Goal: Transaction & Acquisition: Purchase product/service

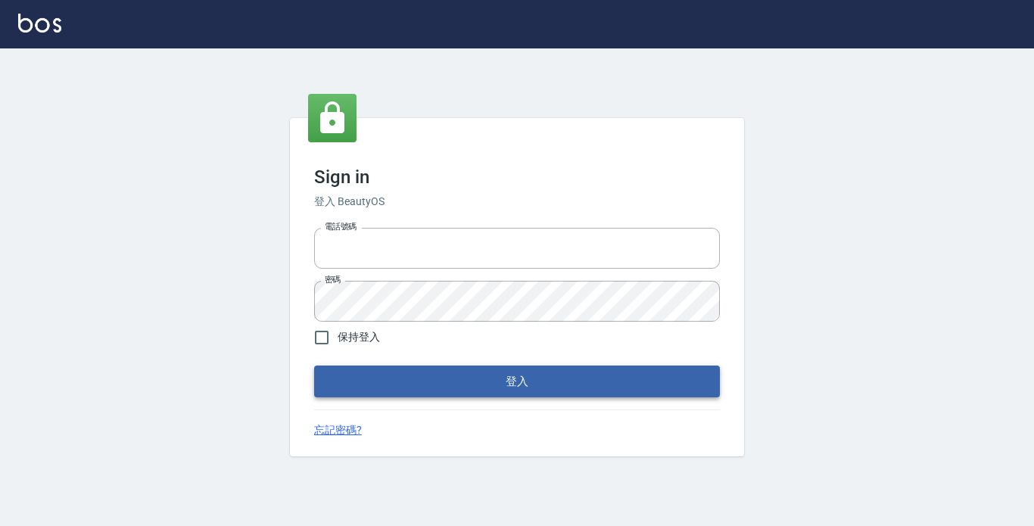
type input "2419711"
click at [463, 372] on button "登入" at bounding box center [517, 381] width 406 height 32
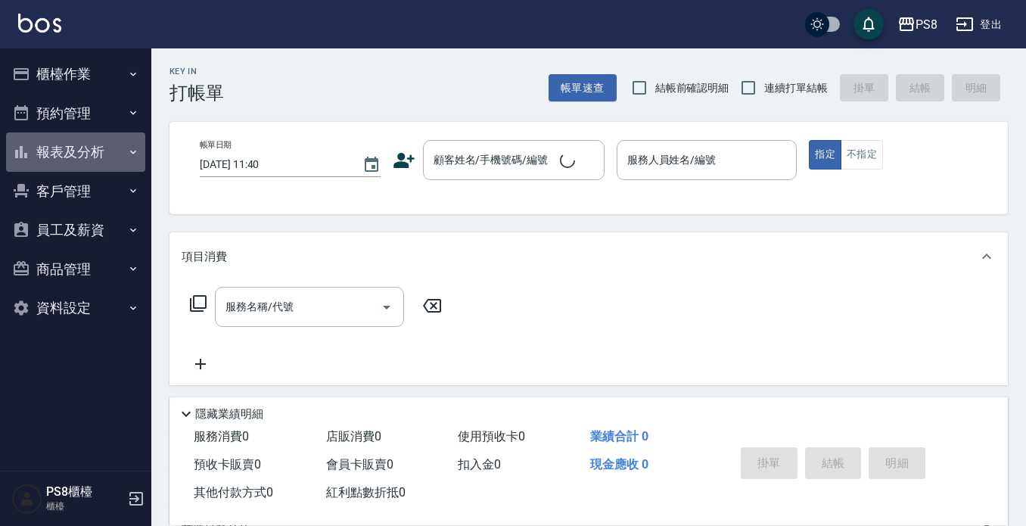
click at [81, 163] on button "報表及分析" at bounding box center [75, 151] width 139 height 39
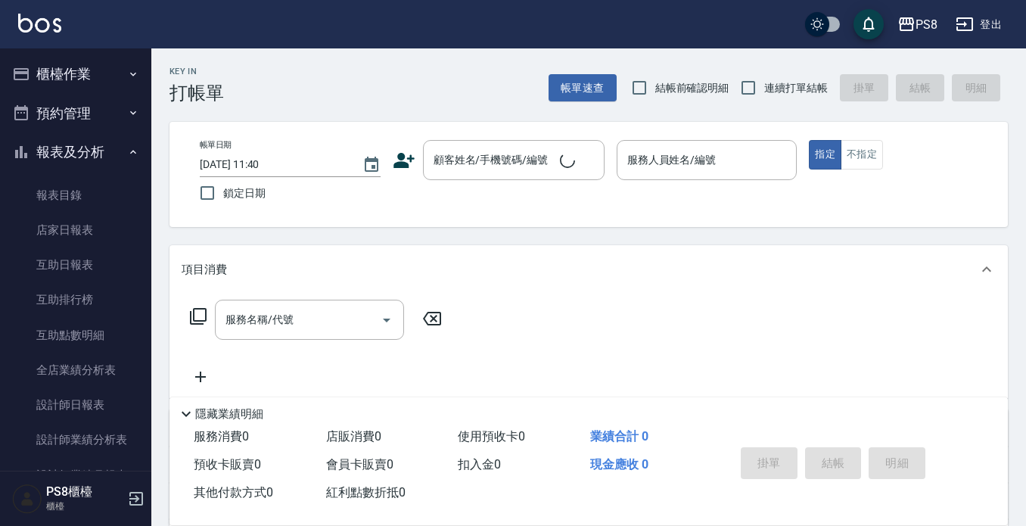
scroll to position [307, 0]
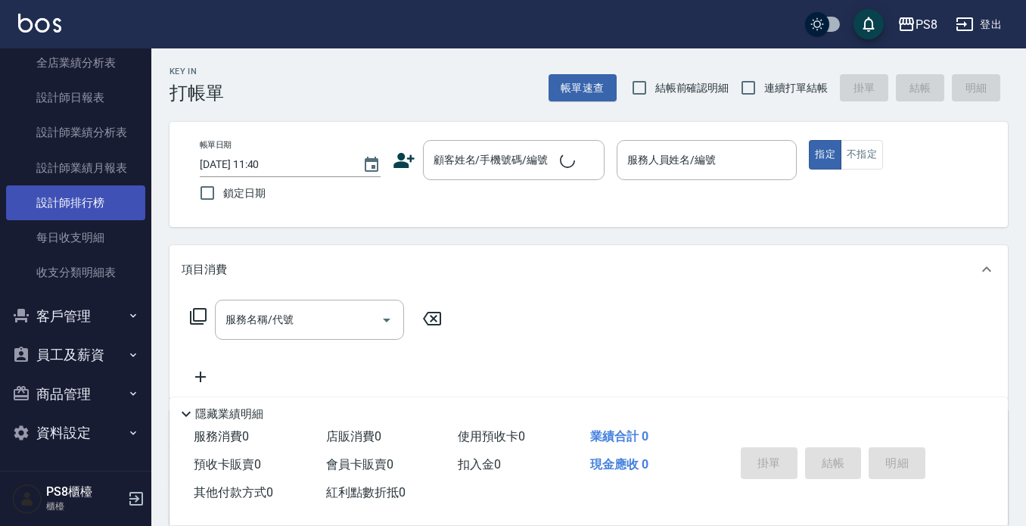
click at [83, 194] on link "設計師排行榜" at bounding box center [75, 202] width 139 height 35
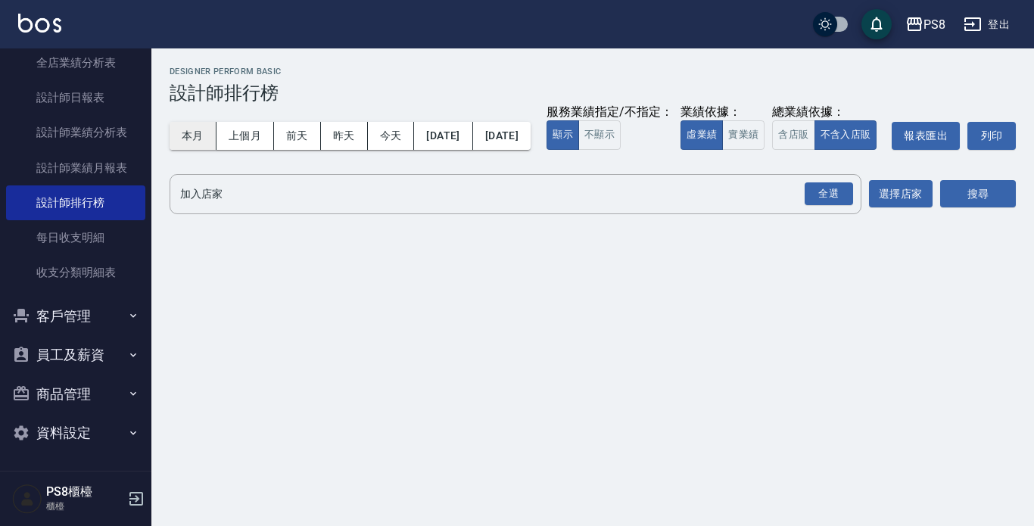
click at [200, 131] on button "本月" at bounding box center [192, 136] width 47 height 28
click at [722, 150] on button "實業績" at bounding box center [743, 135] width 42 height 30
click at [839, 206] on div "全選" at bounding box center [828, 193] width 48 height 23
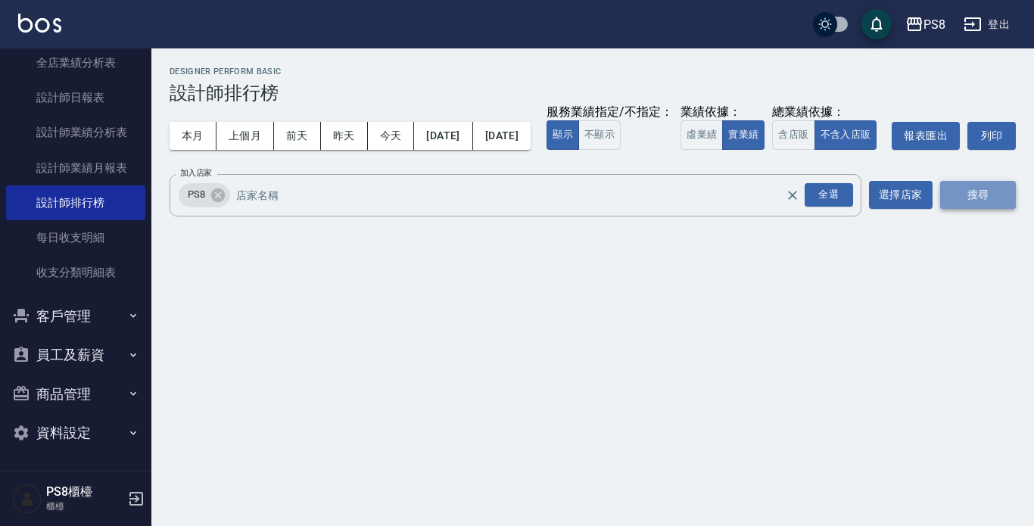
click at [1000, 209] on button "搜尋" at bounding box center [978, 195] width 76 height 28
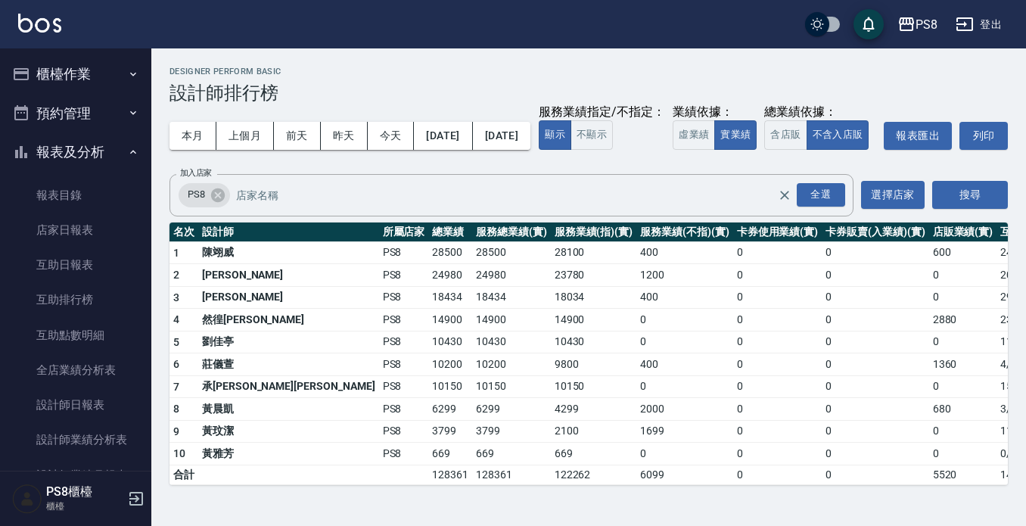
click at [97, 66] on button "櫃檯作業" at bounding box center [75, 73] width 139 height 39
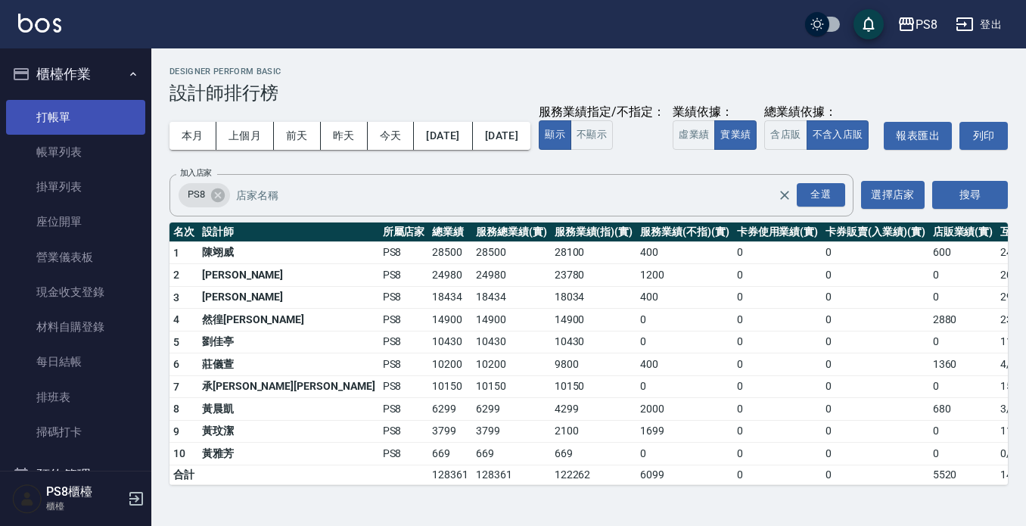
click at [64, 109] on link "打帳單" at bounding box center [75, 117] width 139 height 35
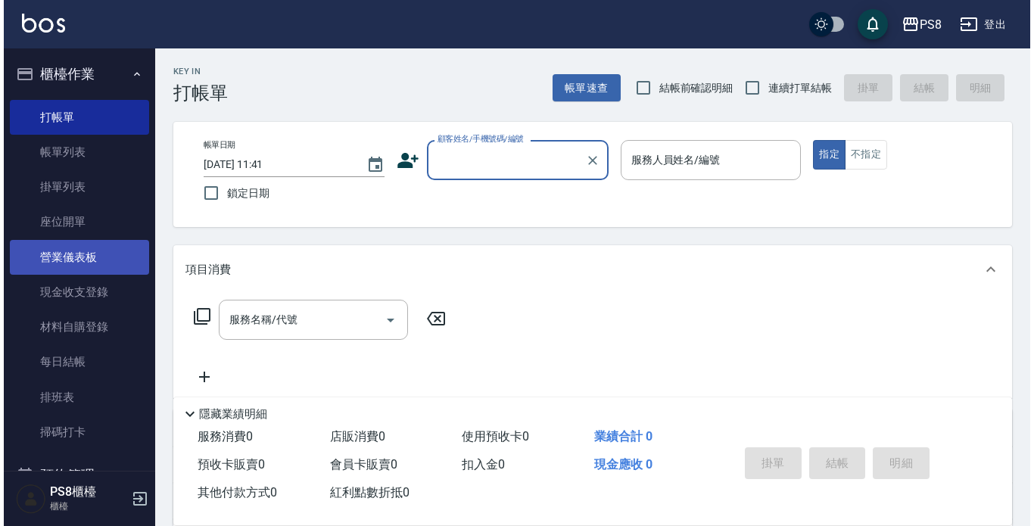
scroll to position [378, 0]
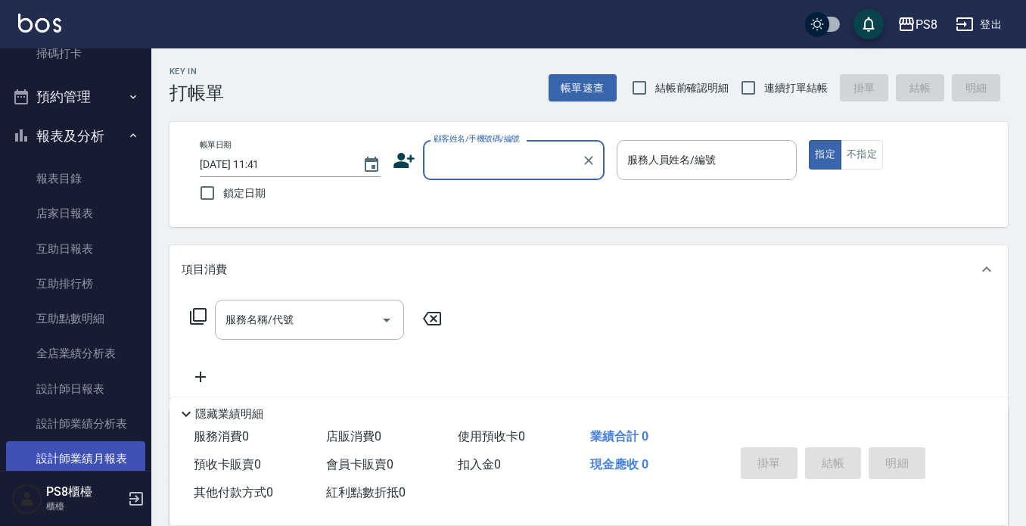
click at [97, 450] on link "設計師業績月報表" at bounding box center [75, 458] width 139 height 35
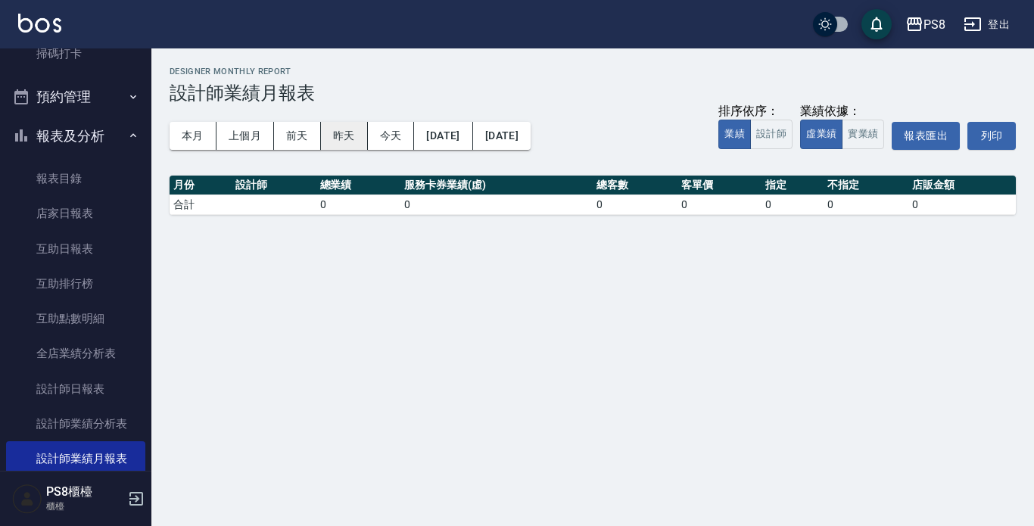
click at [364, 129] on button "昨天" at bounding box center [344, 136] width 47 height 28
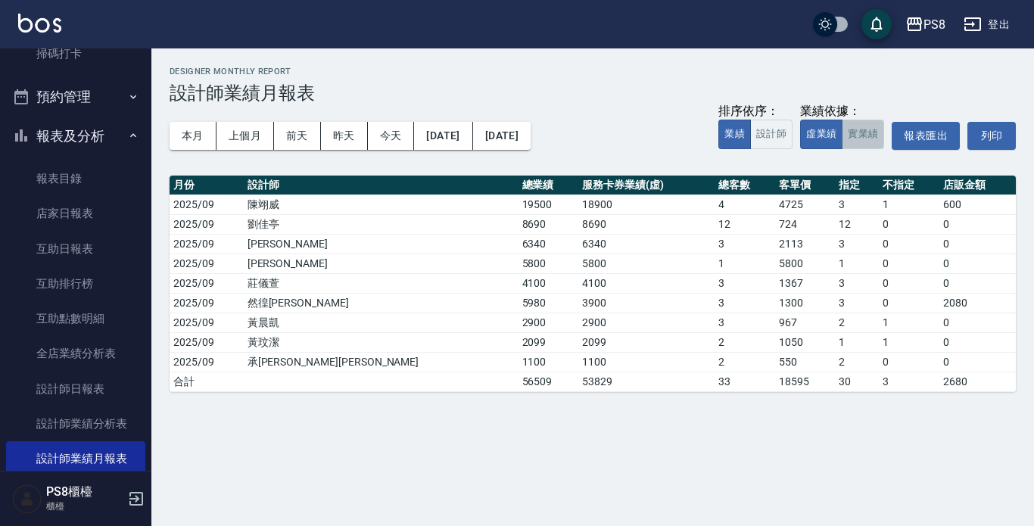
click at [871, 139] on button "實業績" at bounding box center [862, 135] width 42 height 30
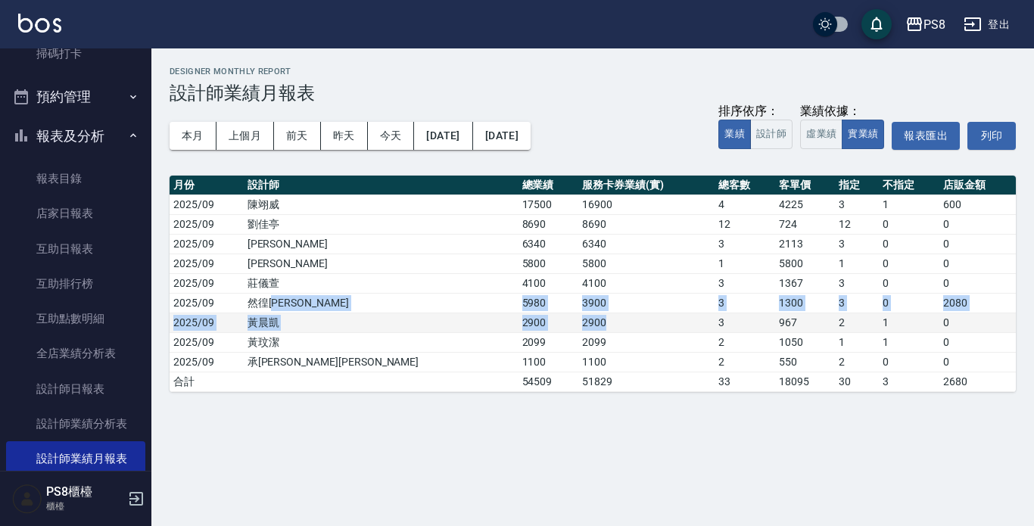
drag, startPoint x: 346, startPoint y: 300, endPoint x: 570, endPoint y: 326, distance: 225.4
click at [570, 326] on tbody "2025/09 陳翊威 17500 16900 4 4225 3 1 600 2025/09 劉佳亭 8690 8690 12 724 12 0 0 2025…" at bounding box center [592, 292] width 846 height 197
click at [578, 326] on td "2900" at bounding box center [646, 323] width 136 height 20
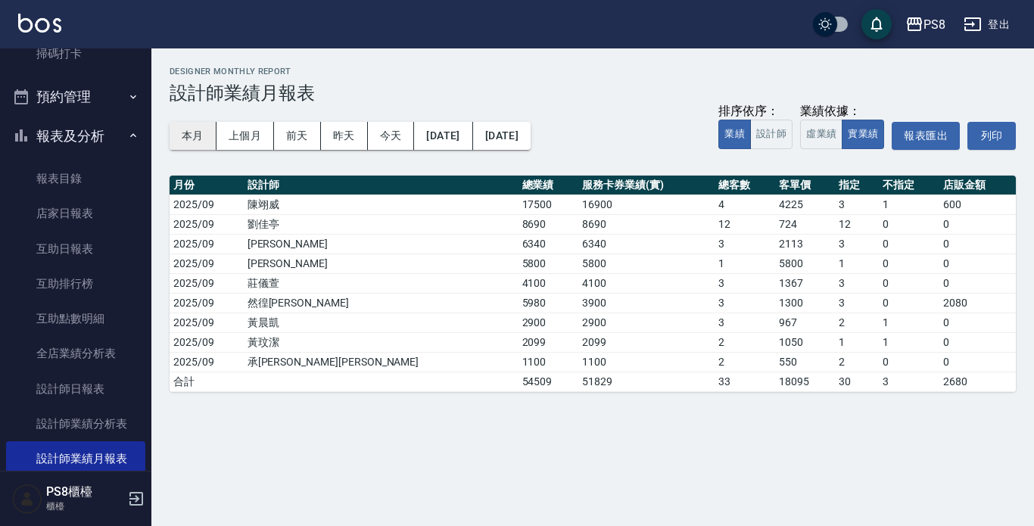
click at [199, 133] on button "本月" at bounding box center [192, 136] width 47 height 28
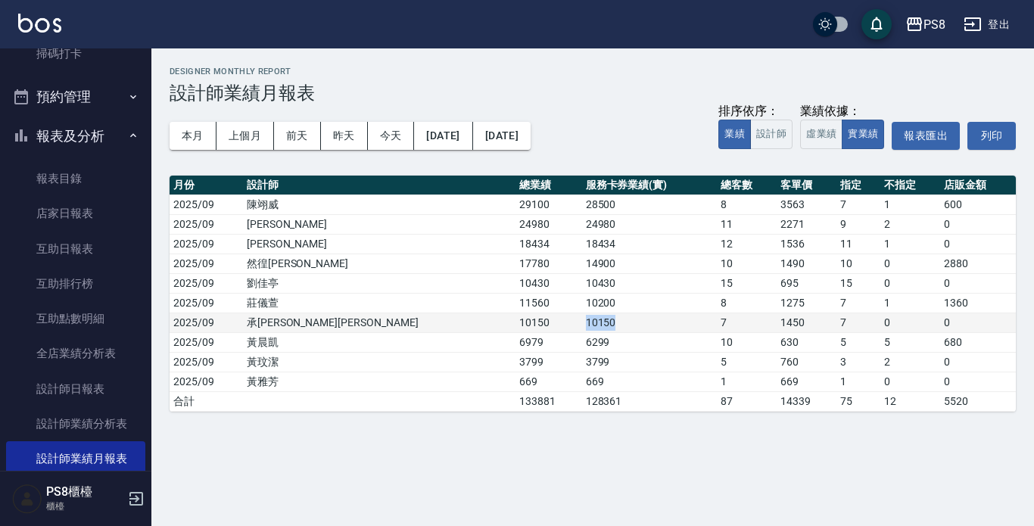
drag, startPoint x: 438, startPoint y: 319, endPoint x: 616, endPoint y: 319, distance: 177.8
click at [616, 319] on tr "2025/09 承彧蔡 10150 10150 7 1450 7 0 0" at bounding box center [592, 323] width 846 height 20
click at [717, 319] on td "7" at bounding box center [747, 323] width 60 height 20
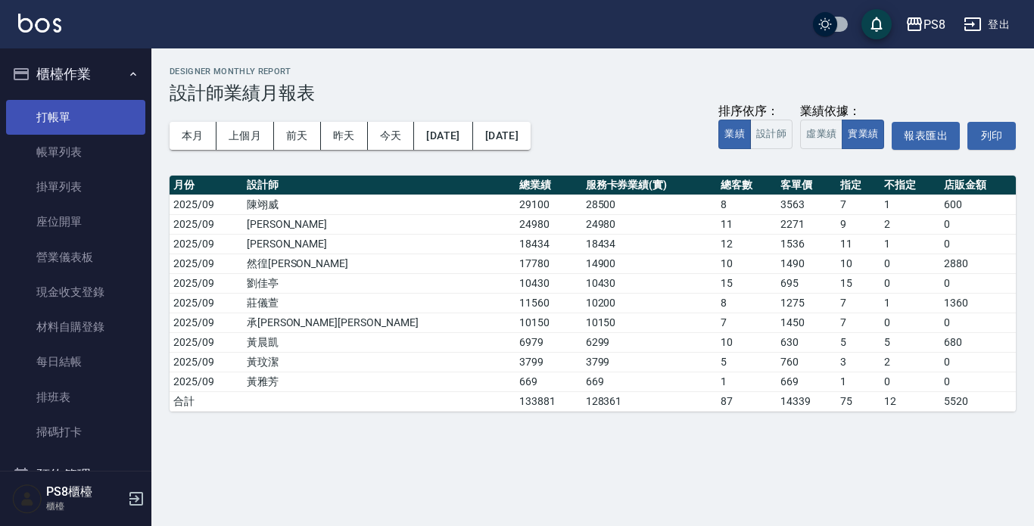
click at [69, 120] on link "打帳單" at bounding box center [75, 117] width 139 height 35
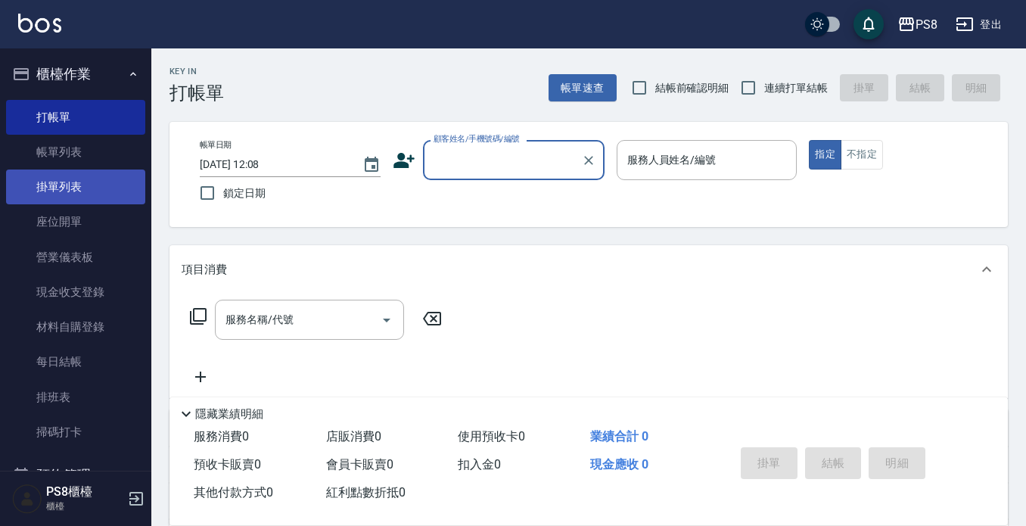
scroll to position [76, 0]
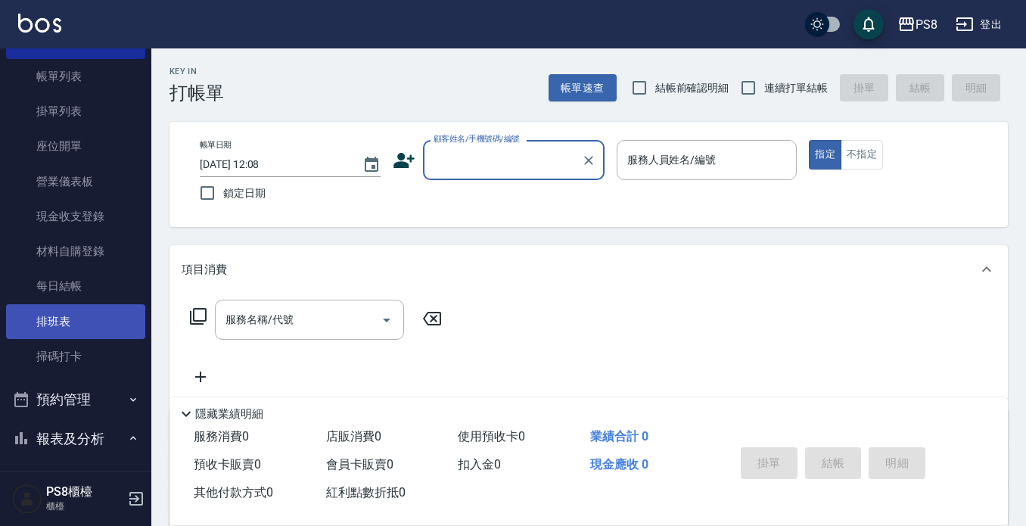
click at [76, 321] on link "排班表" at bounding box center [75, 321] width 139 height 35
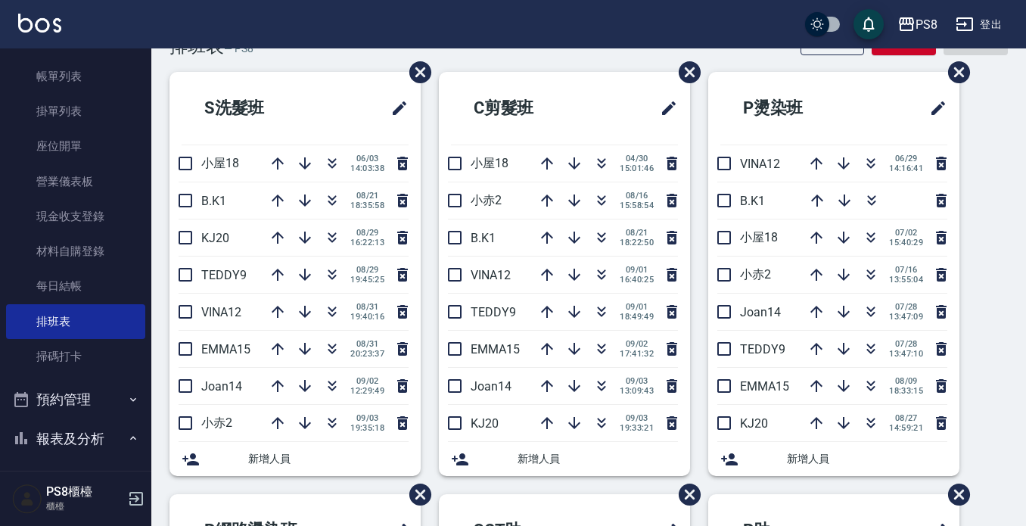
scroll to position [76, 0]
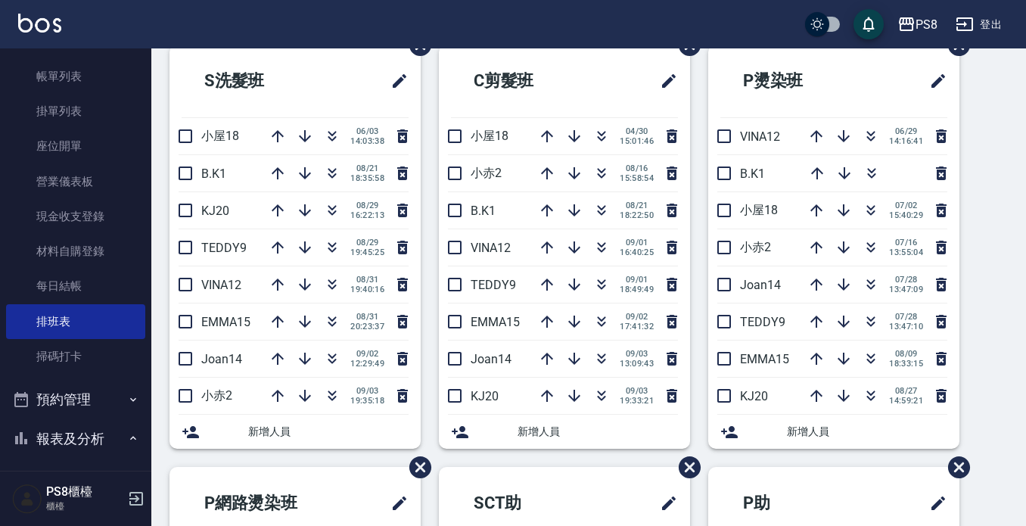
drag, startPoint x: 322, startPoint y: 49, endPoint x: 328, endPoint y: 61, distance: 13.5
click at [320, 51] on li "S洗髮班" at bounding box center [294, 81] width 251 height 73
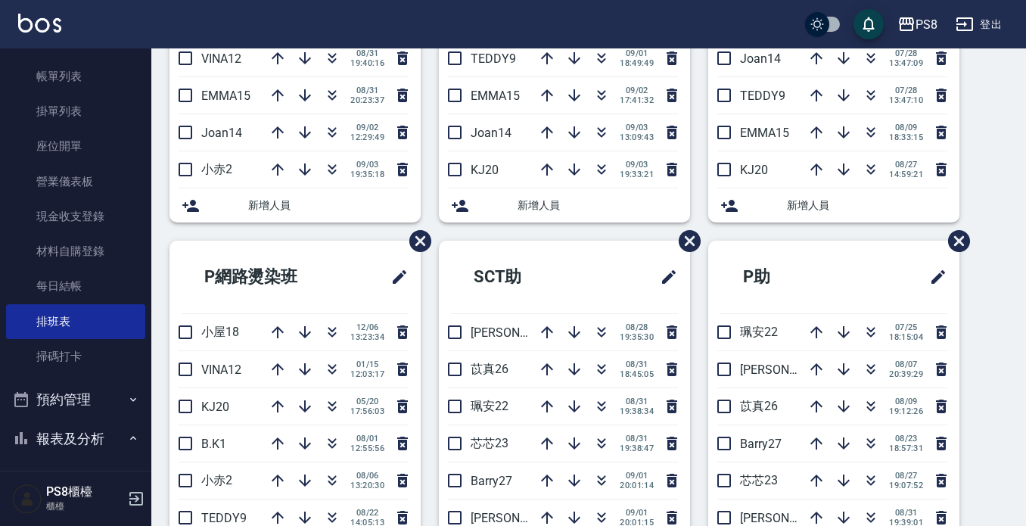
scroll to position [454, 0]
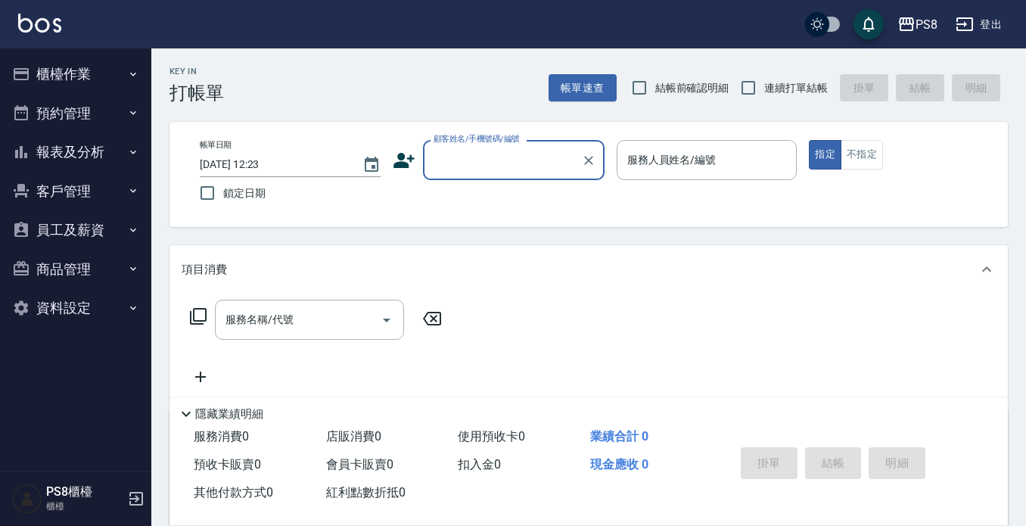
click at [123, 120] on button "預約管理" at bounding box center [75, 113] width 139 height 39
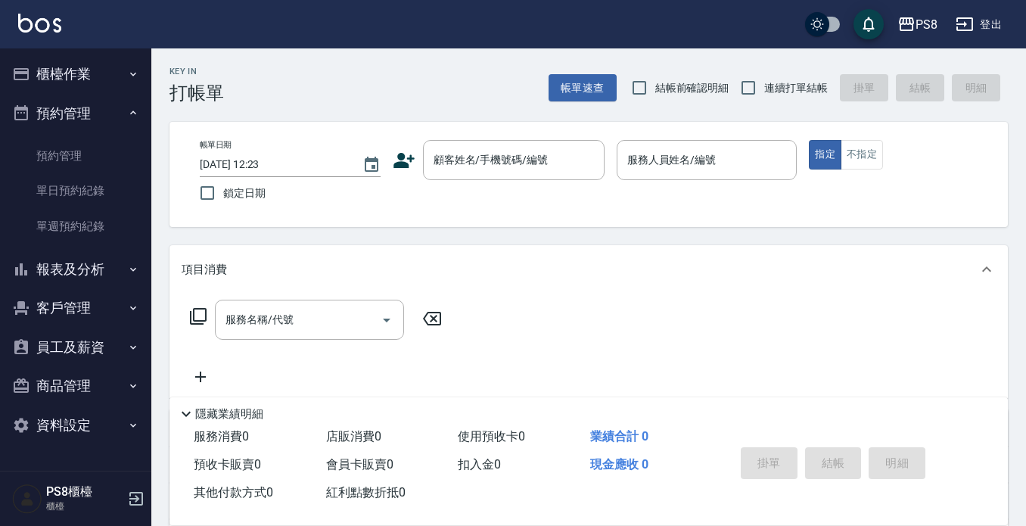
click at [115, 76] on button "櫃檯作業" at bounding box center [75, 73] width 139 height 39
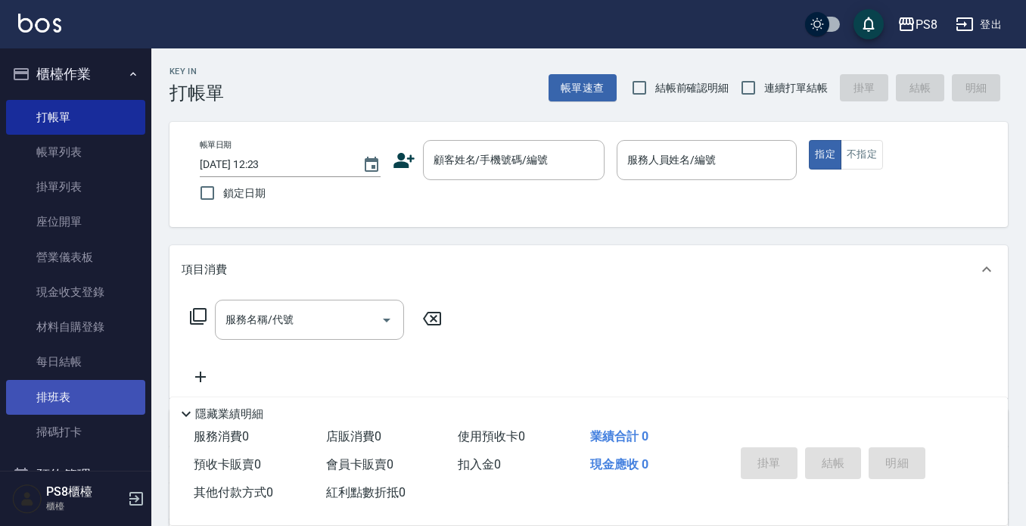
click at [107, 398] on link "排班表" at bounding box center [75, 397] width 139 height 35
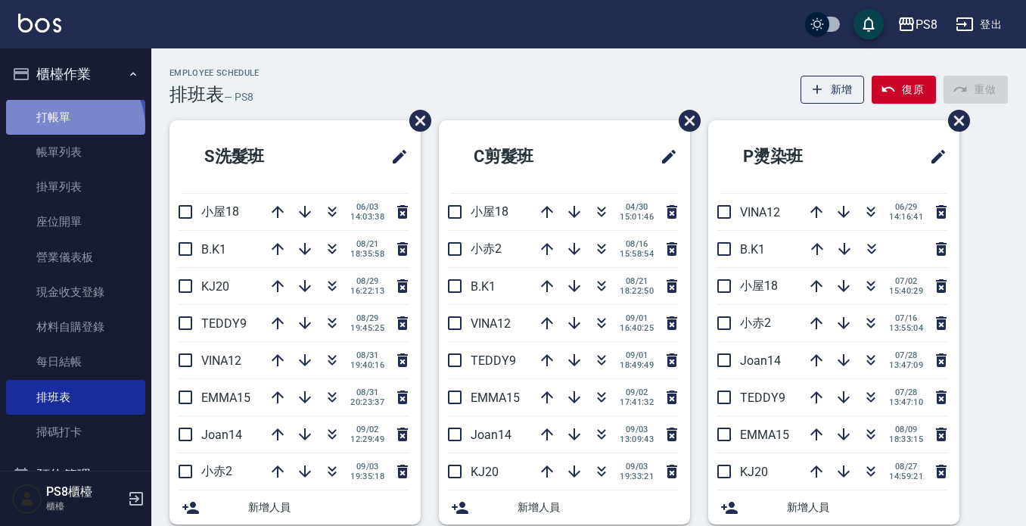
click at [75, 126] on link "打帳單" at bounding box center [75, 117] width 139 height 35
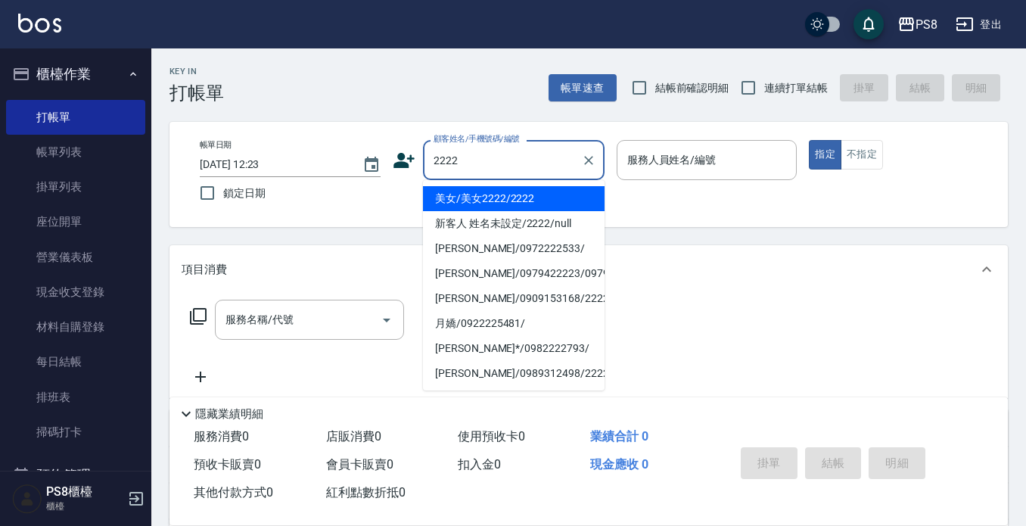
click at [435, 200] on li "美女/美女2222/2222" at bounding box center [514, 198] width 182 height 25
type input "美女/美女2222/2222"
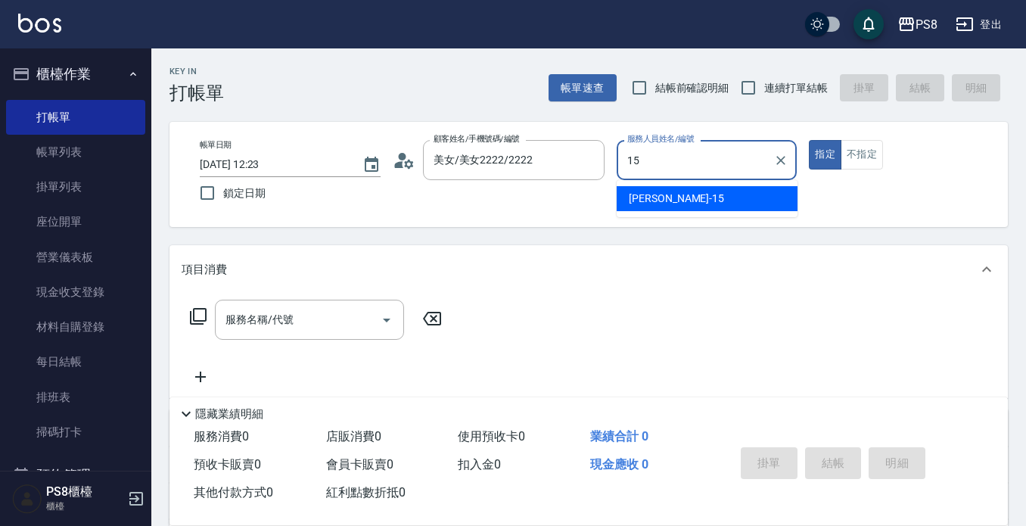
type input "EMMA-15"
type button "true"
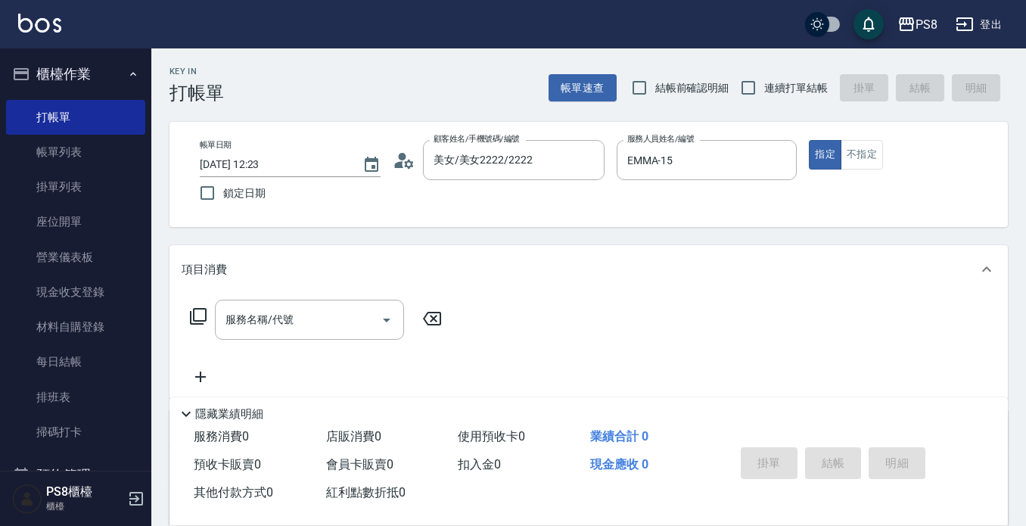
click at [329, 268] on div "項目消費" at bounding box center [580, 270] width 796 height 16
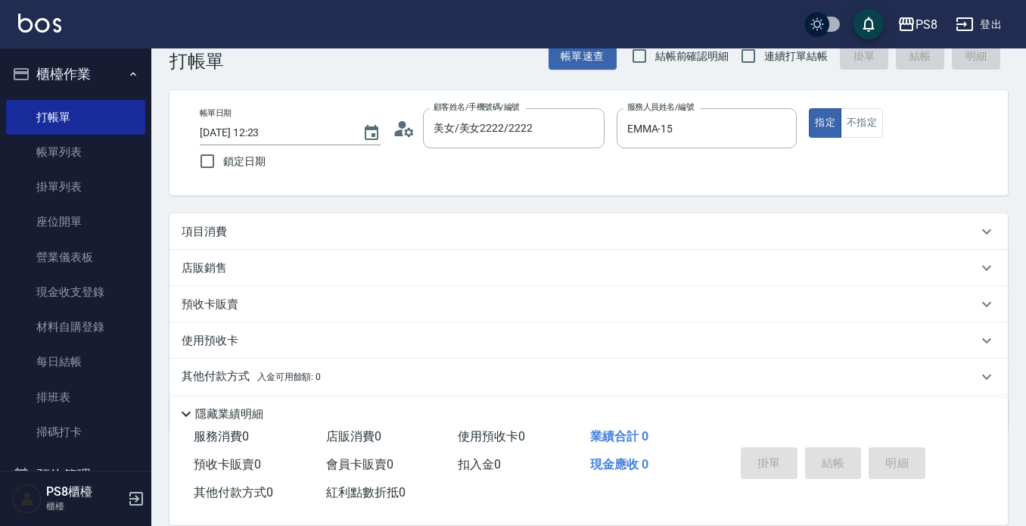
scroll to position [82, 0]
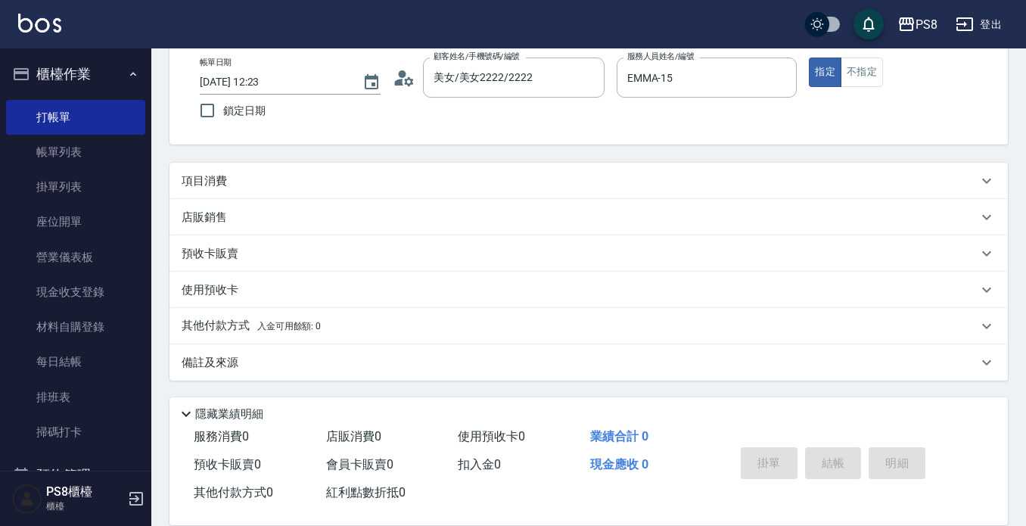
click at [198, 217] on p "店販銷售" at bounding box center [204, 218] width 45 height 16
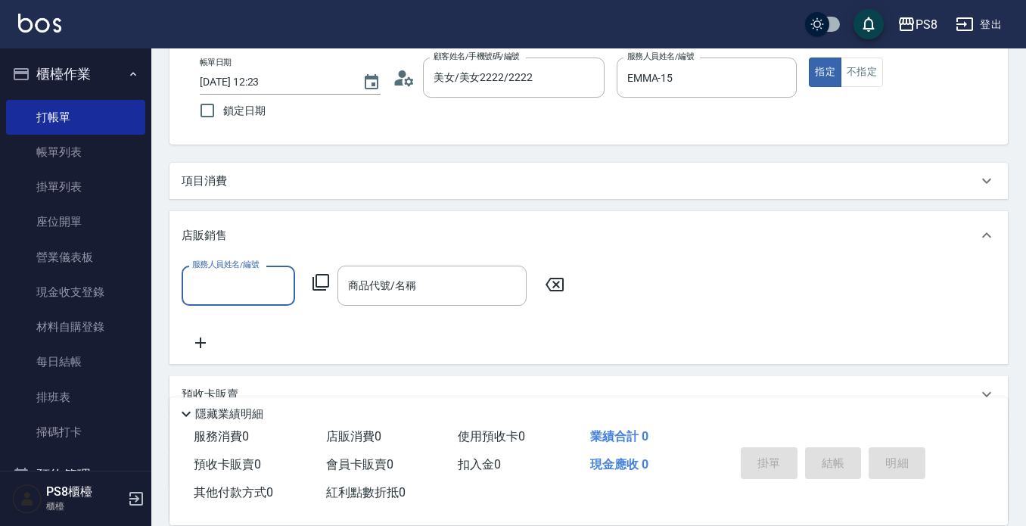
scroll to position [0, 0]
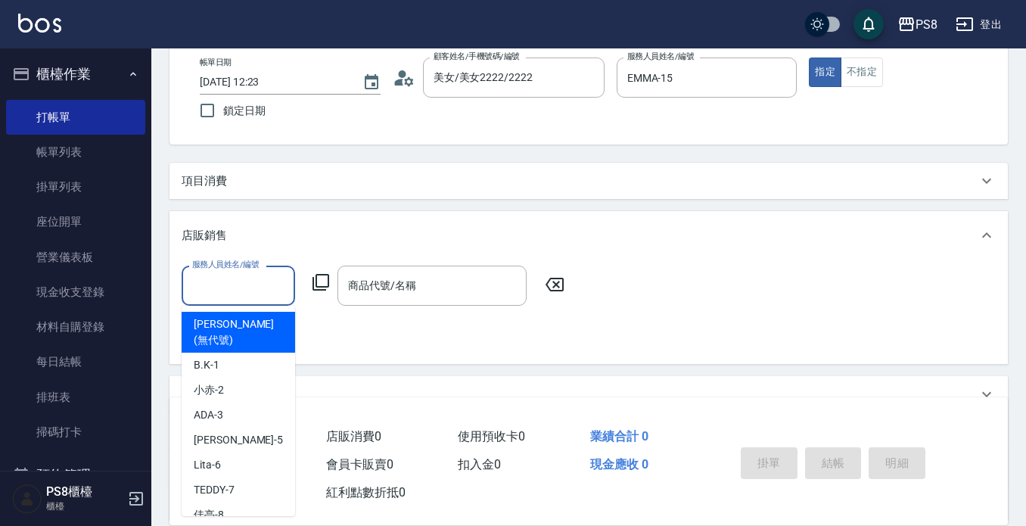
drag, startPoint x: 217, startPoint y: 282, endPoint x: 219, endPoint y: 275, distance: 7.9
click at [219, 280] on input "服務人員姓名/編號" at bounding box center [238, 285] width 100 height 26
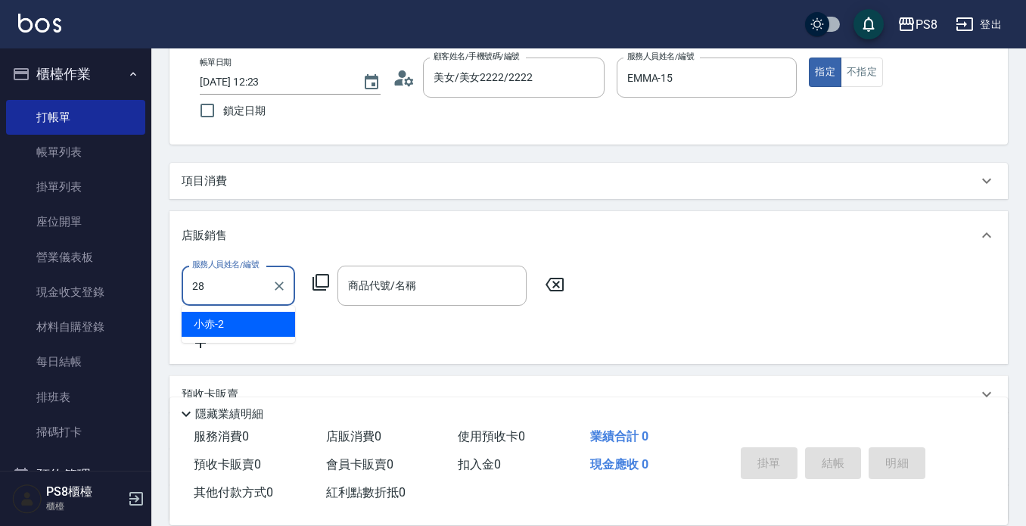
type input "姵蓁-28"
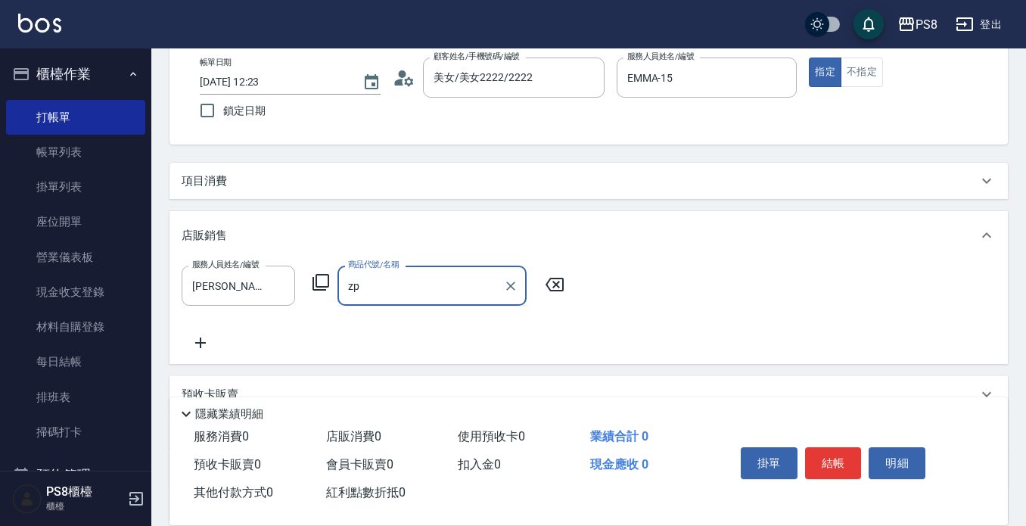
type input "z"
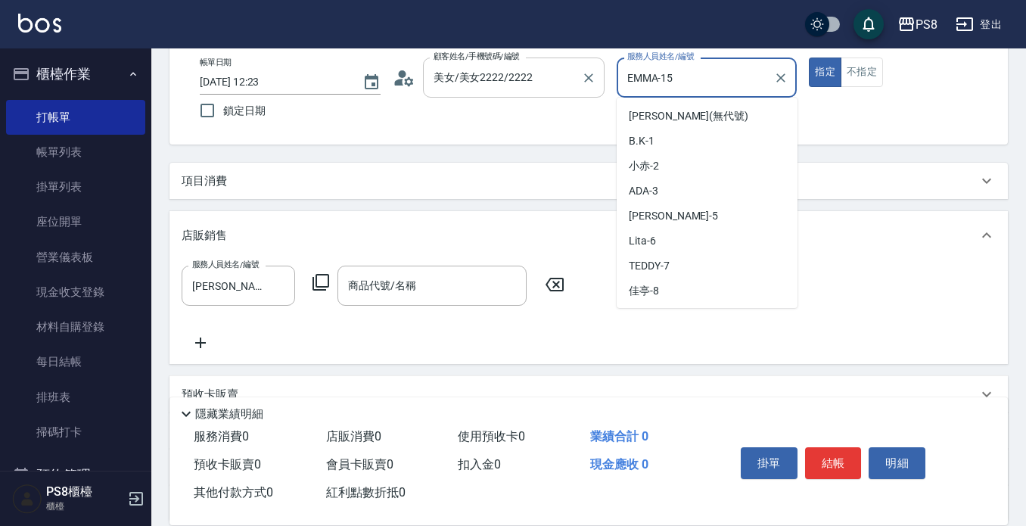
scroll to position [145, 0]
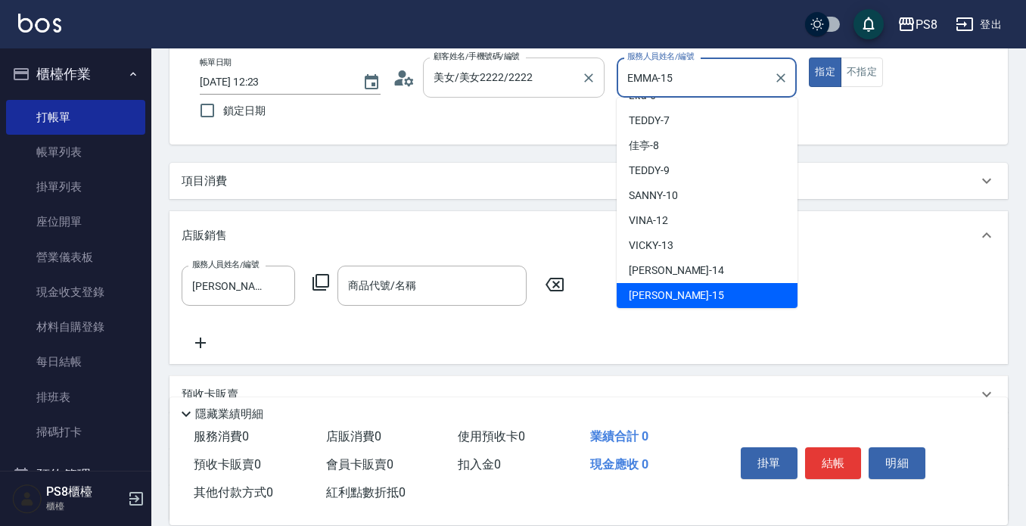
drag, startPoint x: 692, startPoint y: 76, endPoint x: 505, endPoint y: 77, distance: 186.1
click at [505, 77] on div "帳單日期 2025/09/04 12:23 鎖定日期 顧客姓名/手機號碼/編號 美女/美女2222/2222 顧客姓名/手機號碼/編號 服務人員姓名/編號 E…" at bounding box center [589, 92] width 802 height 69
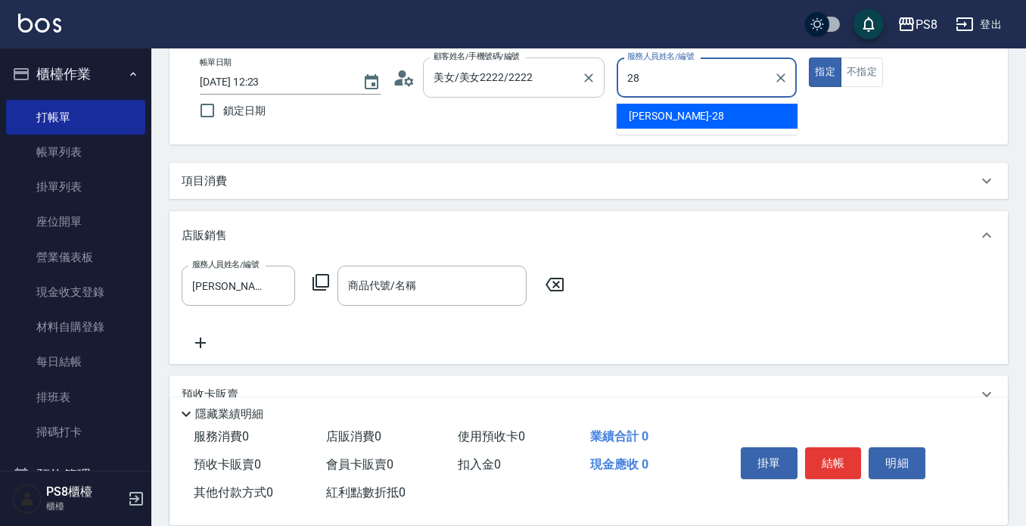
type input "姵蓁-28"
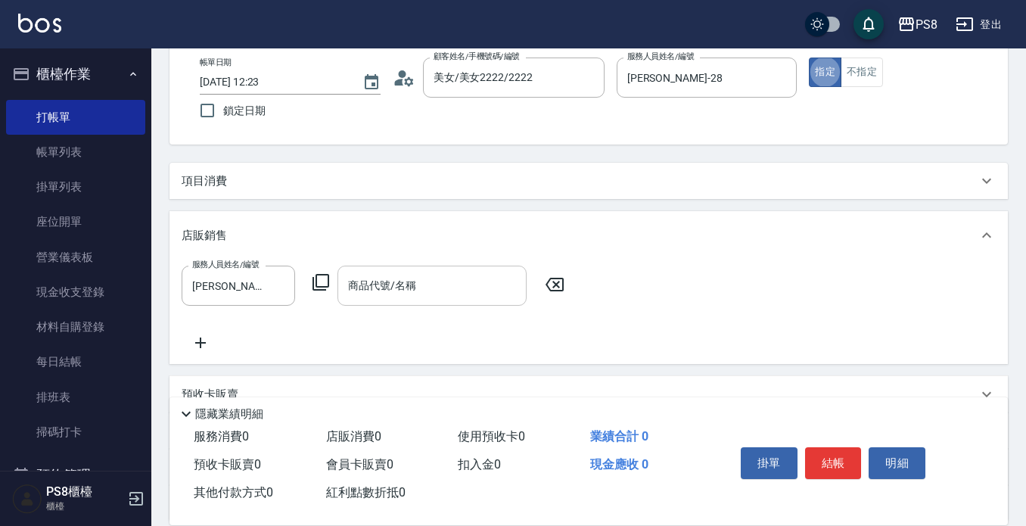
click at [359, 290] on input "商品代號/名稱" at bounding box center [432, 285] width 176 height 26
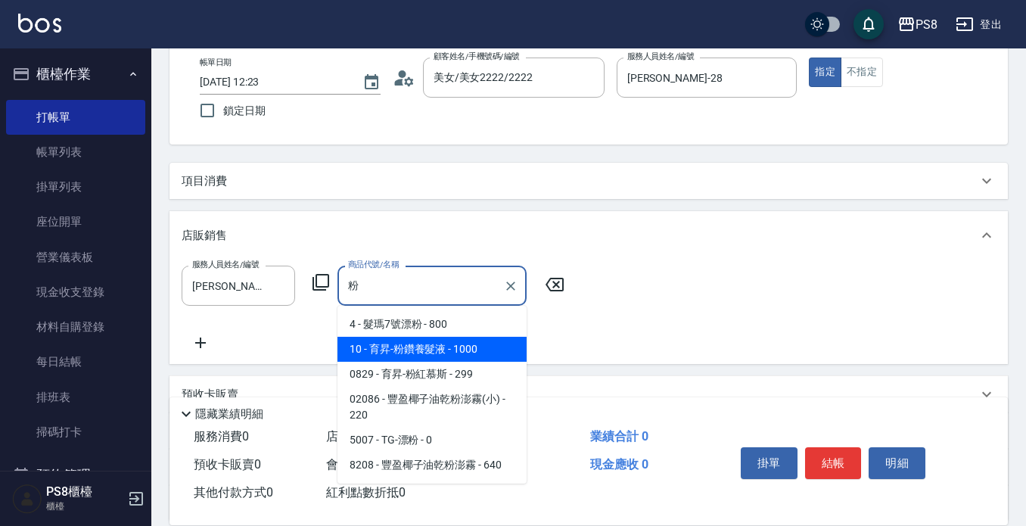
click at [393, 341] on span "10 - 育昇-粉鑽養髮液 - 1000" at bounding box center [431, 349] width 189 height 25
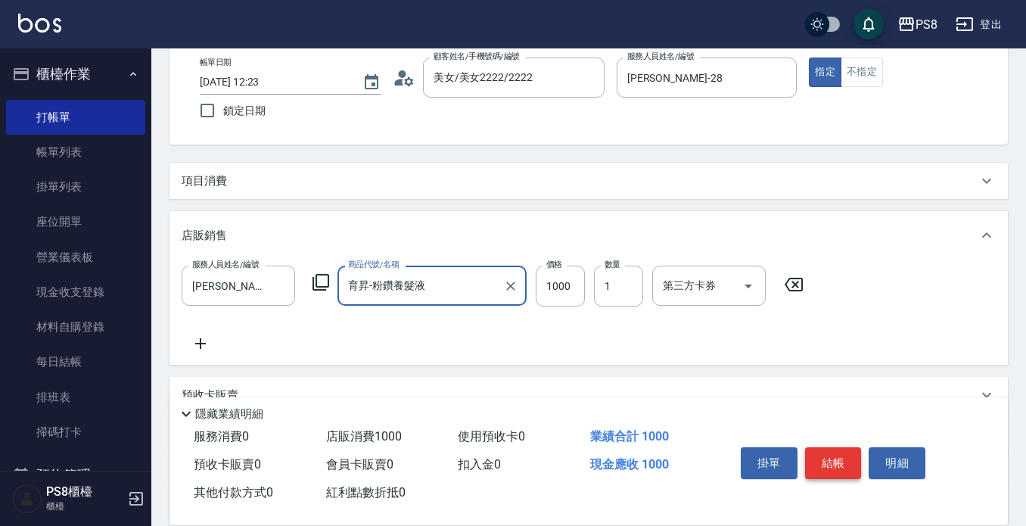
type input "育昇-粉鑽養髮液"
click at [841, 452] on button "結帳" at bounding box center [833, 463] width 57 height 32
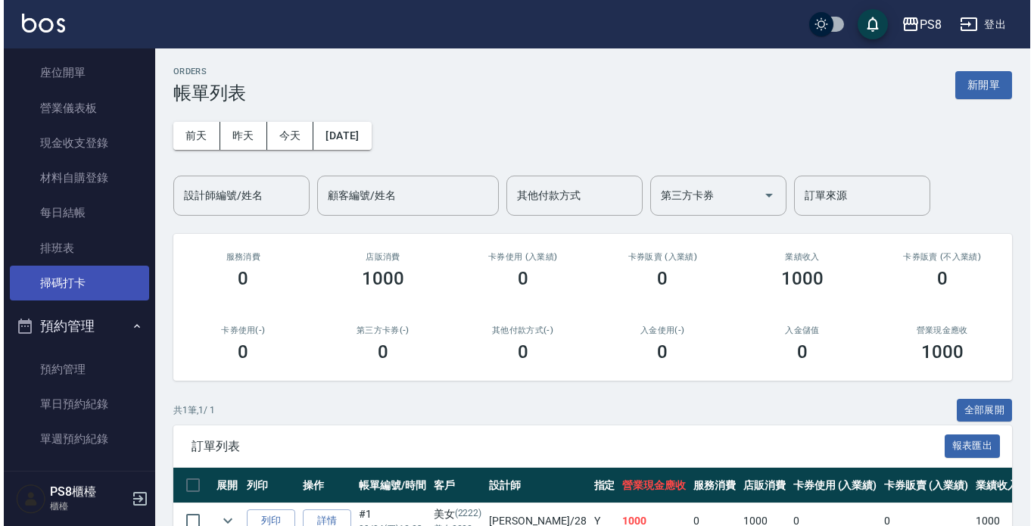
scroll to position [303, 0]
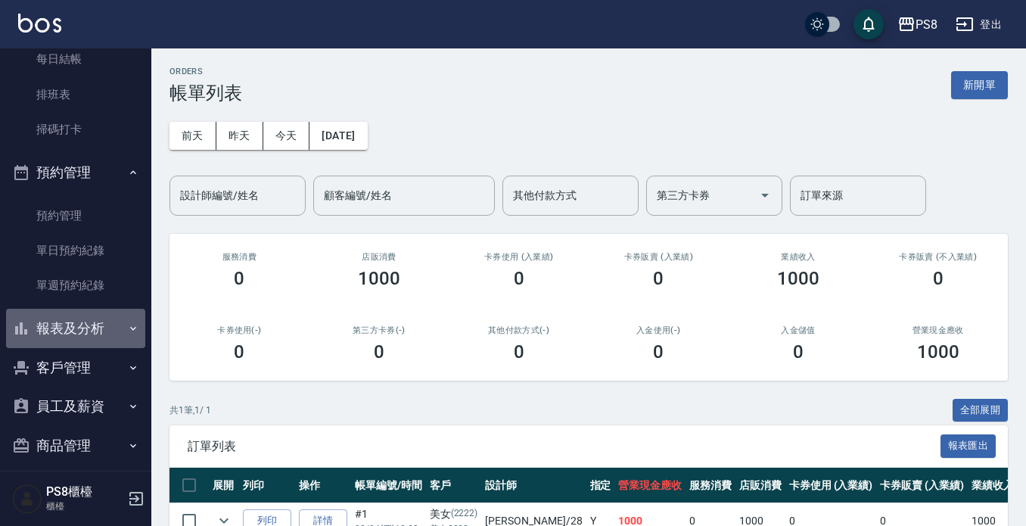
click at [93, 318] on button "報表及分析" at bounding box center [75, 328] width 139 height 39
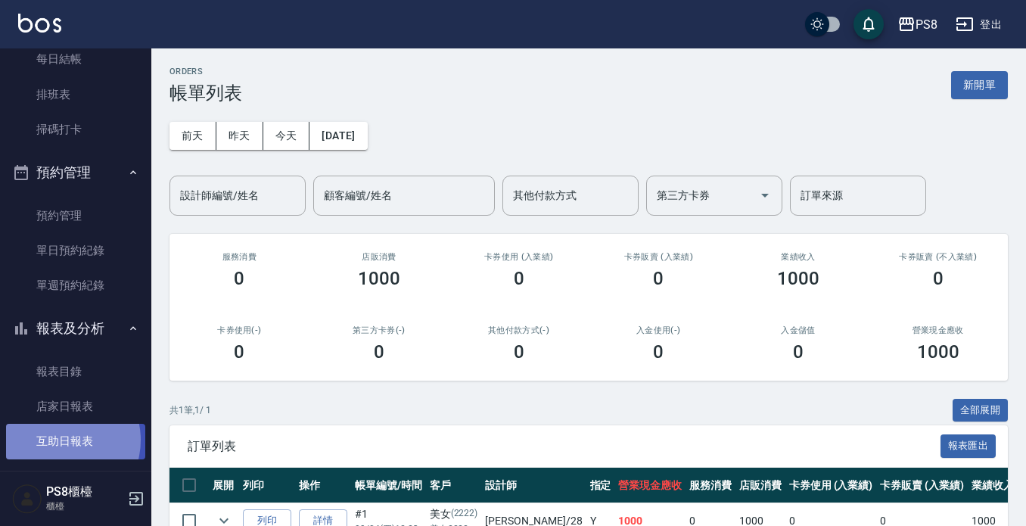
click at [62, 440] on link "互助日報表" at bounding box center [75, 441] width 139 height 35
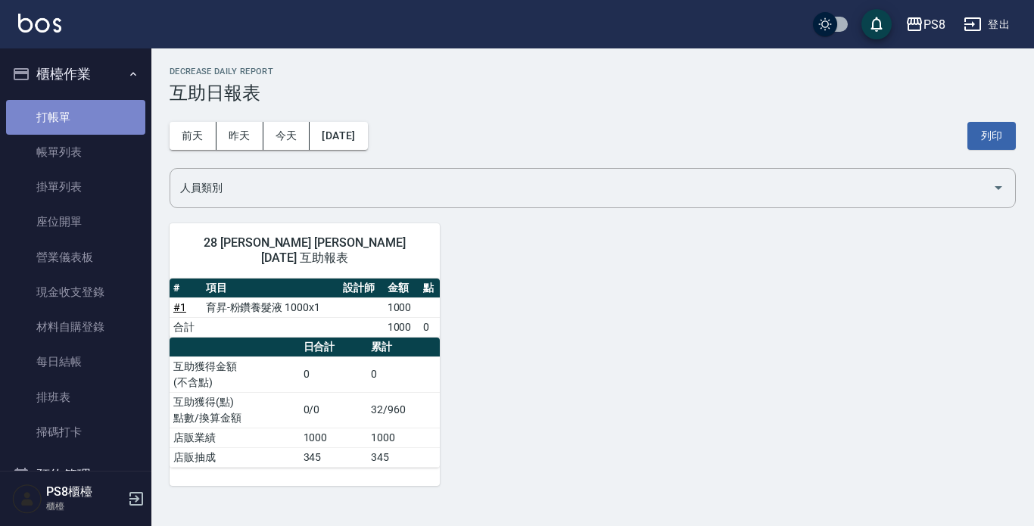
click at [77, 127] on link "打帳單" at bounding box center [75, 117] width 139 height 35
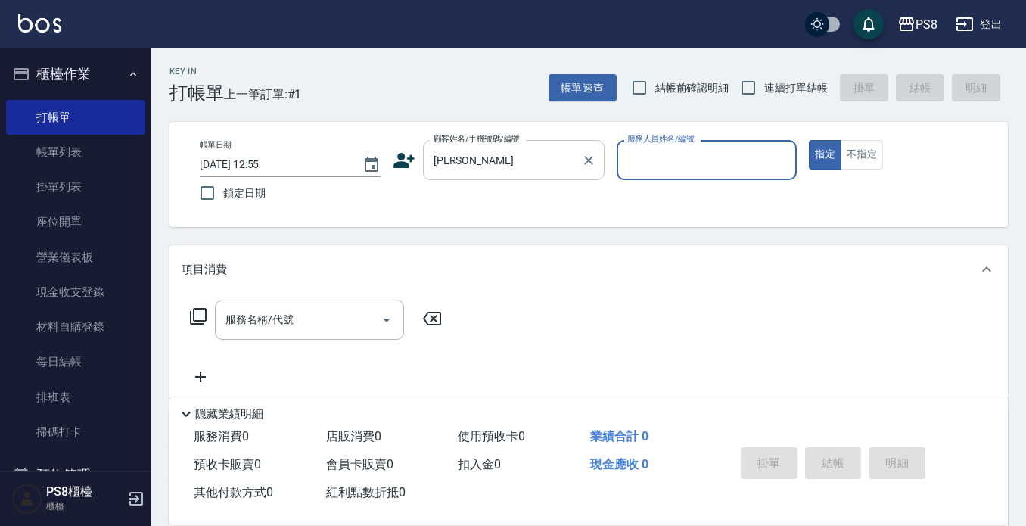
click at [465, 157] on input "許蘭" at bounding box center [502, 160] width 145 height 26
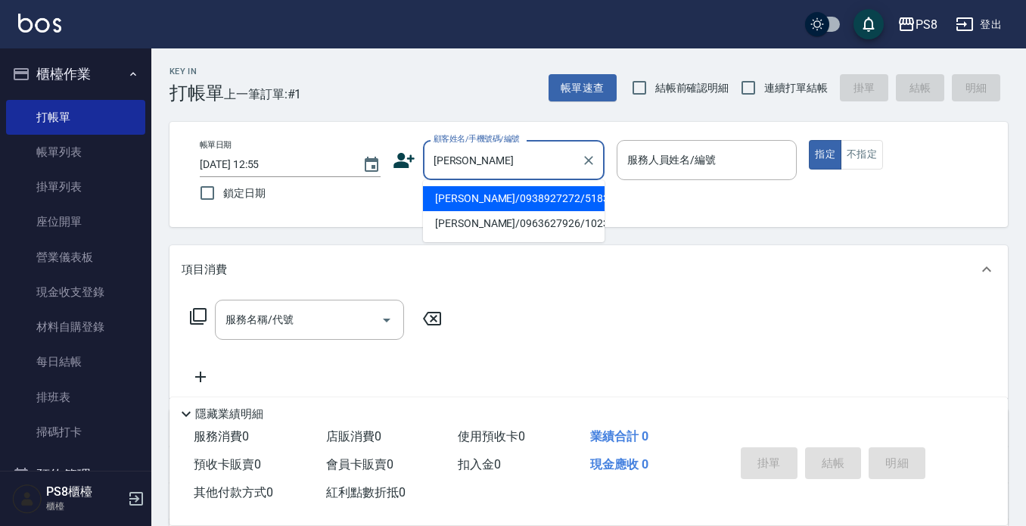
click at [496, 203] on li "許蘭欣/0938927272/5183" at bounding box center [514, 198] width 182 height 25
type input "許蘭欣/0938927272/5183"
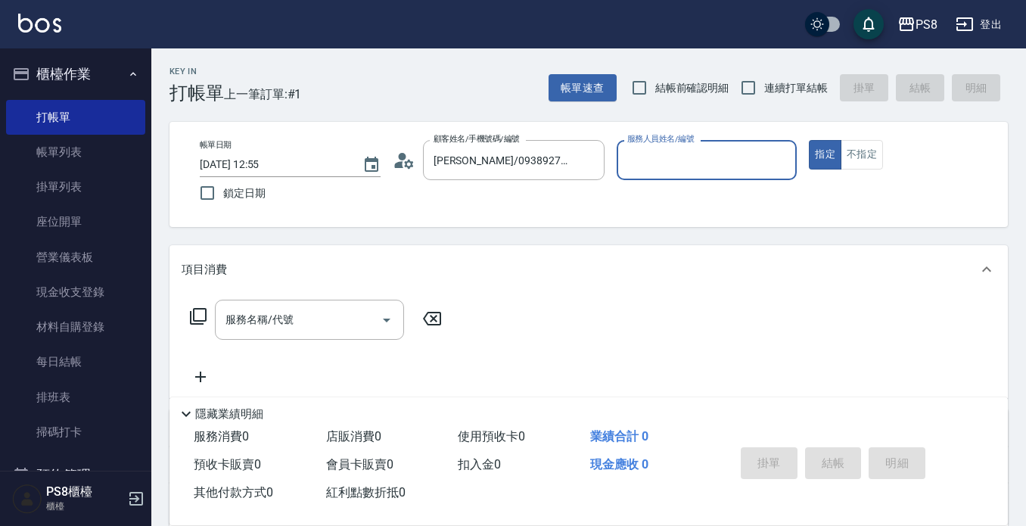
click at [404, 169] on icon at bounding box center [404, 160] width 23 height 23
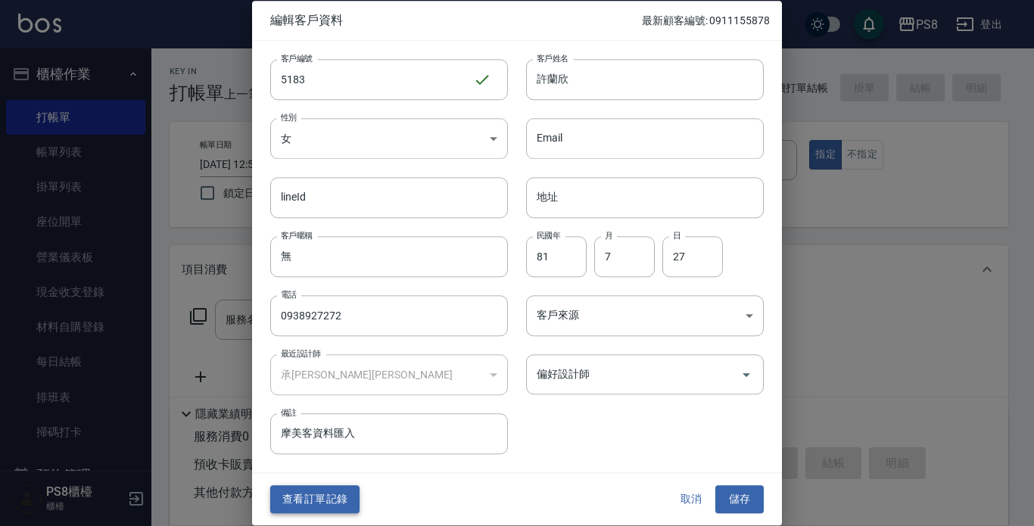
click at [300, 493] on button "查看訂單記錄" at bounding box center [314, 500] width 89 height 28
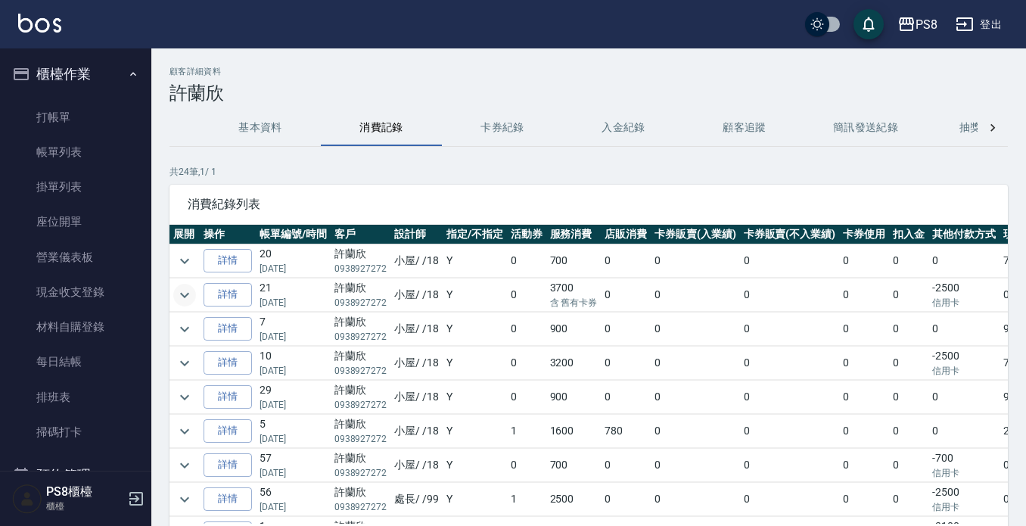
click at [190, 301] on icon "expand row" at bounding box center [185, 295] width 18 height 18
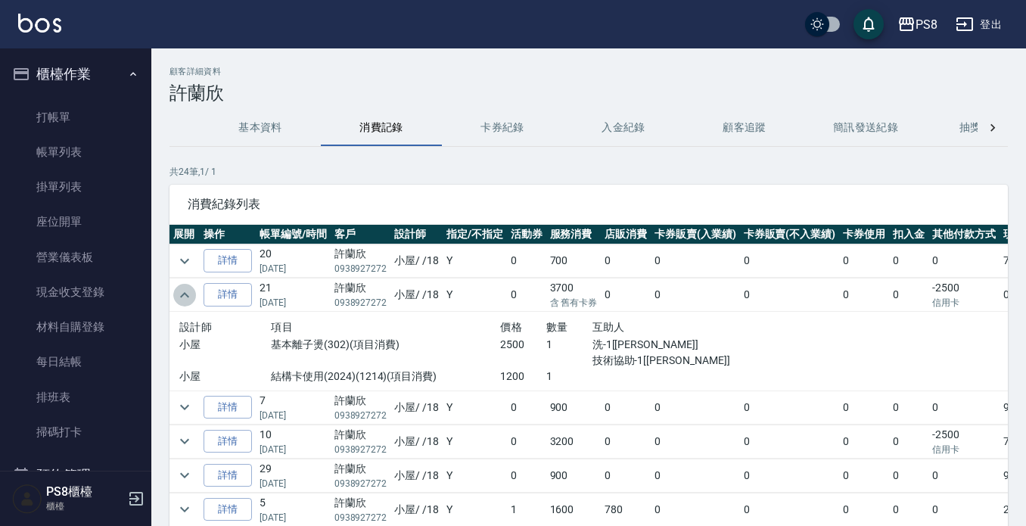
click at [188, 298] on icon "expand row" at bounding box center [185, 295] width 18 height 18
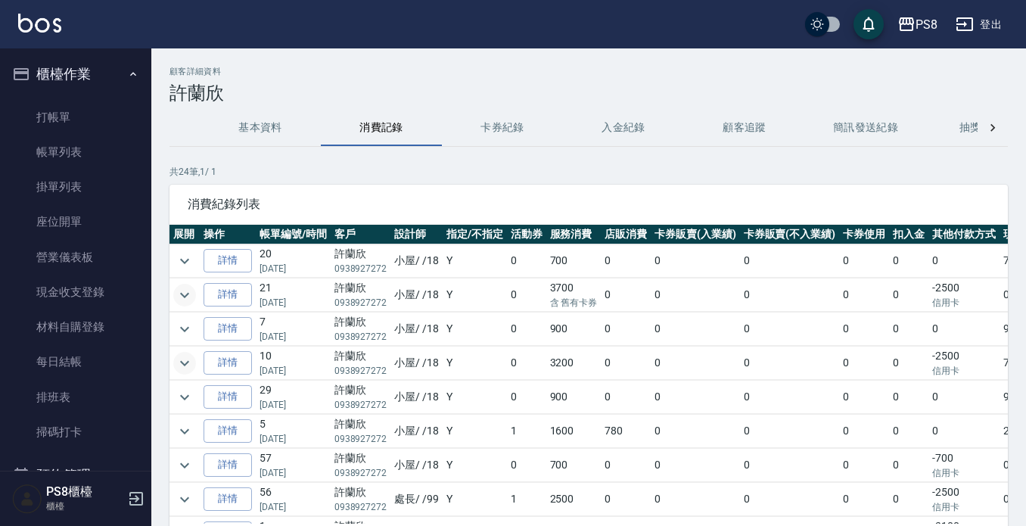
click at [188, 359] on icon "expand row" at bounding box center [185, 363] width 18 height 18
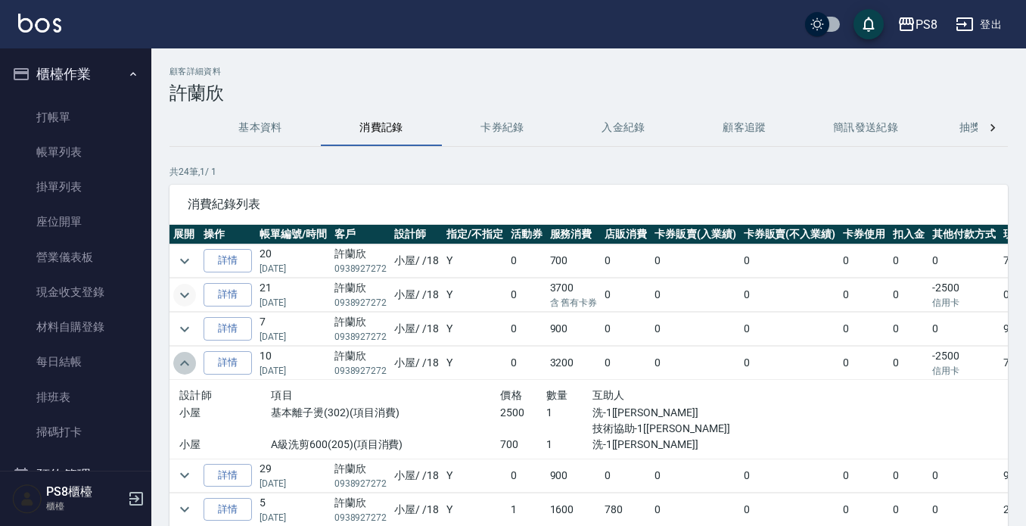
click at [191, 365] on icon "expand row" at bounding box center [185, 363] width 18 height 18
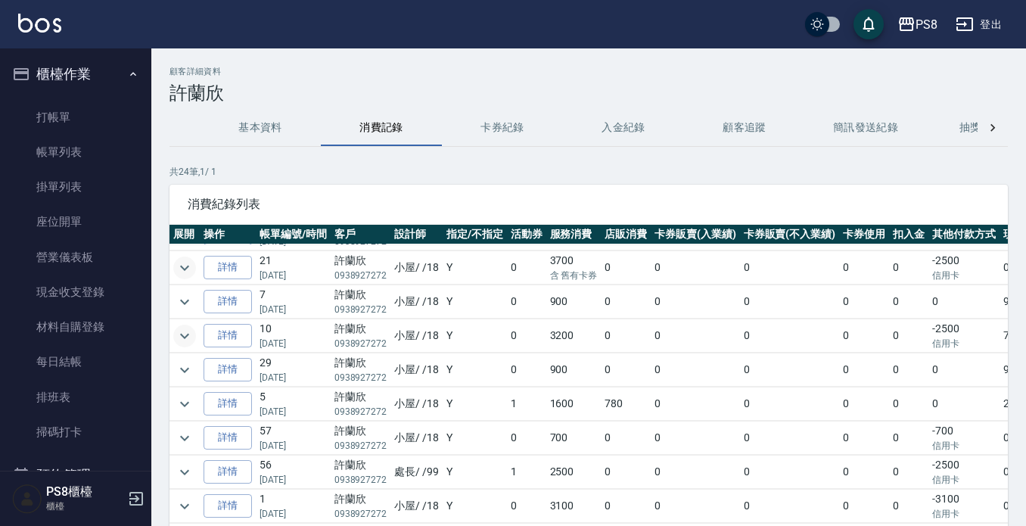
scroll to position [76, 0]
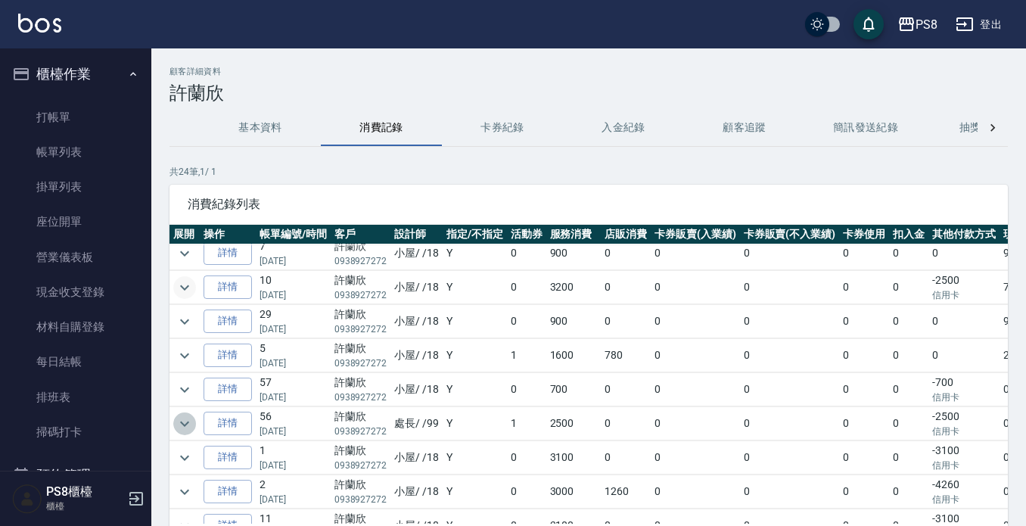
click at [187, 418] on icon "expand row" at bounding box center [185, 424] width 18 height 18
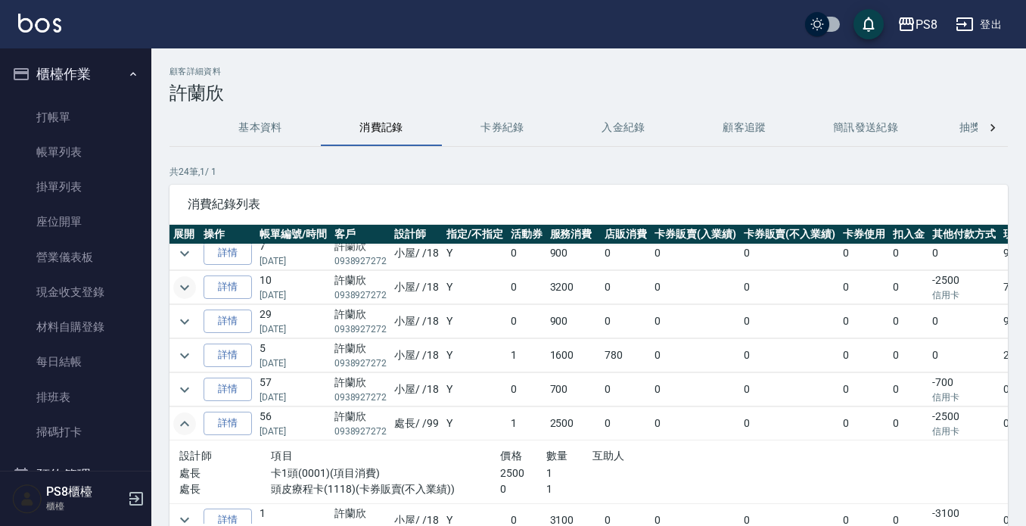
click at [187, 418] on icon "expand row" at bounding box center [185, 424] width 18 height 18
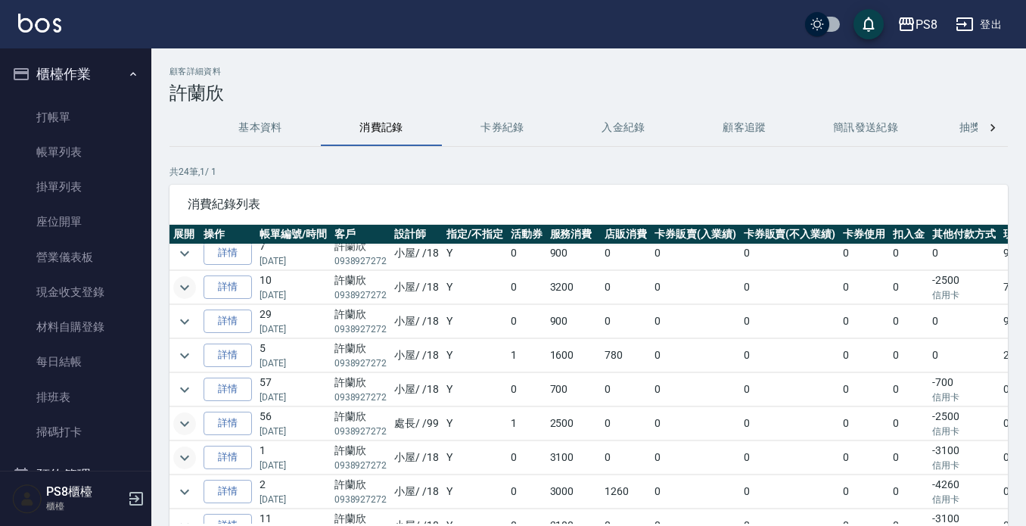
scroll to position [151, 0]
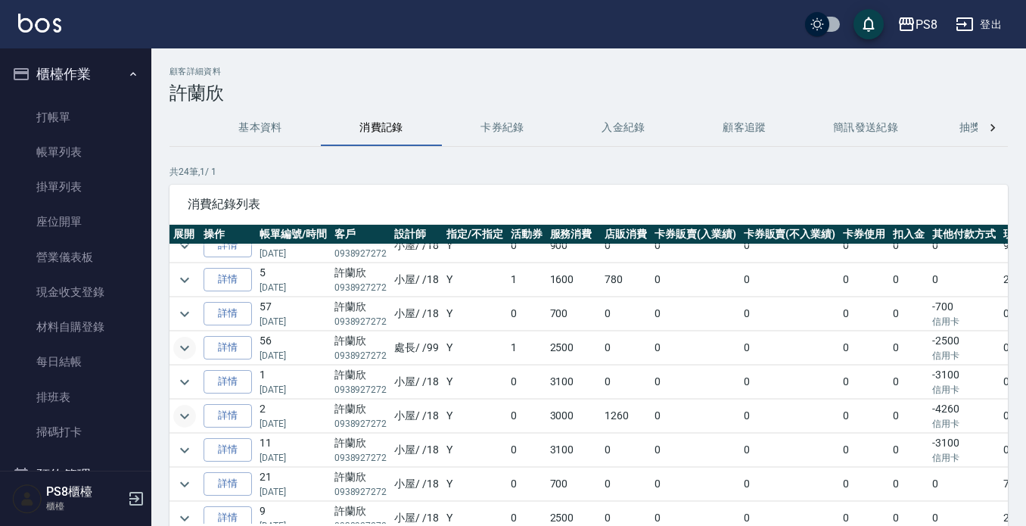
click at [186, 423] on icon "expand row" at bounding box center [185, 416] width 18 height 18
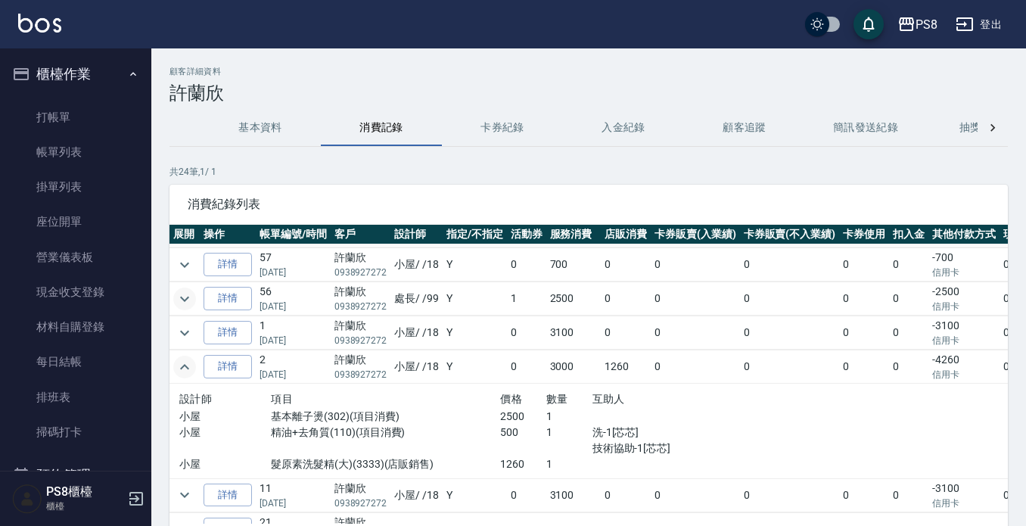
scroll to position [227, 0]
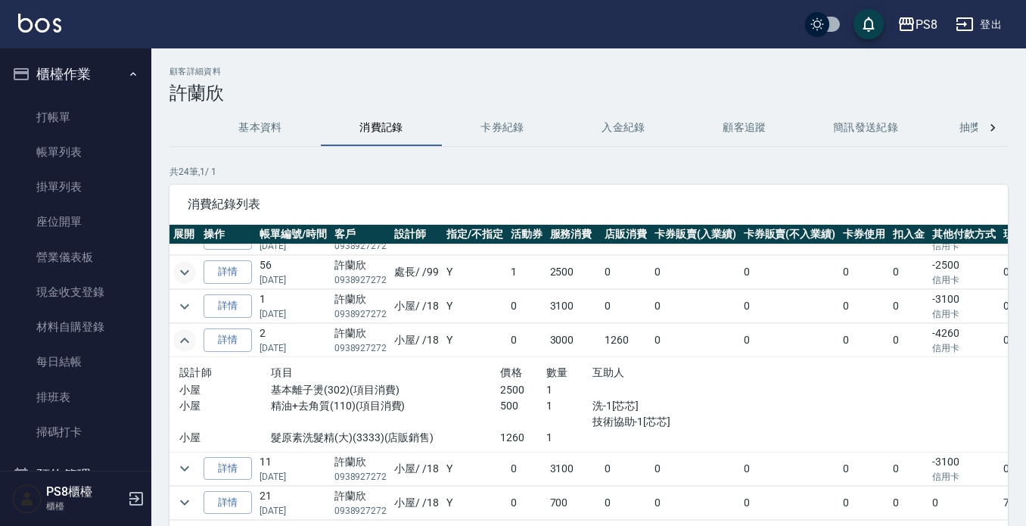
click at [181, 344] on icon "expand row" at bounding box center [185, 340] width 18 height 18
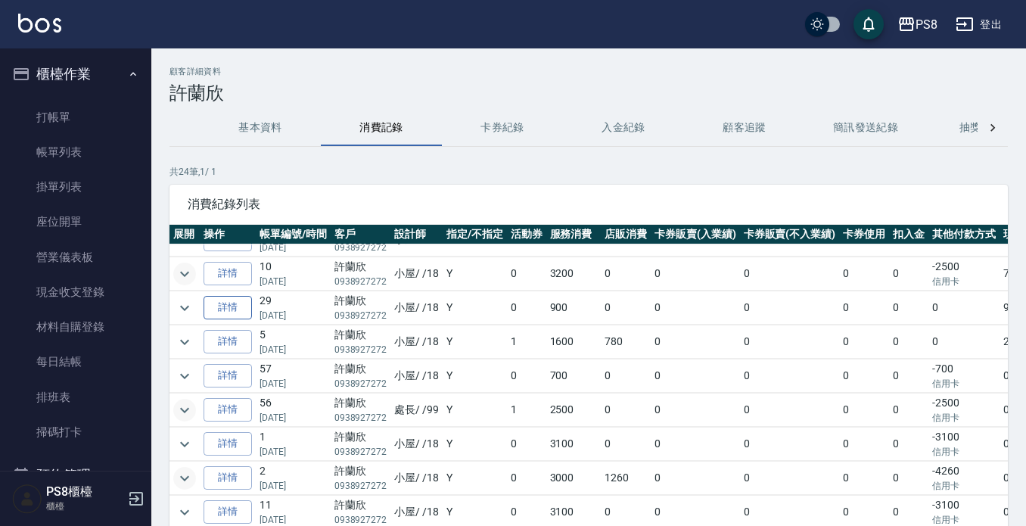
scroll to position [0, 0]
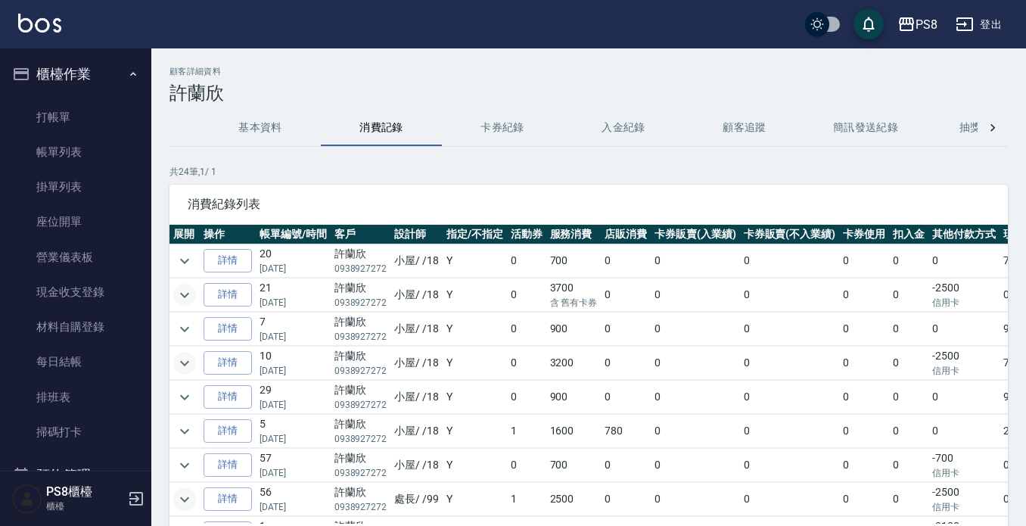
click at [185, 299] on icon "expand row" at bounding box center [185, 295] width 18 height 18
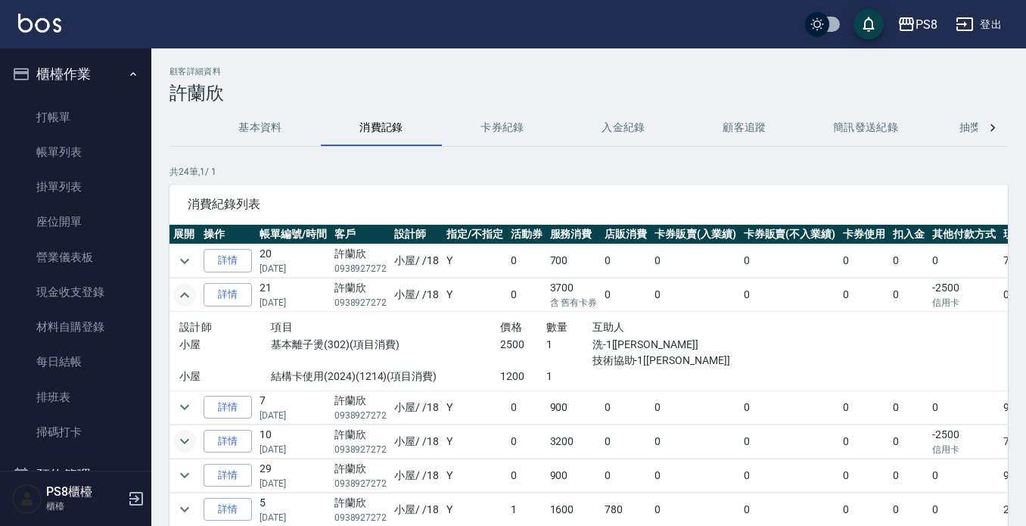
click at [185, 299] on icon "expand row" at bounding box center [185, 295] width 18 height 18
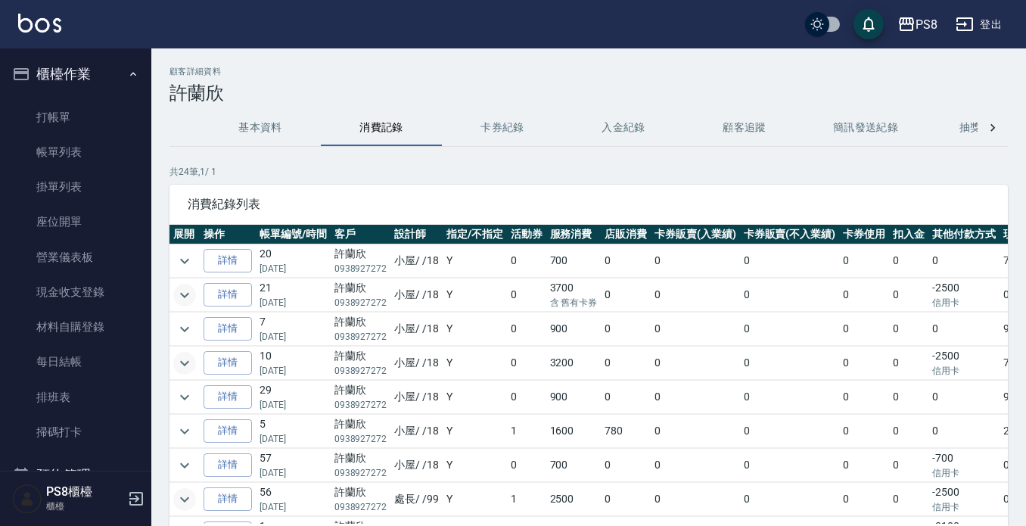
click at [178, 285] on td at bounding box center [184, 294] width 30 height 33
click at [178, 305] on td at bounding box center [184, 294] width 30 height 33
click at [182, 298] on icon "expand row" at bounding box center [185, 295] width 18 height 18
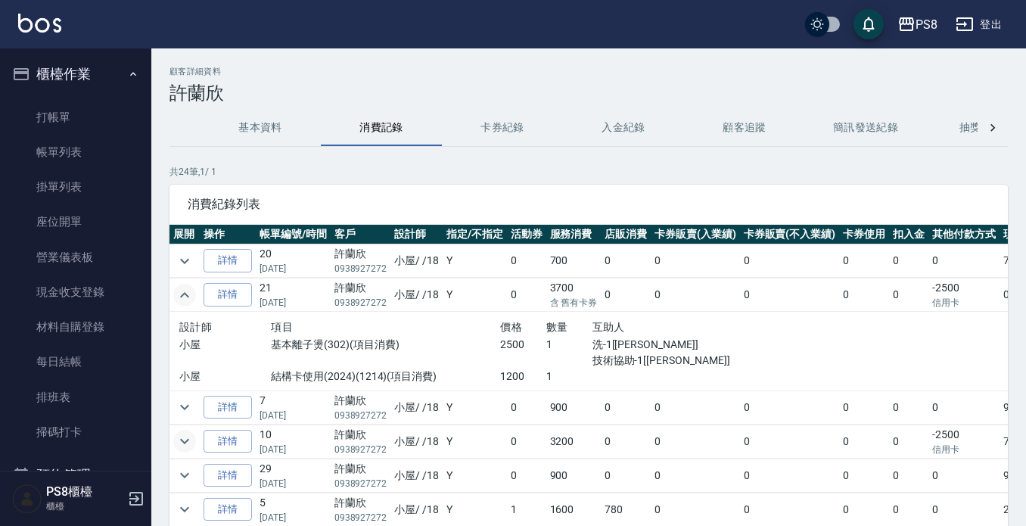
click at [182, 298] on icon "expand row" at bounding box center [185, 295] width 18 height 18
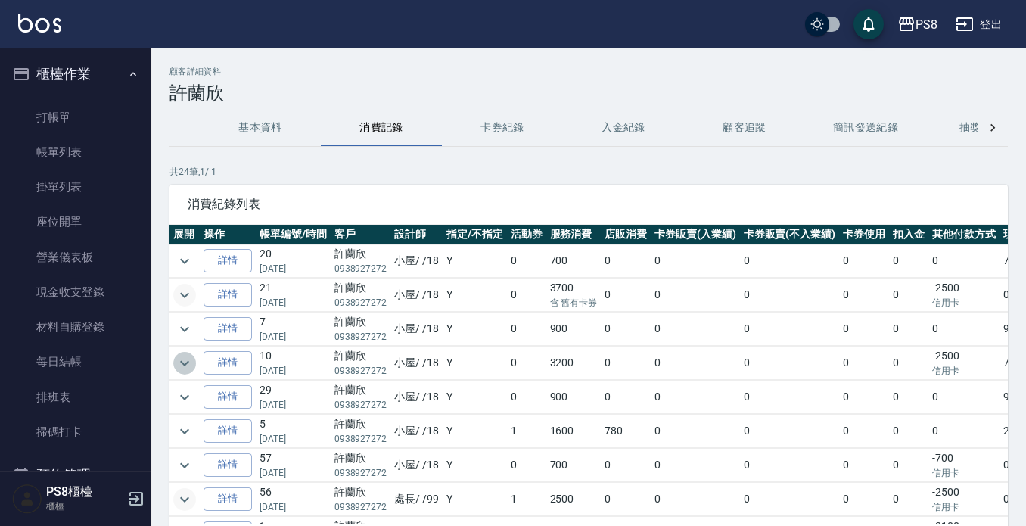
click at [184, 368] on icon "expand row" at bounding box center [185, 363] width 18 height 18
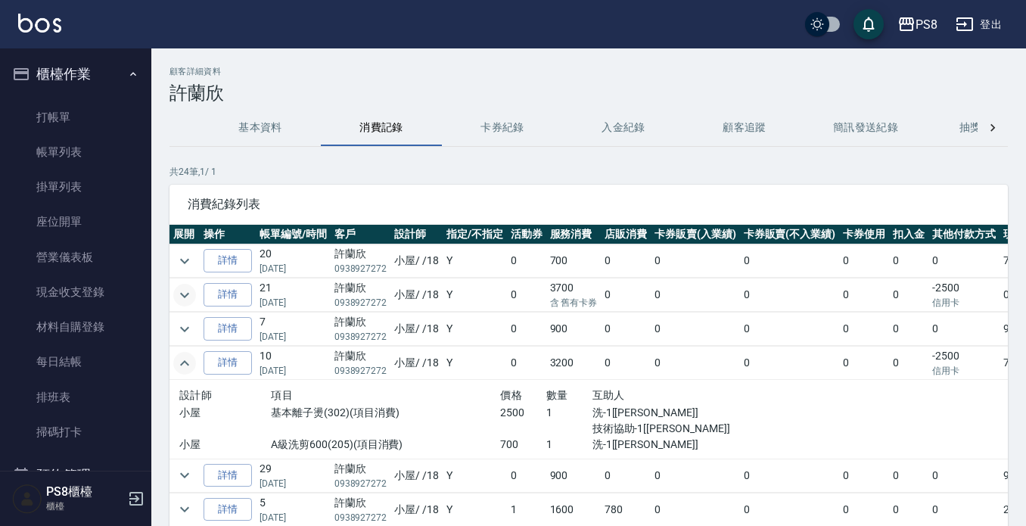
click at [184, 368] on icon "expand row" at bounding box center [185, 363] width 18 height 18
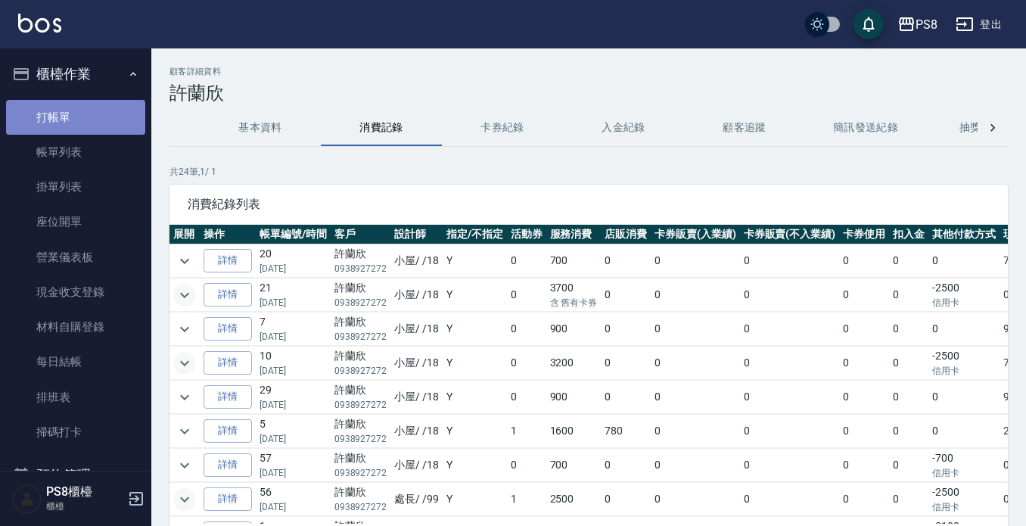
click at [100, 117] on link "打帳單" at bounding box center [75, 117] width 139 height 35
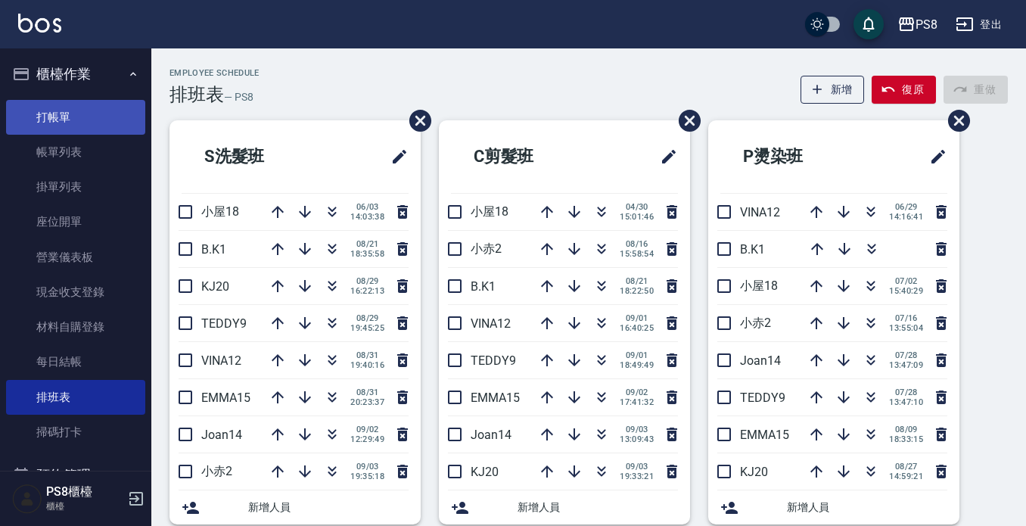
click at [37, 123] on link "打帳單" at bounding box center [75, 117] width 139 height 35
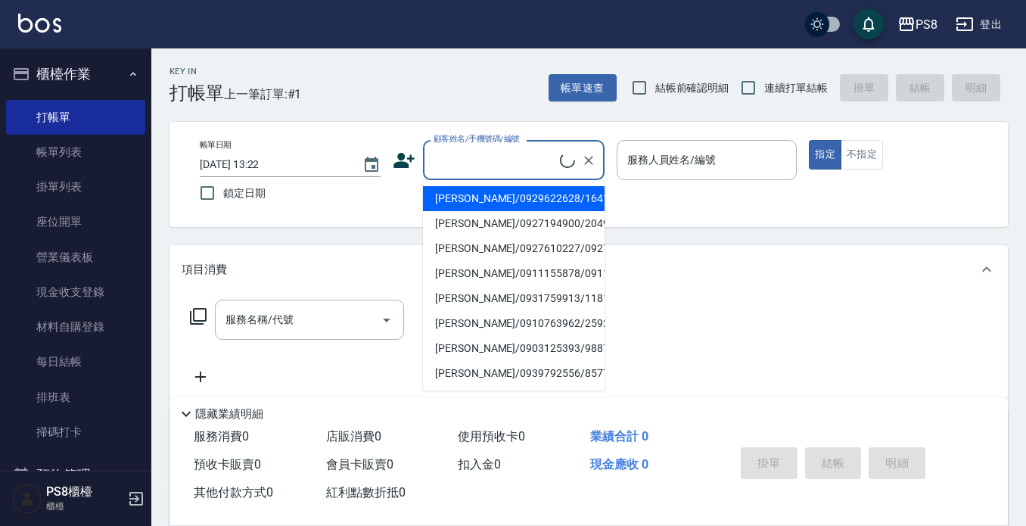
click at [496, 160] on input "顧客姓名/手機號碼/編號" at bounding box center [495, 160] width 130 height 26
click at [480, 202] on li "美女/美女2222/2222" at bounding box center [514, 198] width 182 height 25
type input "美女/美女2222/2222"
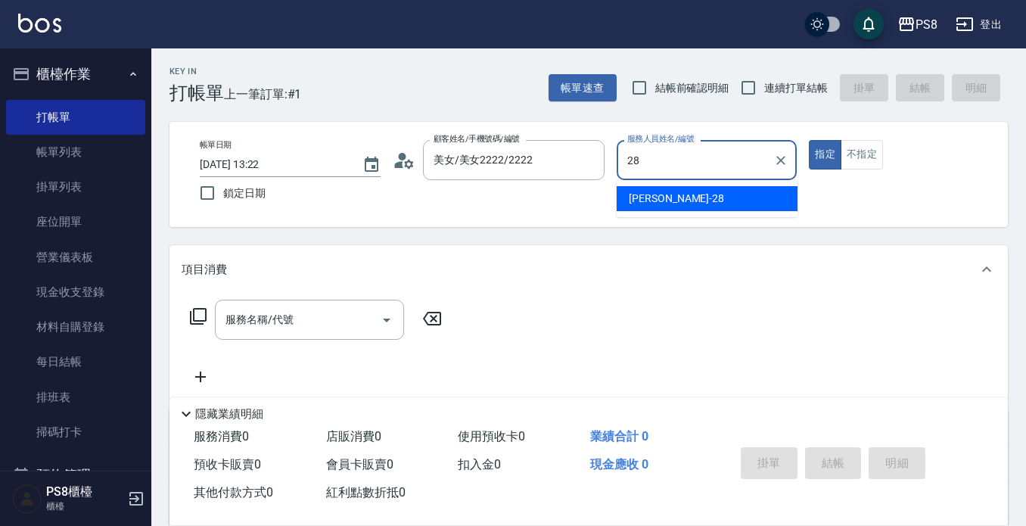
click at [681, 196] on div "姵蓁 -28" at bounding box center [707, 198] width 181 height 25
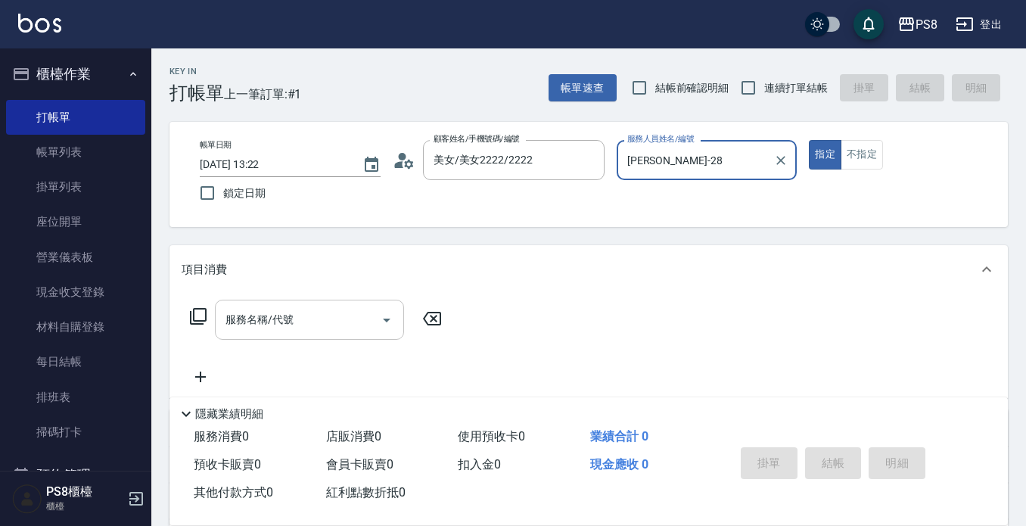
type input "姵蓁-28"
click at [237, 325] on div "服務名稱/代號 服務名稱/代號" at bounding box center [309, 320] width 189 height 40
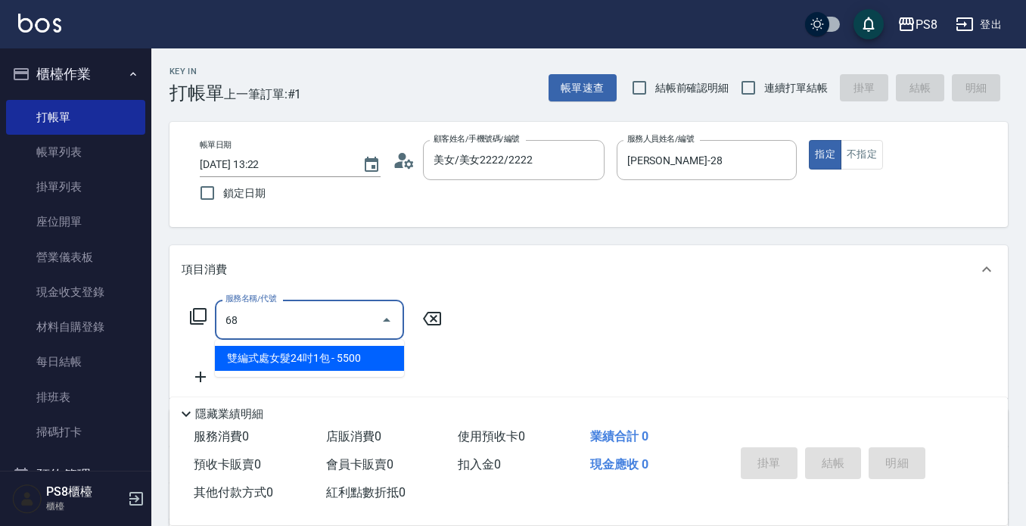
type input "6"
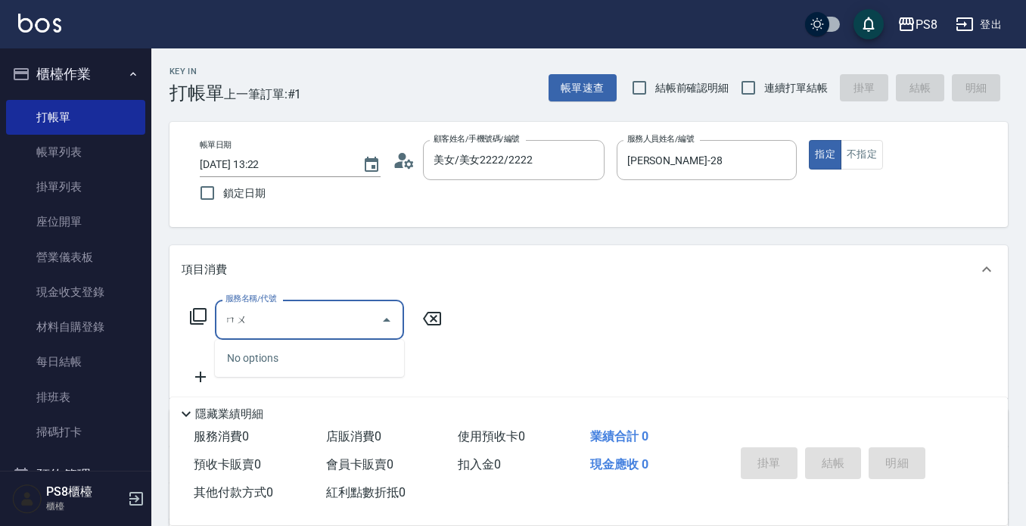
type input "木"
type input "\"
type input "慕"
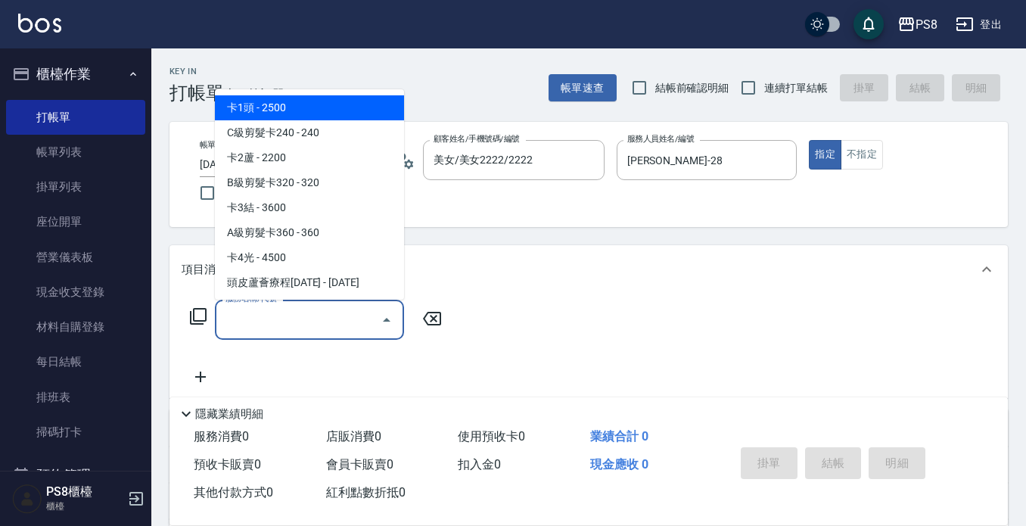
click at [51, 29] on img at bounding box center [39, 23] width 43 height 19
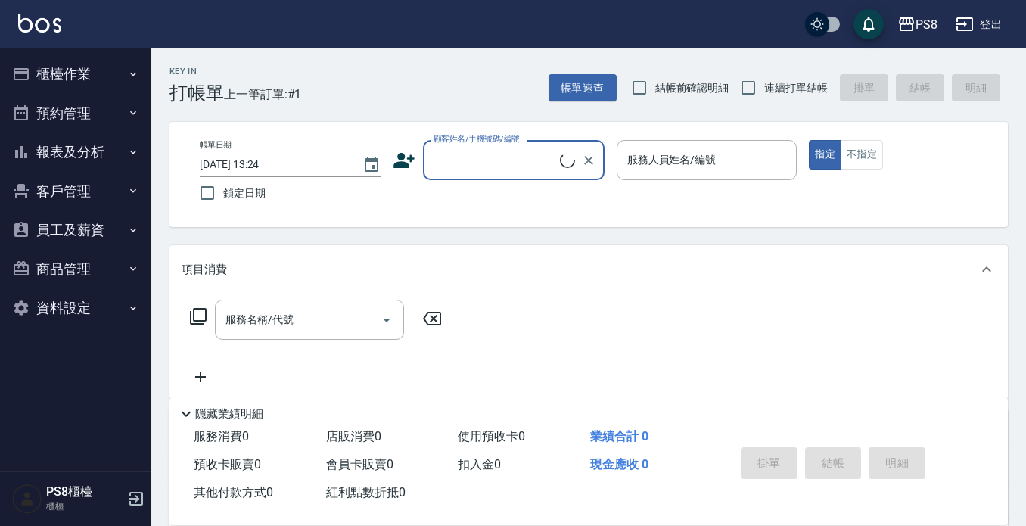
click at [506, 157] on input "顧客姓名/手機號碼/編號" at bounding box center [495, 160] width 130 height 26
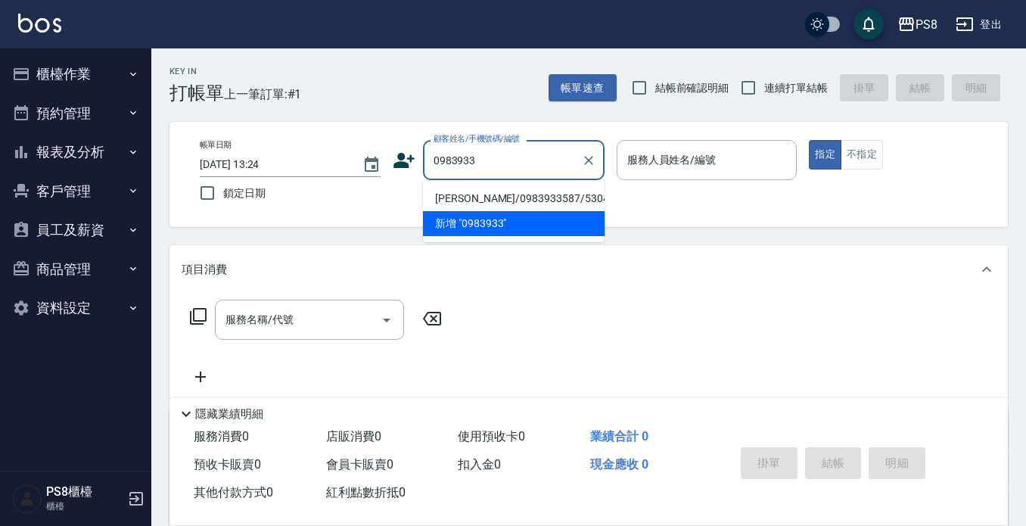
click at [481, 203] on li "許寶文/0983933587/5304" at bounding box center [514, 198] width 182 height 25
type input "許寶文/0983933587/5304"
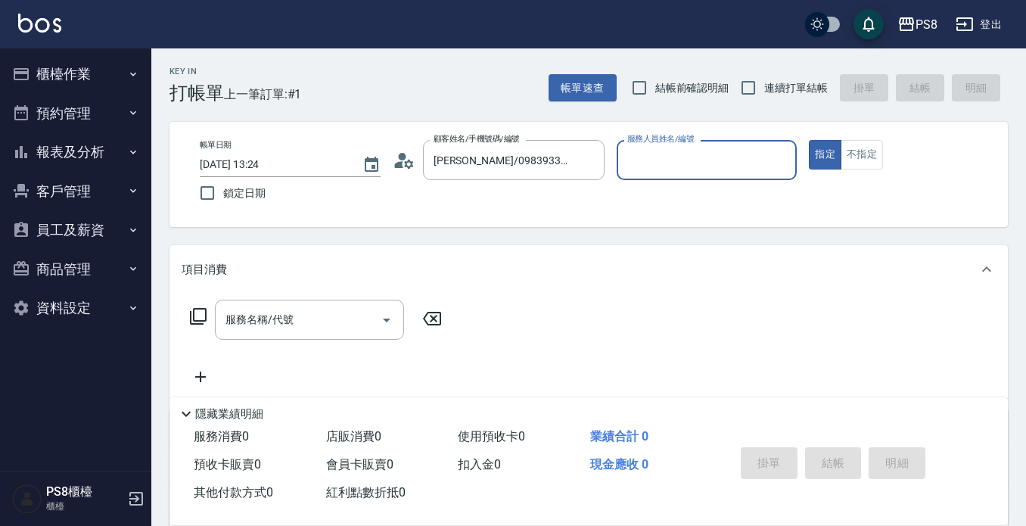
type input "佳亭-8"
click at [408, 157] on icon at bounding box center [404, 160] width 23 height 23
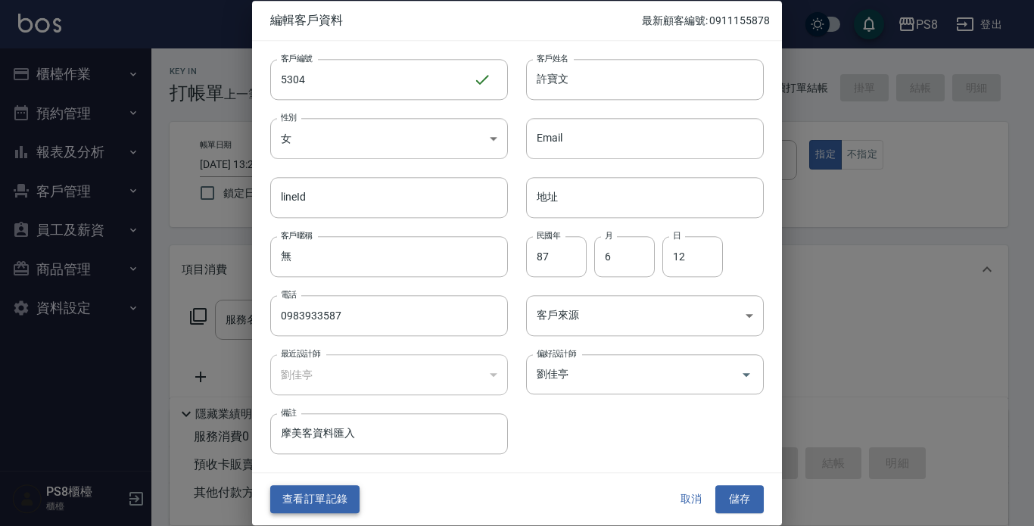
click at [319, 494] on button "查看訂單記錄" at bounding box center [314, 500] width 89 height 28
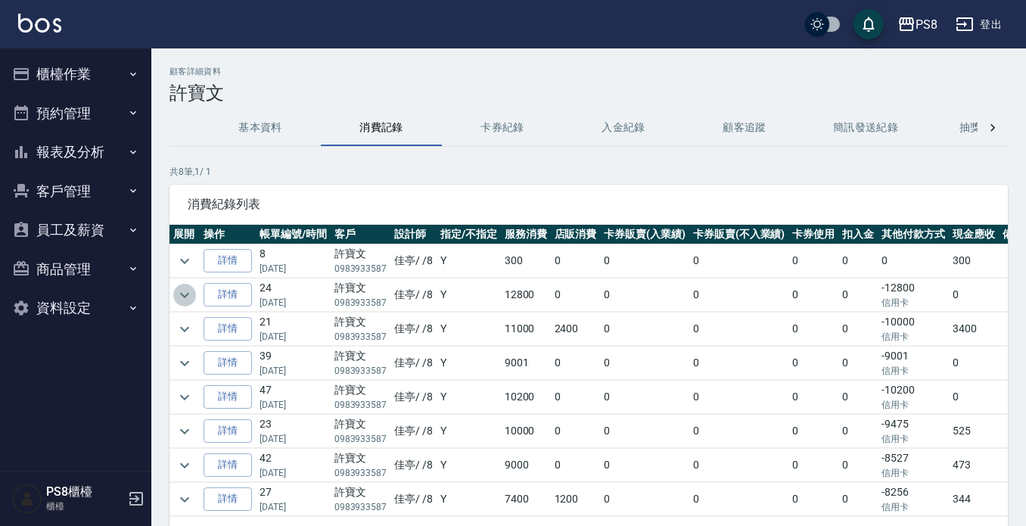
click at [186, 297] on icon "expand row" at bounding box center [185, 295] width 18 height 18
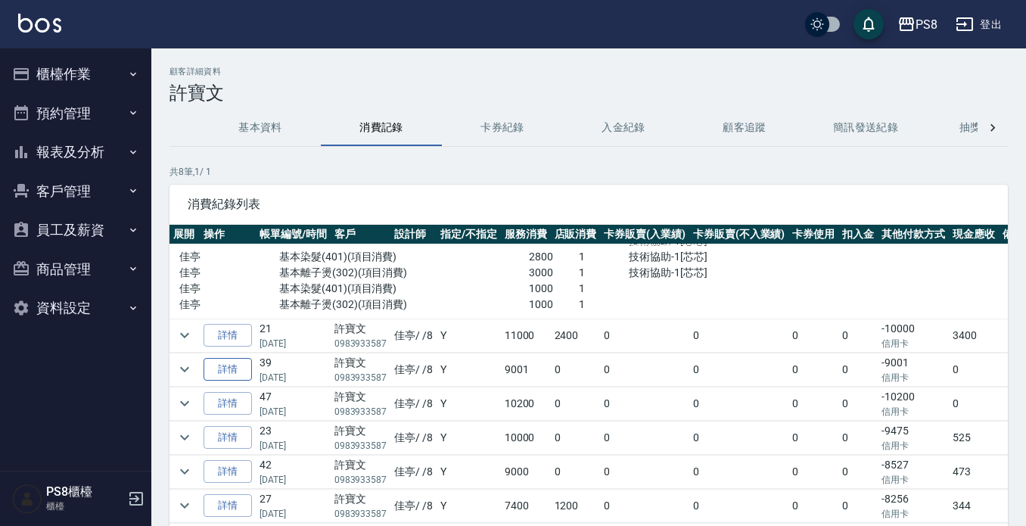
scroll to position [132, 0]
click at [182, 326] on icon "expand row" at bounding box center [185, 335] width 18 height 18
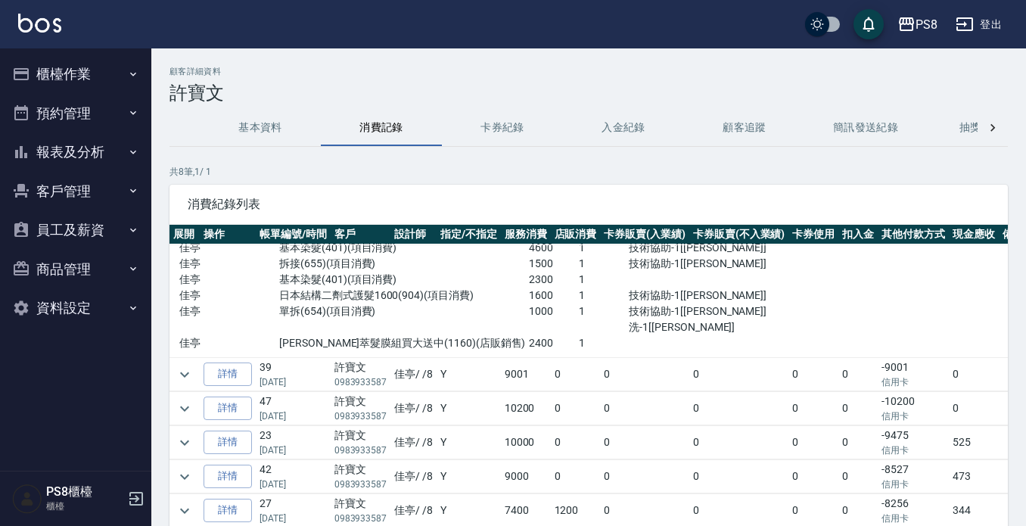
scroll to position [274, 0]
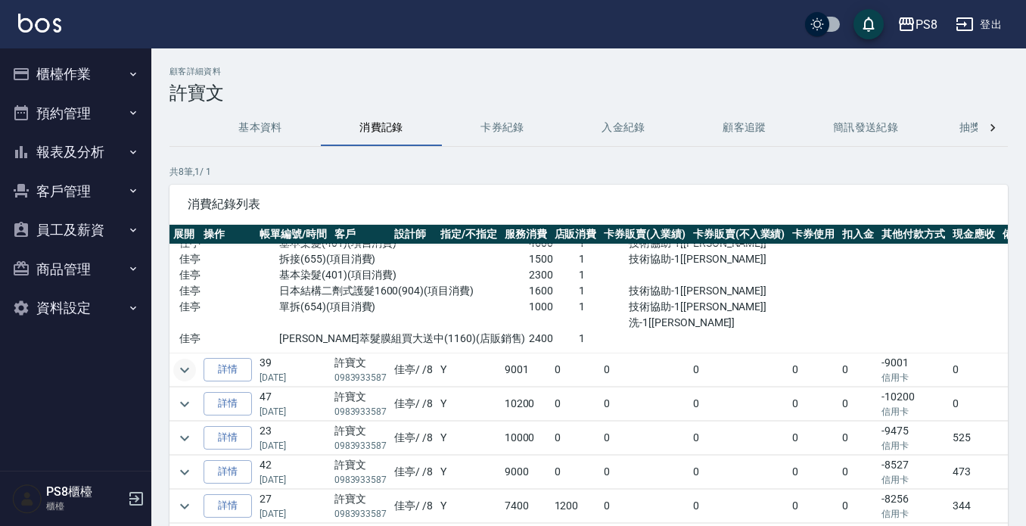
click at [183, 361] on icon "expand row" at bounding box center [185, 370] width 18 height 18
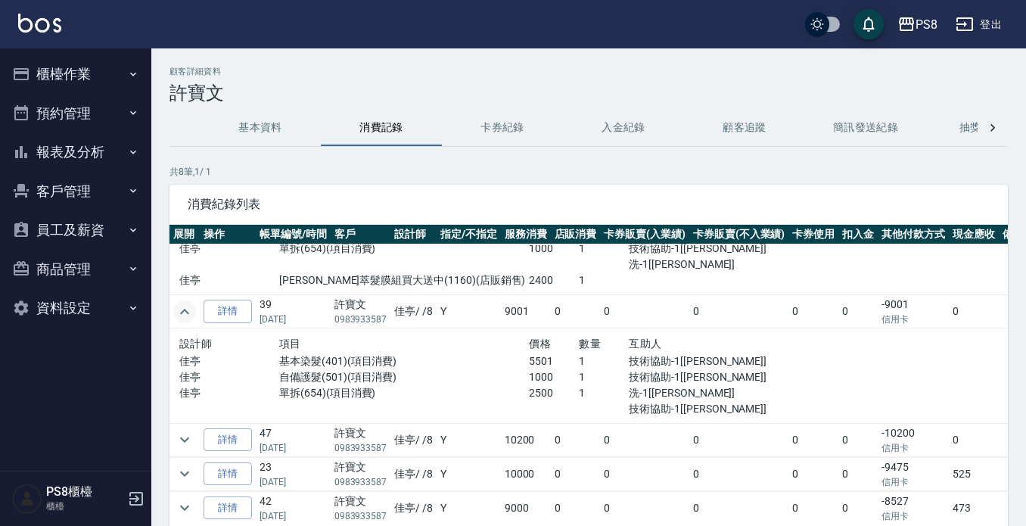
scroll to position [368, 0]
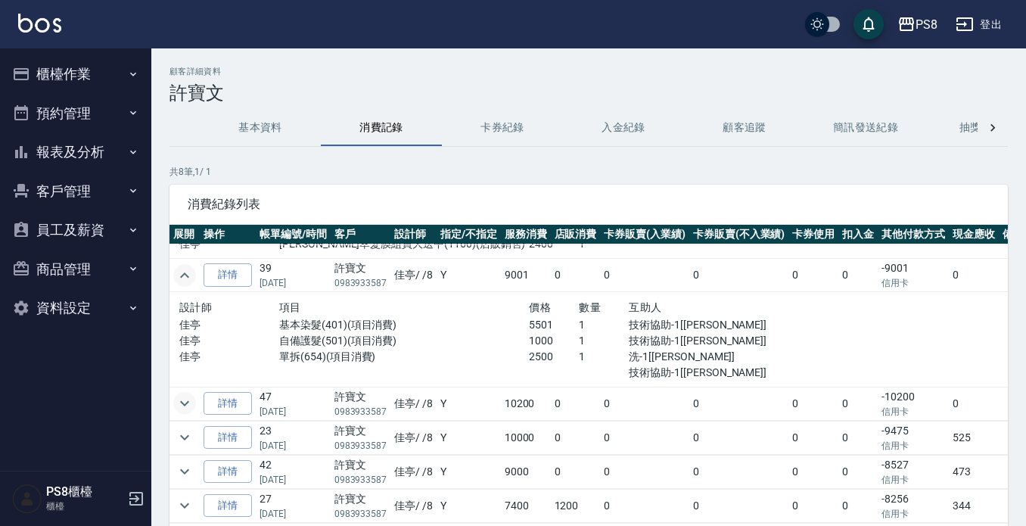
click at [184, 394] on icon "expand row" at bounding box center [185, 403] width 18 height 18
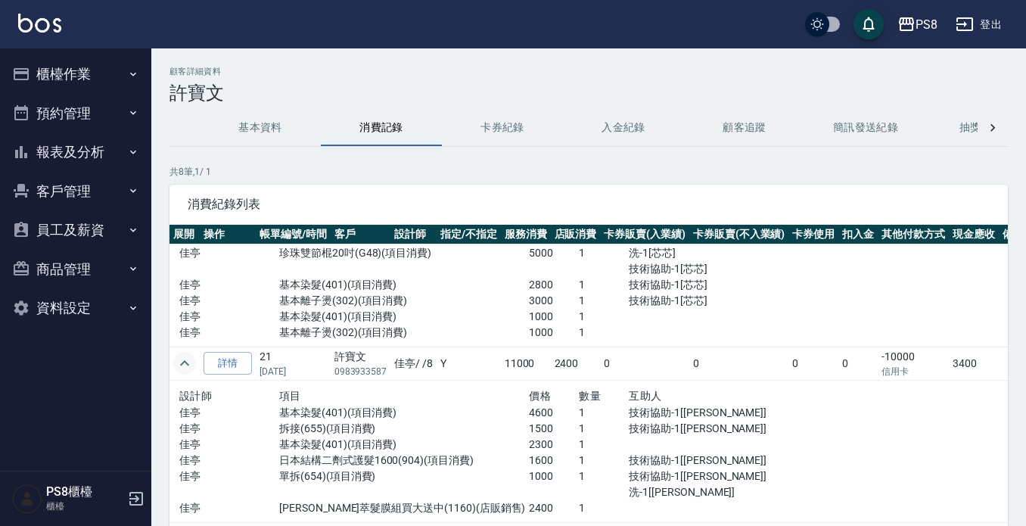
scroll to position [0, 0]
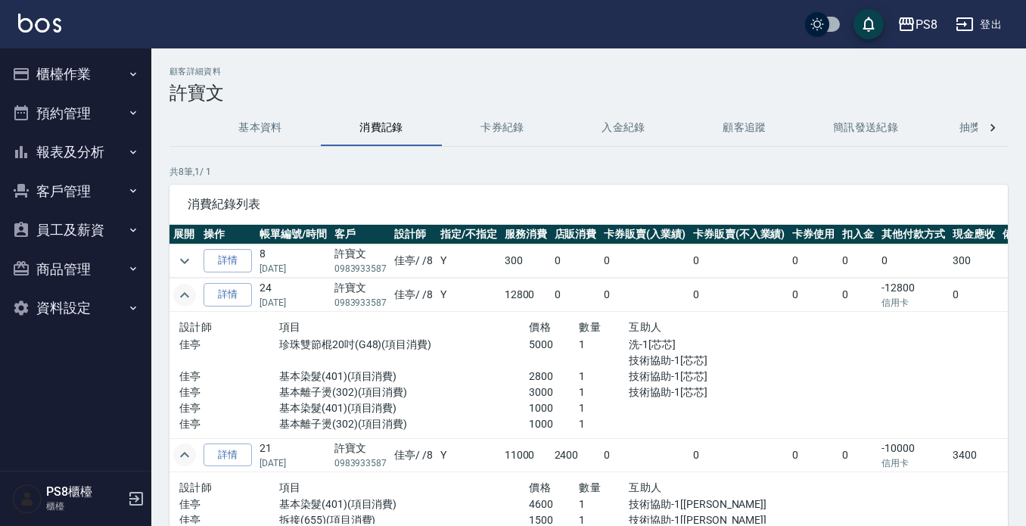
click at [18, 14] on div "PS8 登出" at bounding box center [513, 24] width 1026 height 48
click at [38, 34] on link at bounding box center [39, 25] width 43 height 22
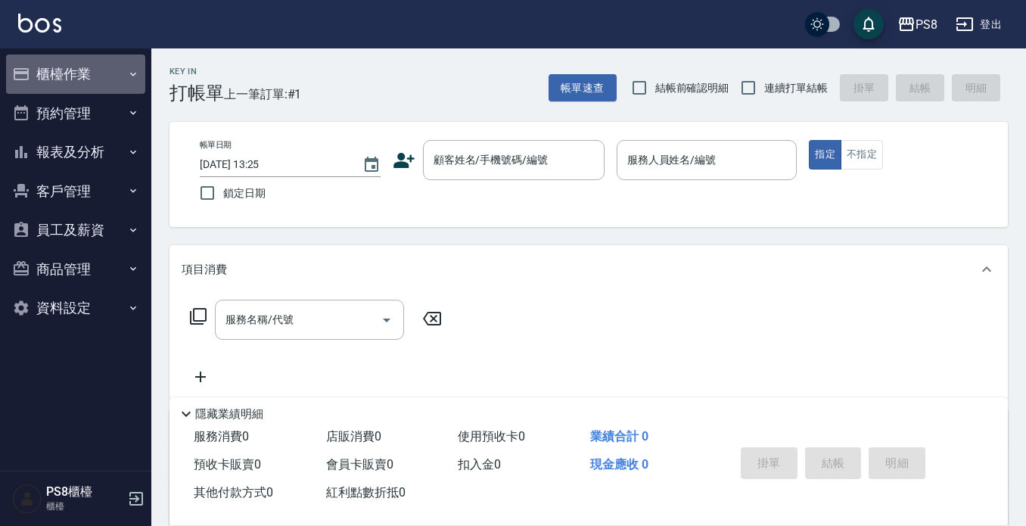
click at [104, 74] on button "櫃檯作業" at bounding box center [75, 73] width 139 height 39
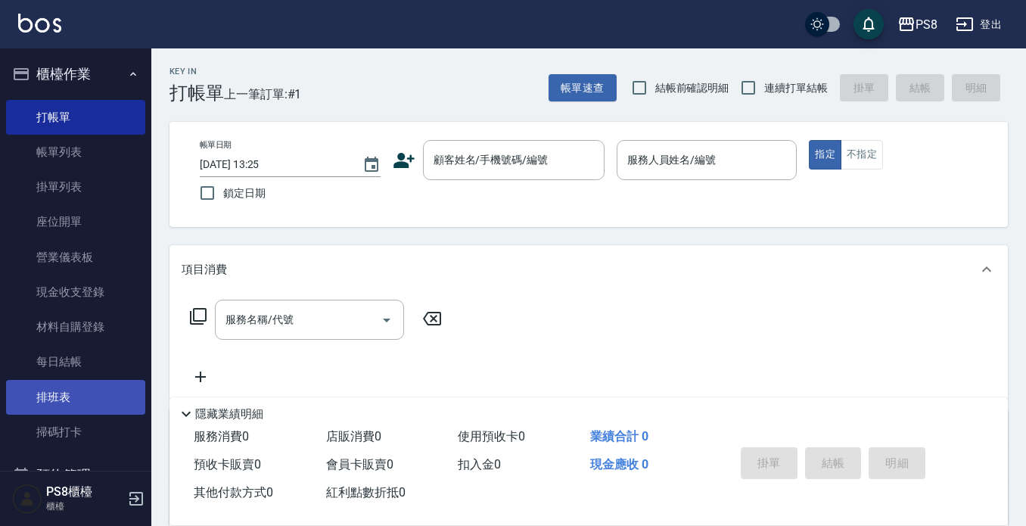
click at [83, 387] on link "排班表" at bounding box center [75, 397] width 139 height 35
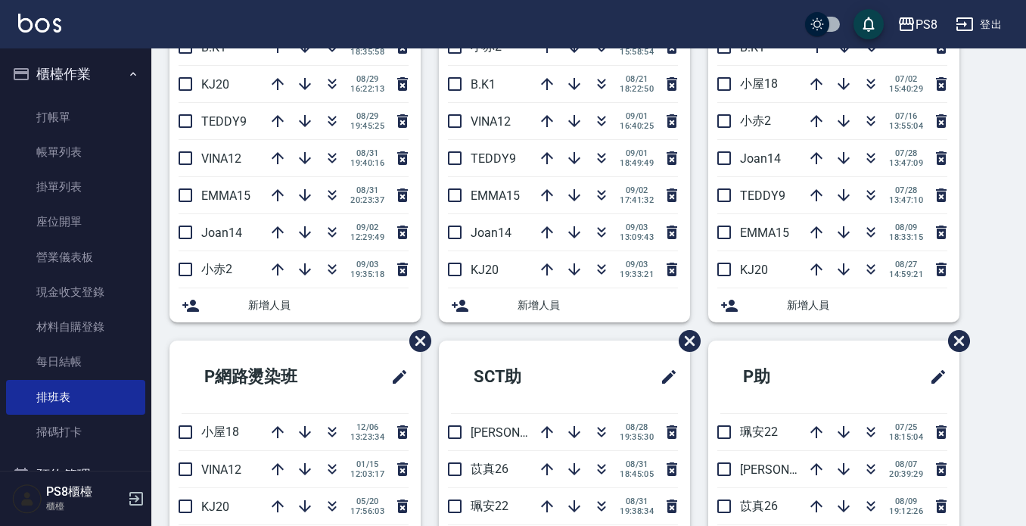
scroll to position [76, 0]
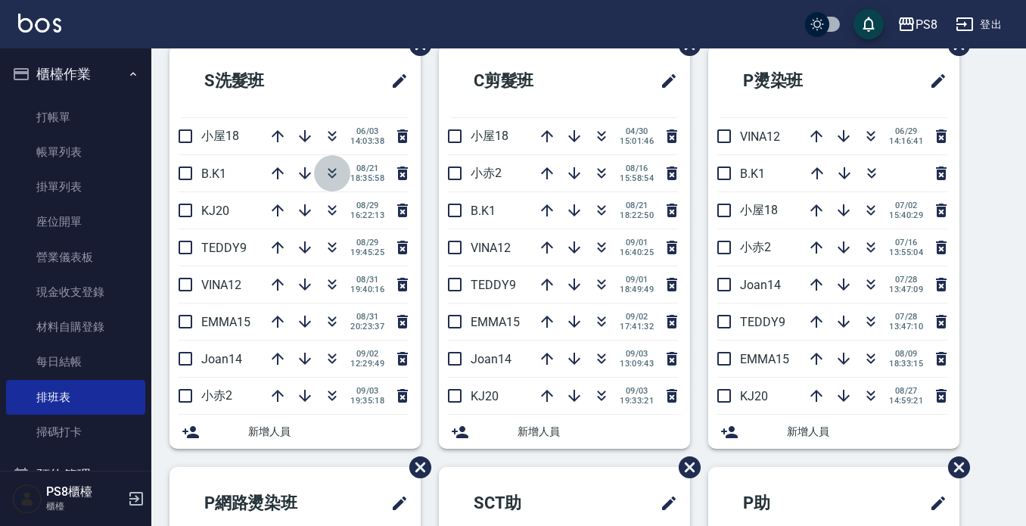
click at [325, 178] on icon "button" at bounding box center [332, 173] width 18 height 18
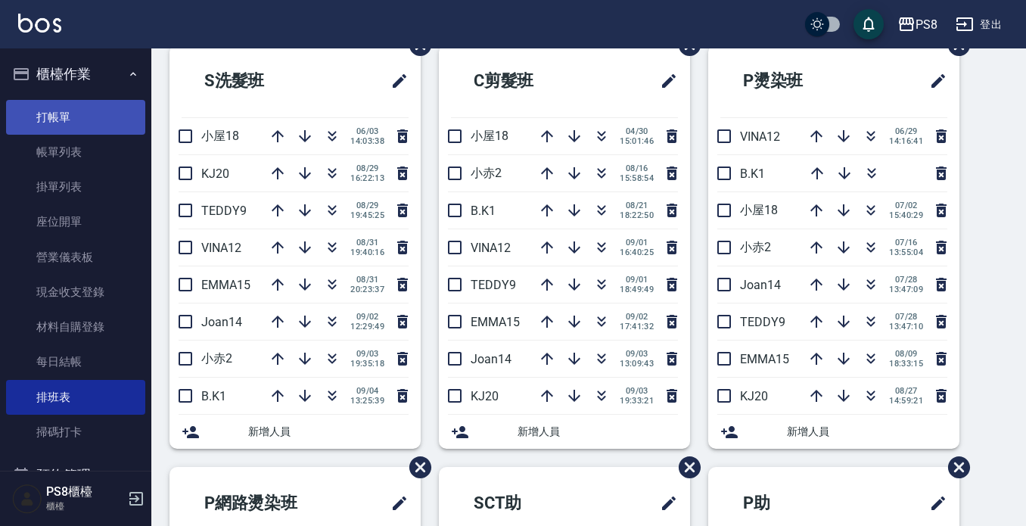
click at [62, 120] on link "打帳單" at bounding box center [75, 117] width 139 height 35
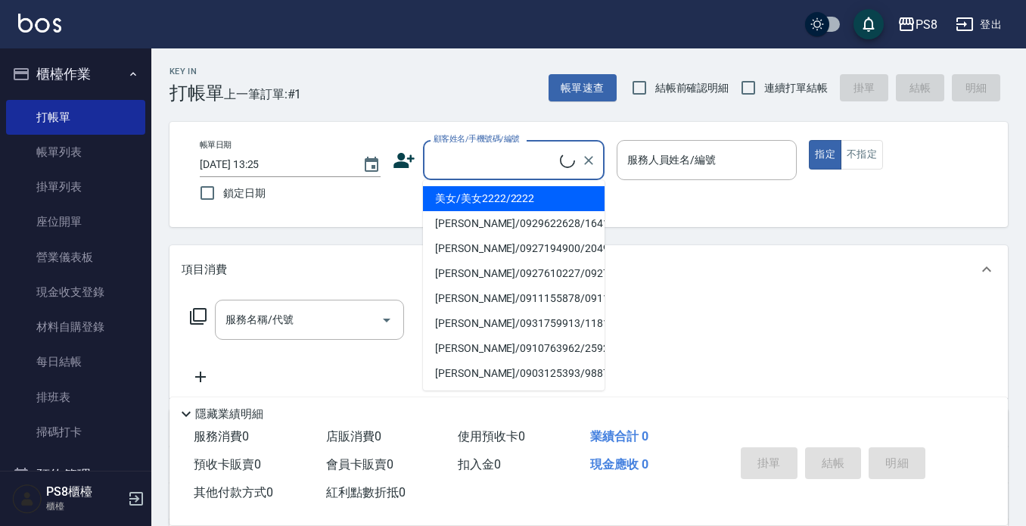
click at [524, 172] on input "顧客姓名/手機號碼/編號" at bounding box center [495, 160] width 130 height 26
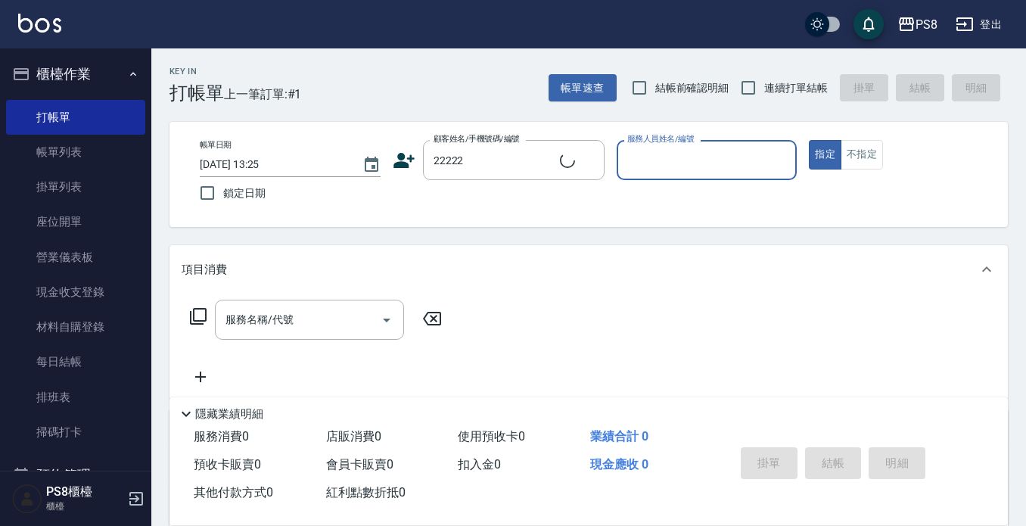
type input "蕭富芳/0909153168/22222"
click at [522, 149] on input "蕭富芳/0909153168/22222" at bounding box center [502, 160] width 145 height 26
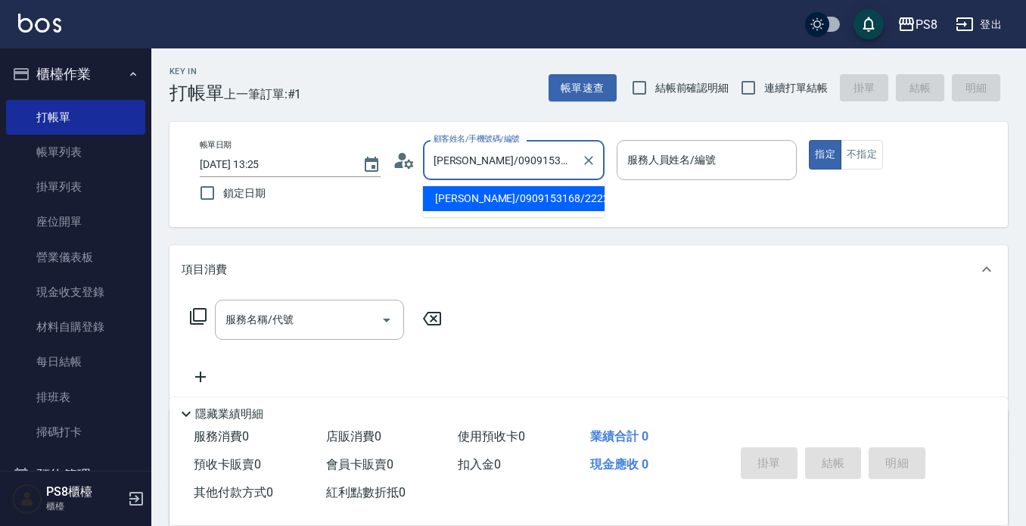
click at [689, 157] on div "服務人員姓名/編號 服務人員姓名/編號" at bounding box center [707, 160] width 181 height 40
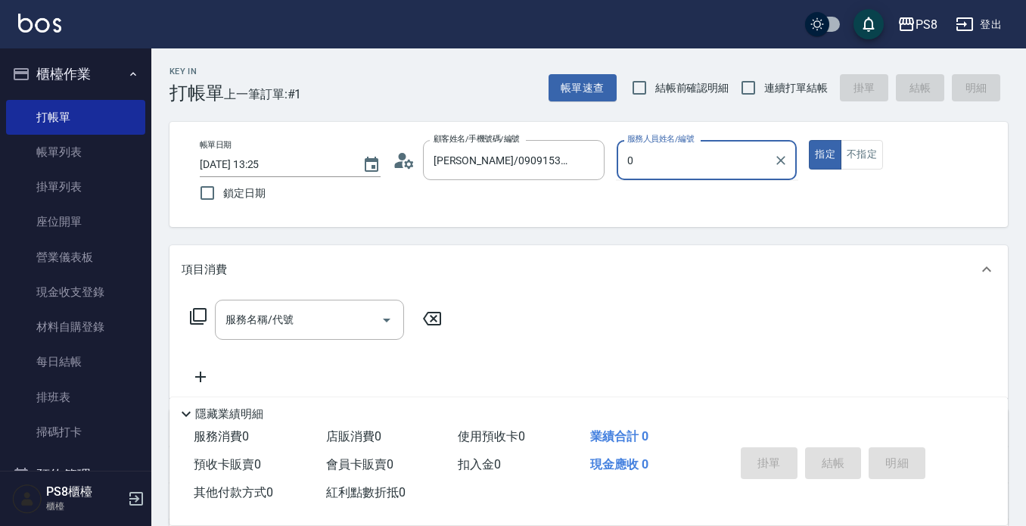
type input "0"
click at [809, 140] on button "指定" at bounding box center [825, 155] width 33 height 30
type button "true"
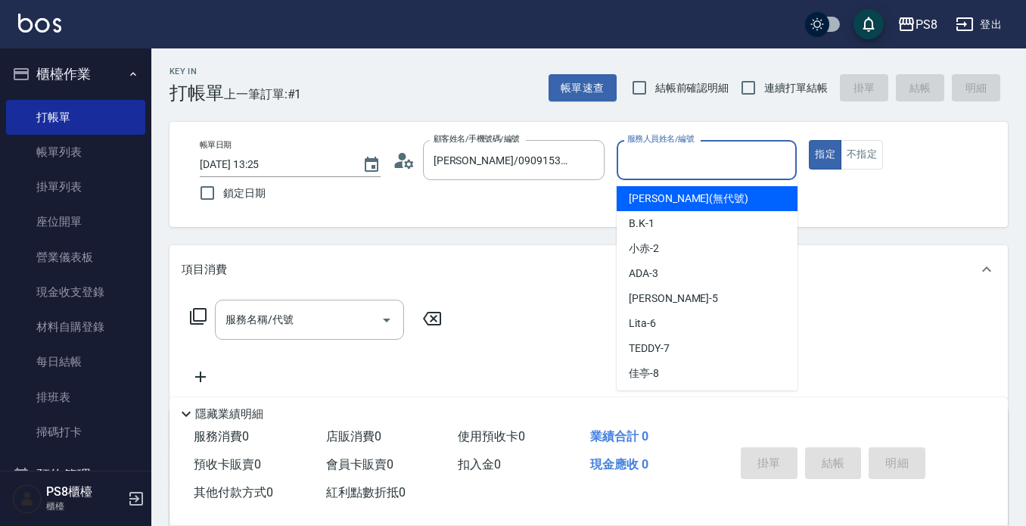
click at [711, 162] on input "服務人員姓名/編號" at bounding box center [706, 160] width 167 height 26
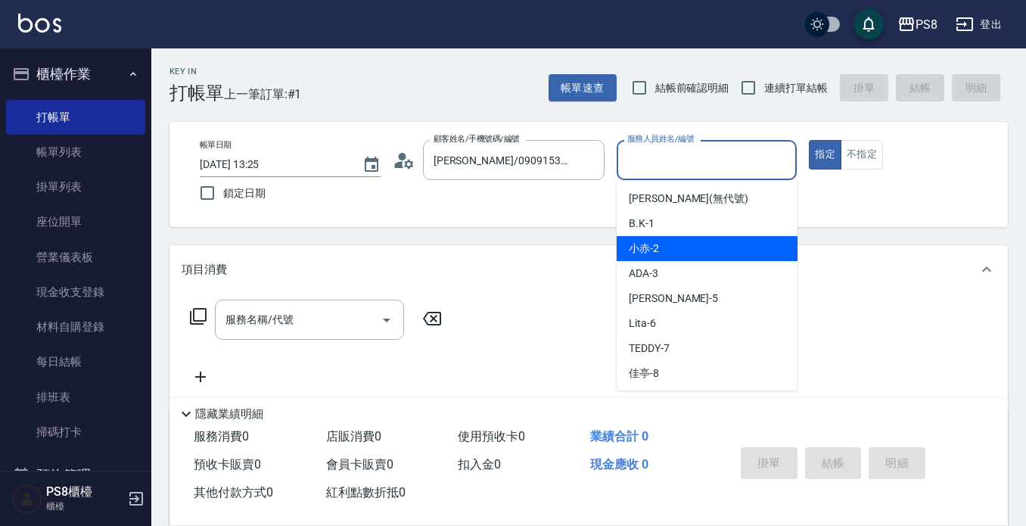
click at [724, 246] on div "小赤 -2" at bounding box center [707, 248] width 181 height 25
type input "小赤-2"
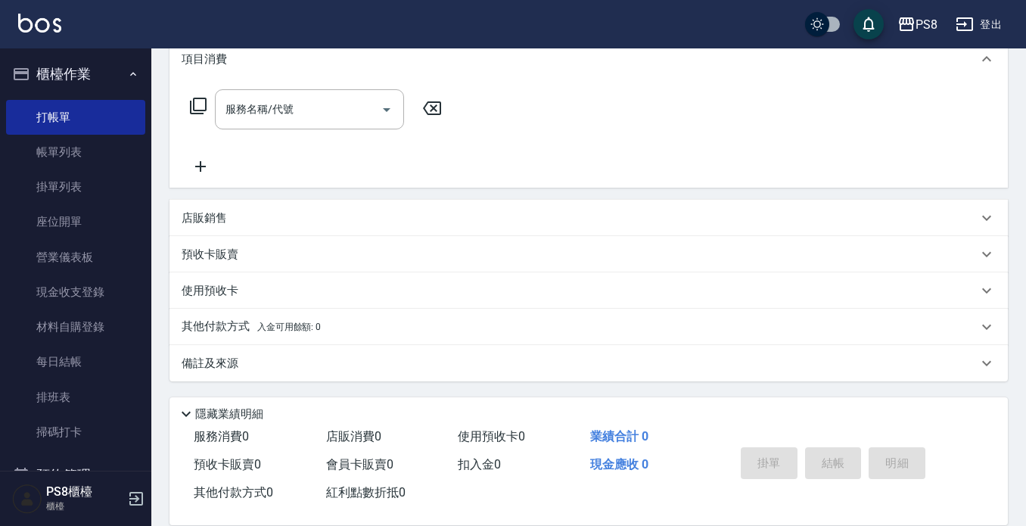
scroll to position [211, 0]
click at [242, 222] on div "店販銷售" at bounding box center [580, 218] width 796 height 16
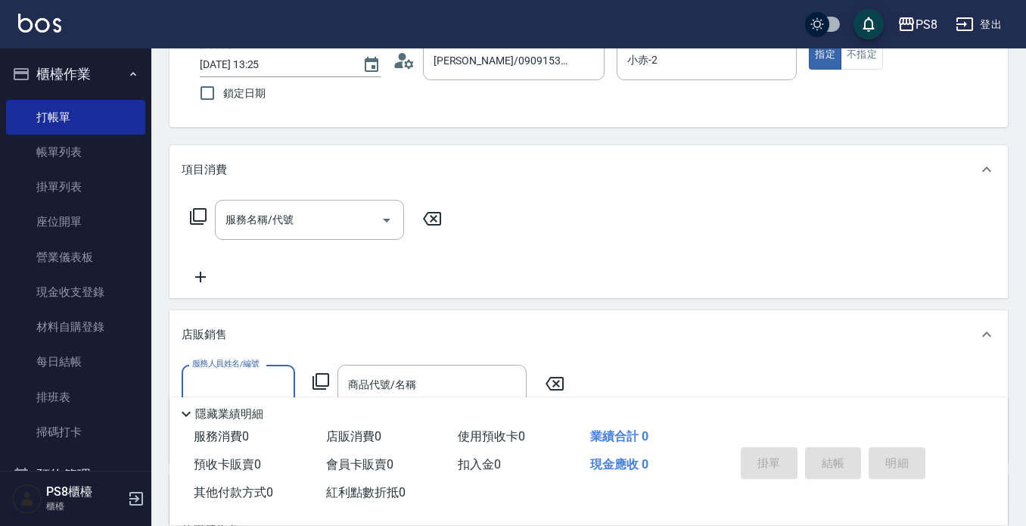
scroll to position [0, 0]
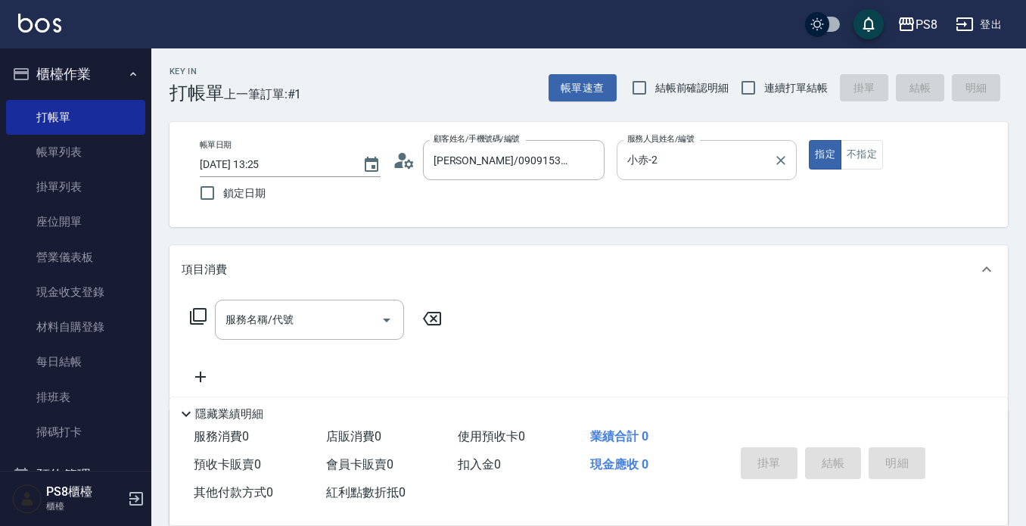
drag, startPoint x: 713, startPoint y: 145, endPoint x: 720, endPoint y: 160, distance: 16.9
click at [713, 145] on div "小赤-2 服務人員姓名/編號" at bounding box center [707, 160] width 181 height 40
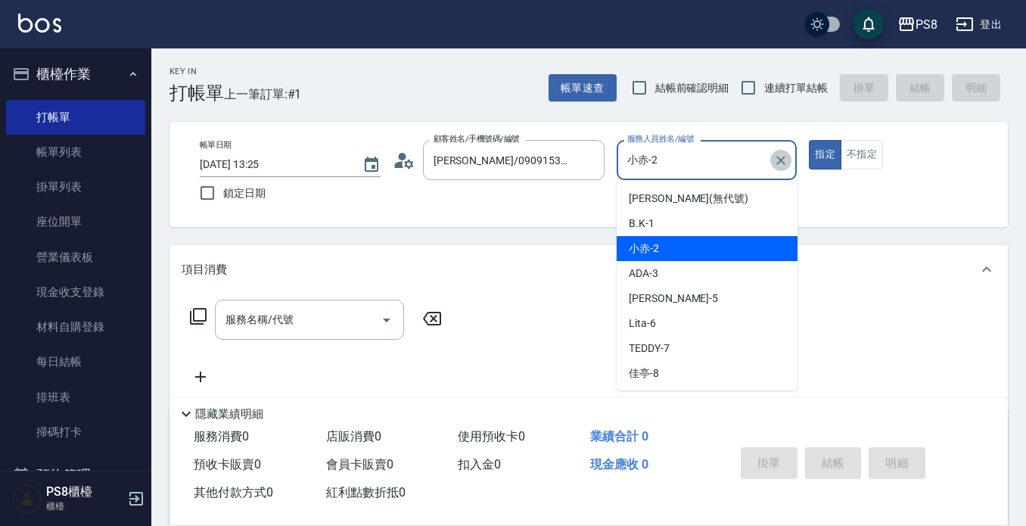
click at [779, 158] on icon "Clear" at bounding box center [780, 160] width 15 height 15
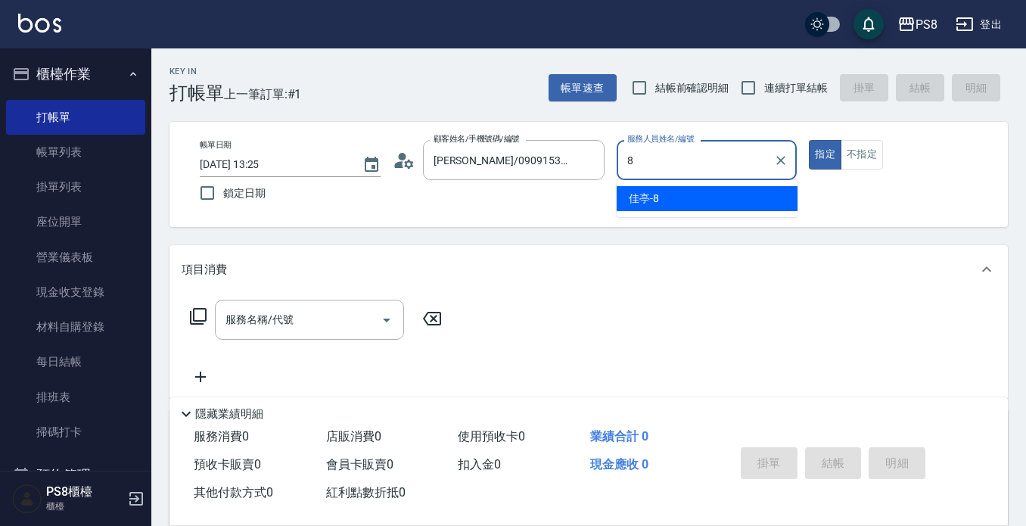
type input "佳亭-8"
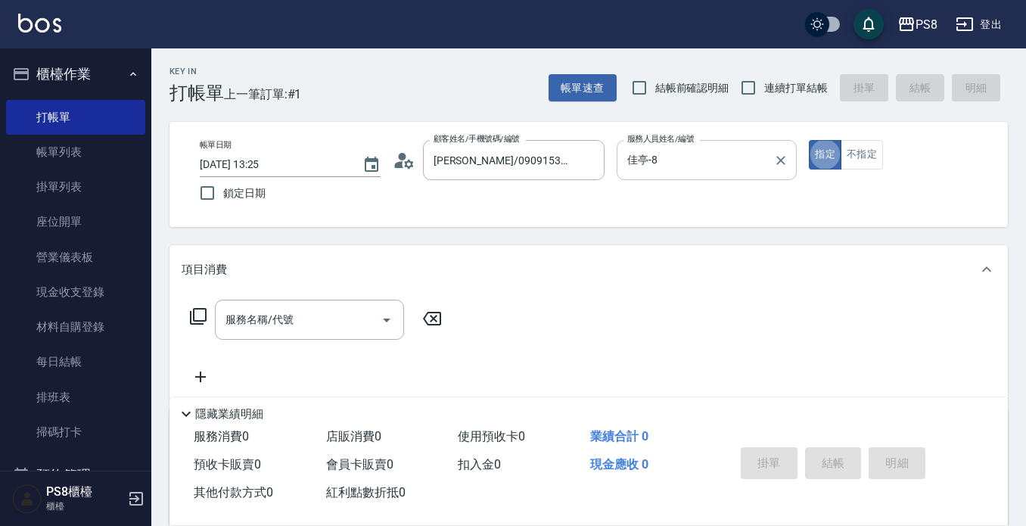
click at [782, 166] on icon "Clear" at bounding box center [780, 160] width 15 height 15
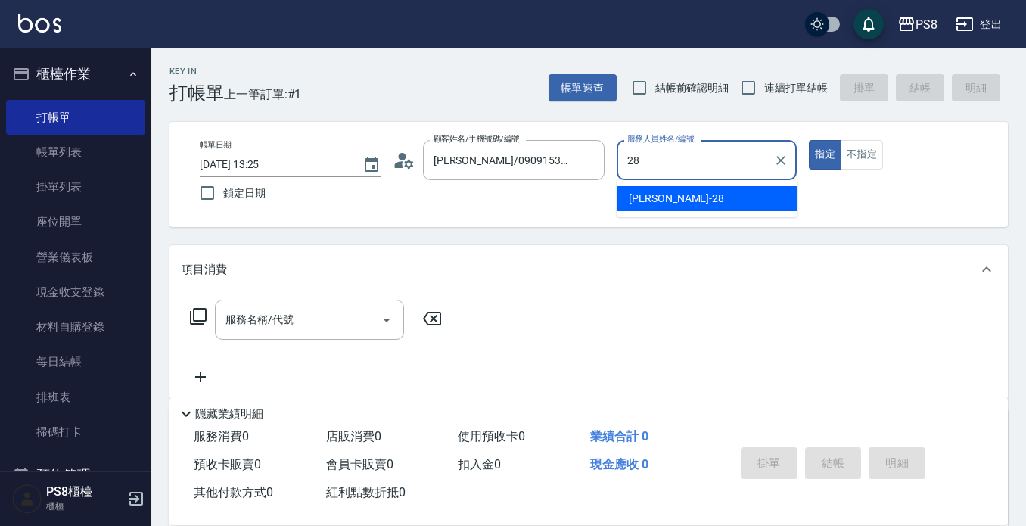
type input "姵蓁-28"
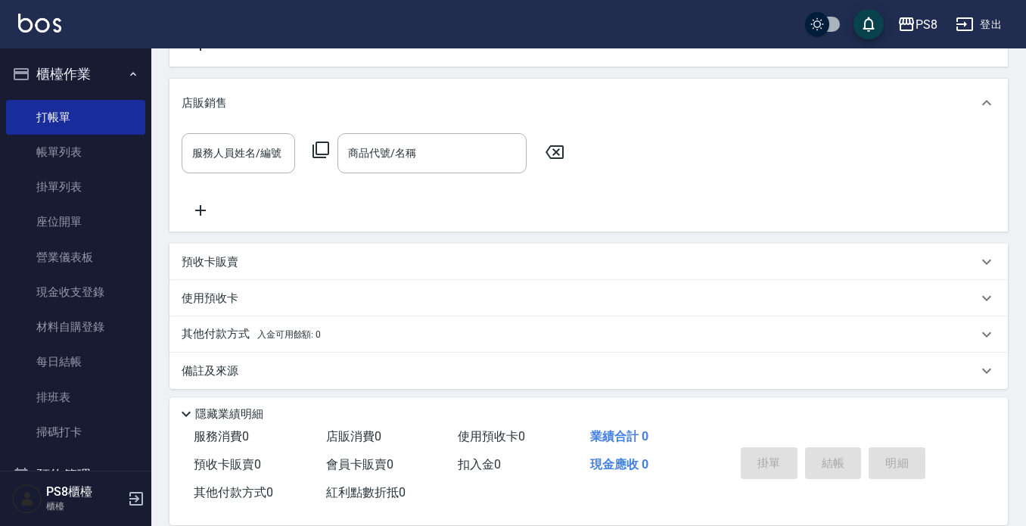
scroll to position [340, 0]
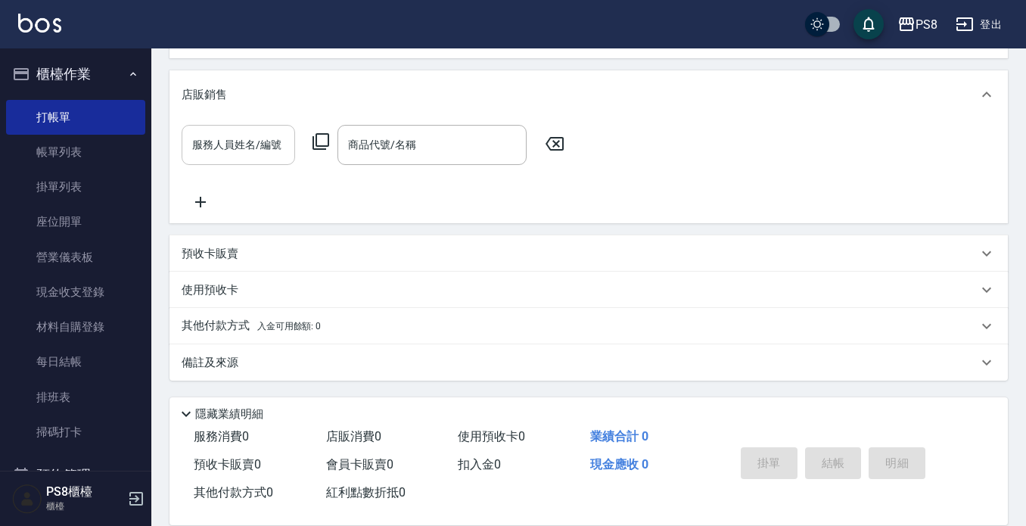
click at [227, 156] on input "服務人員姓名/編號" at bounding box center [238, 145] width 100 height 26
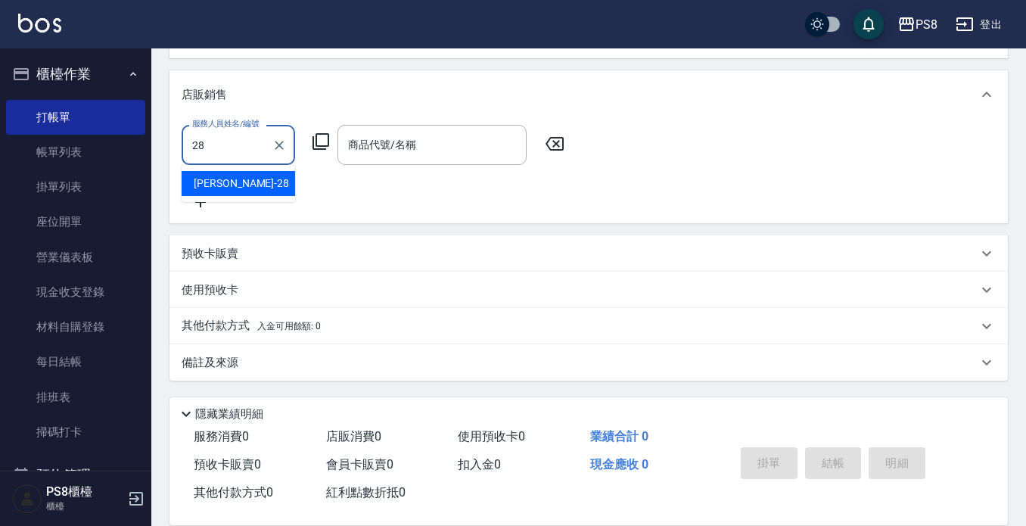
type input "姵蓁-28"
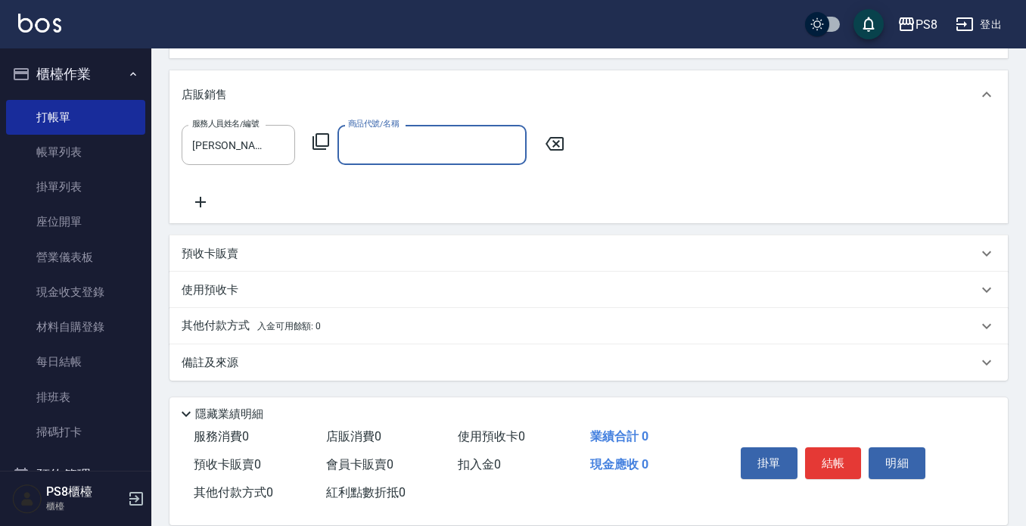
drag, startPoint x: 365, startPoint y: 135, endPoint x: 365, endPoint y: 148, distance: 12.1
click at [366, 138] on input "商品代號/名稱" at bounding box center [432, 145] width 176 height 26
type input "南"
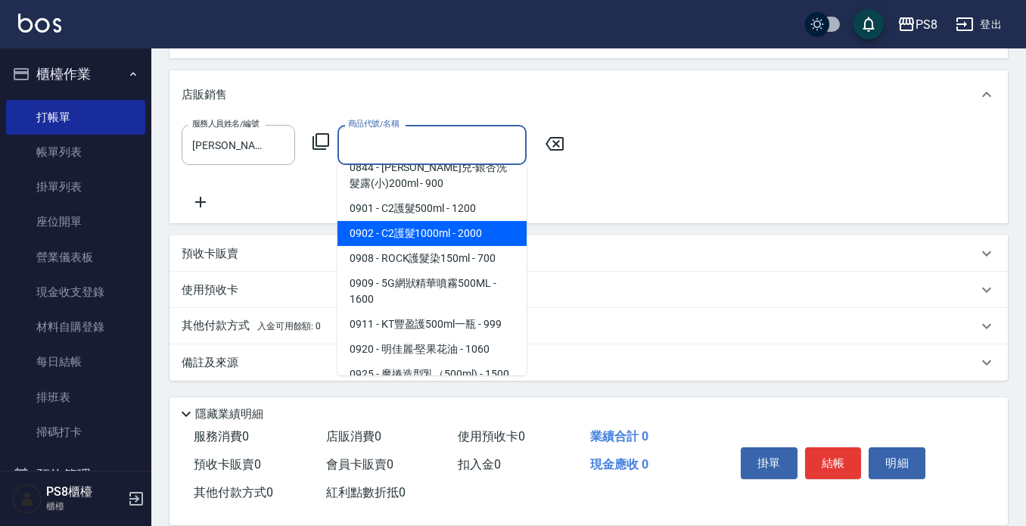
scroll to position [3405, 0]
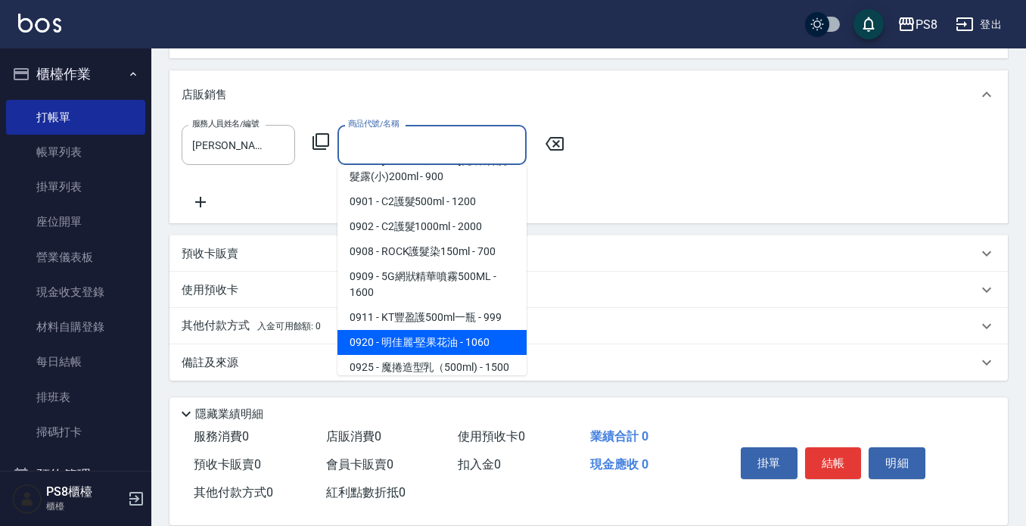
click at [438, 135] on input "商品代號/名稱" at bounding box center [432, 145] width 176 height 26
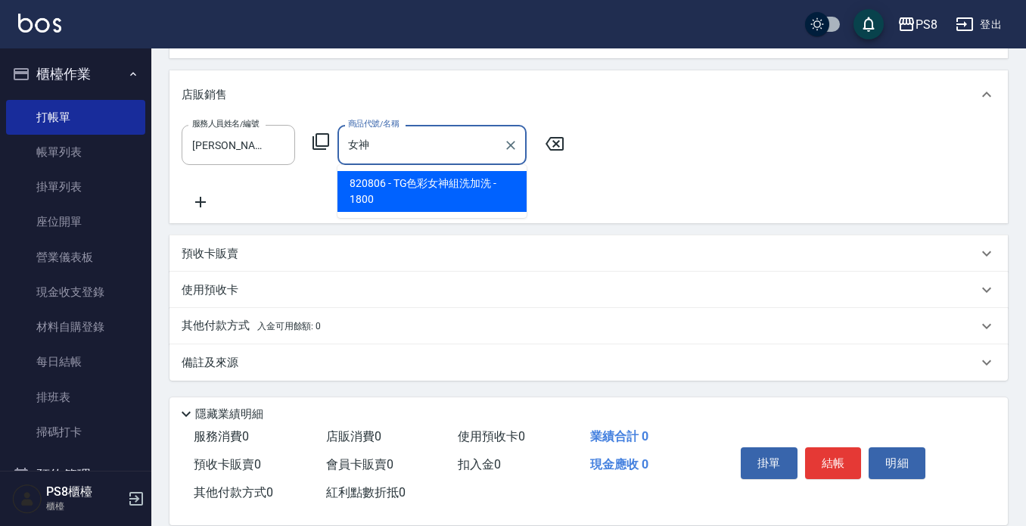
type input "女"
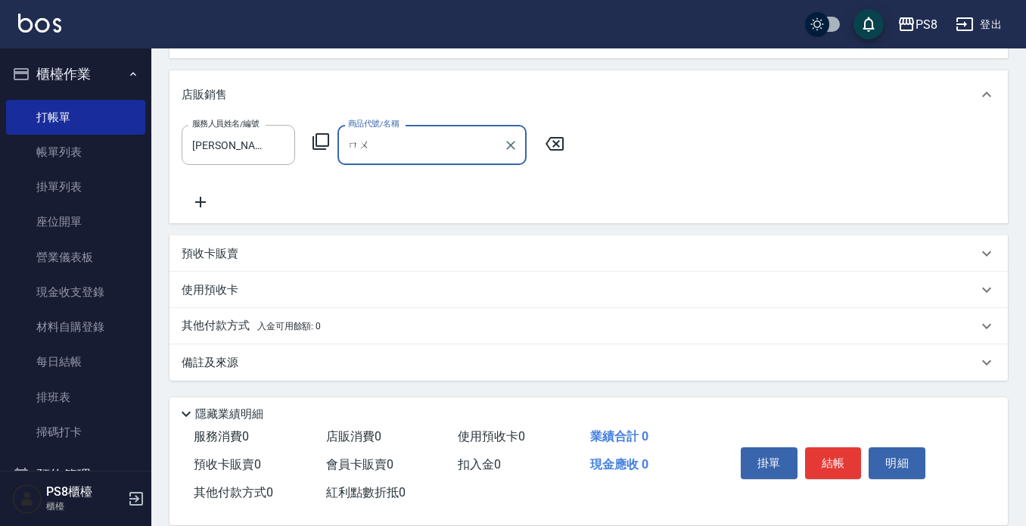
type input "慕"
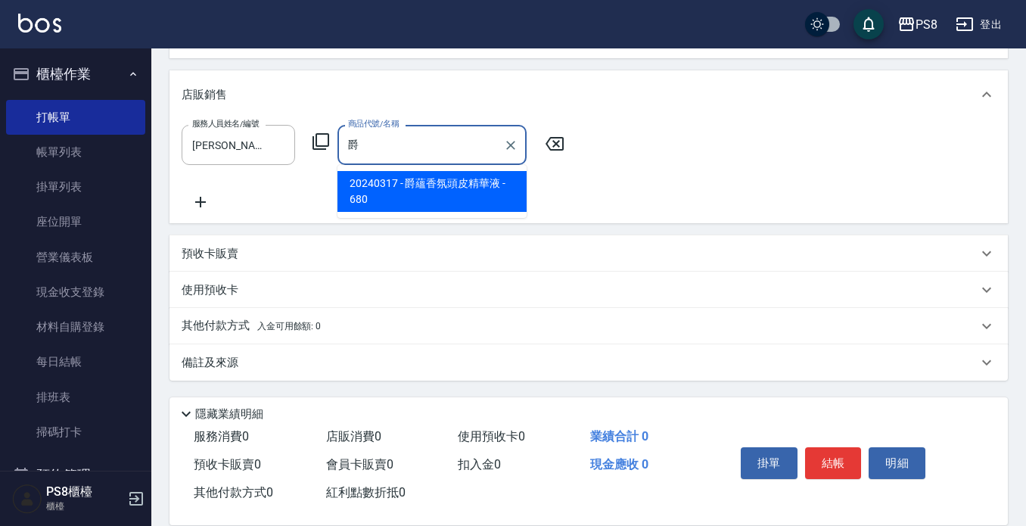
click at [453, 196] on span "20240317 - 爵蘊香氛頭皮精華液 - 680" at bounding box center [431, 191] width 189 height 41
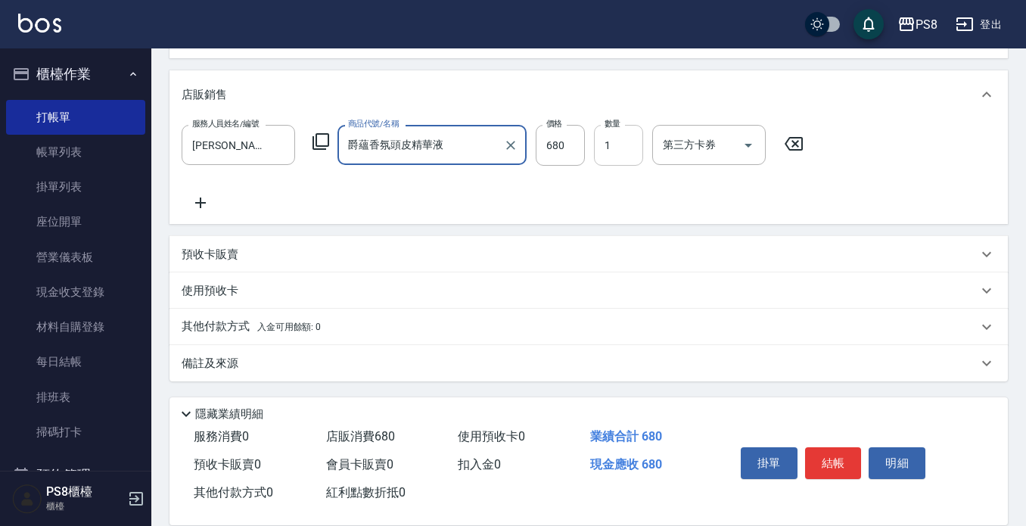
type input "爵蘊香氛頭皮精華液"
click at [626, 150] on input "1" at bounding box center [618, 145] width 49 height 41
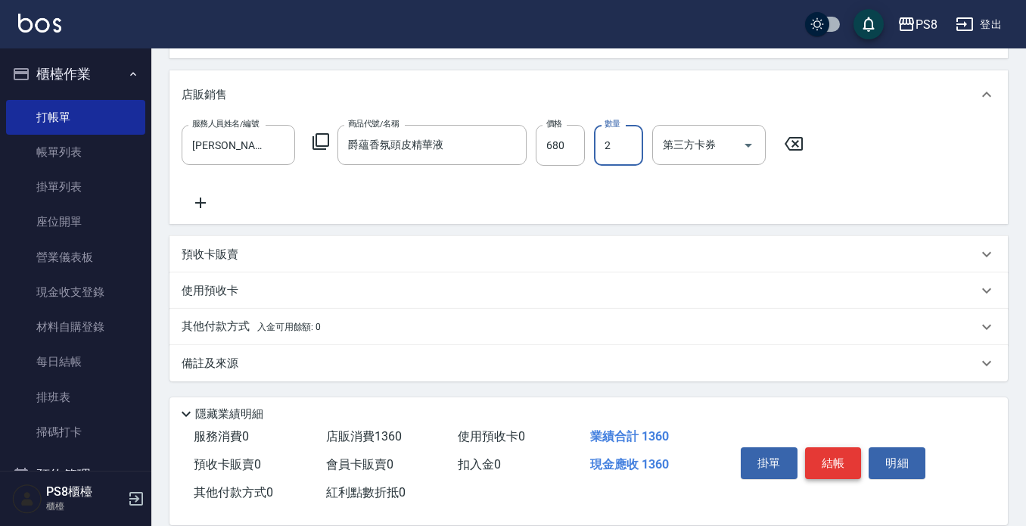
type input "2"
click at [847, 457] on button "結帳" at bounding box center [833, 463] width 57 height 32
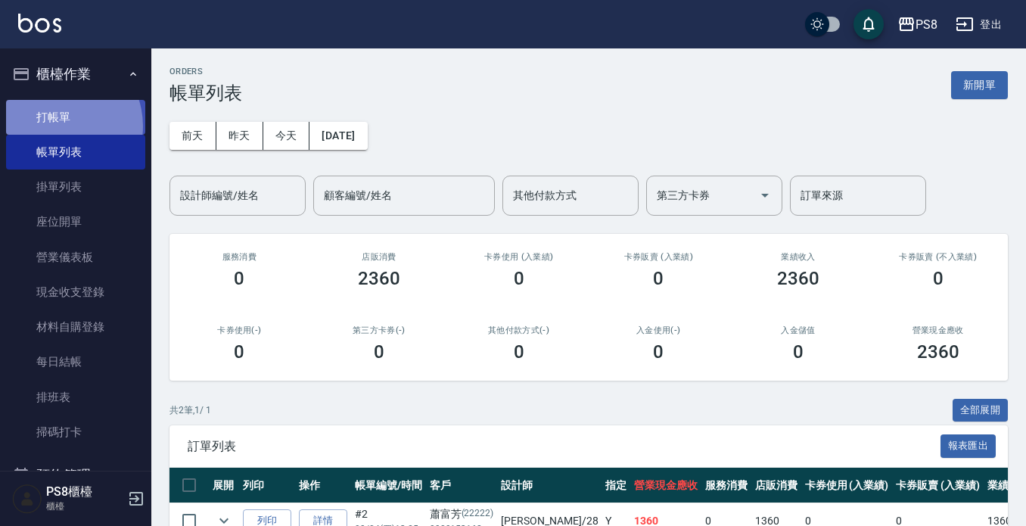
click at [56, 126] on link "打帳單" at bounding box center [75, 117] width 139 height 35
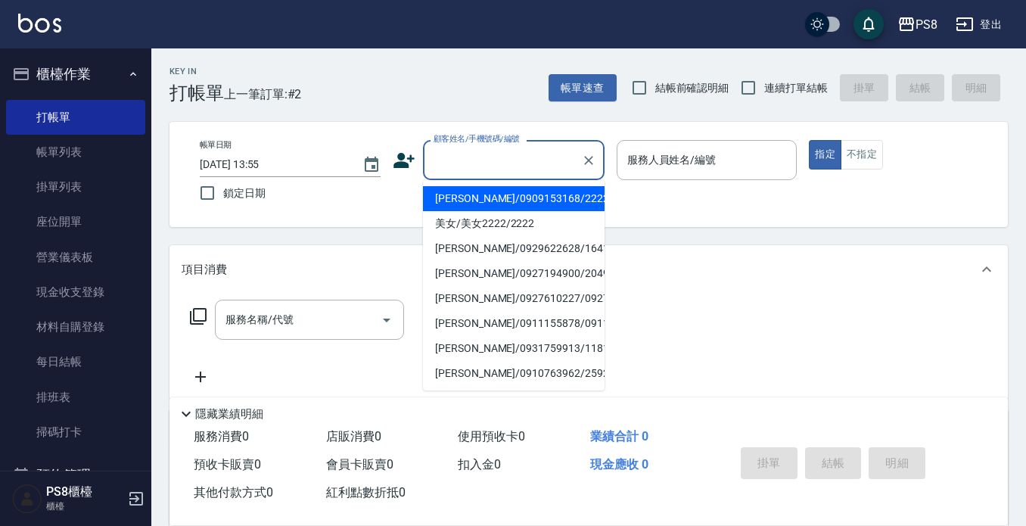
drag, startPoint x: 482, startPoint y: 159, endPoint x: 466, endPoint y: 182, distance: 28.3
click at [480, 168] on input "顧客姓名/手機號碼/編號" at bounding box center [502, 160] width 145 height 26
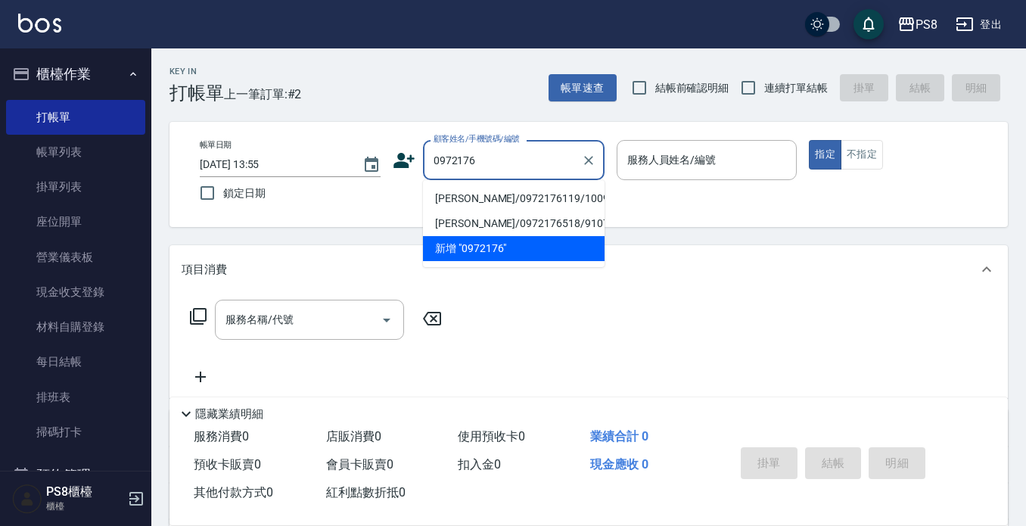
click at [483, 201] on li "張凱茗/0972176119/10099" at bounding box center [514, 198] width 182 height 25
type input "張凱茗/0972176119/10099"
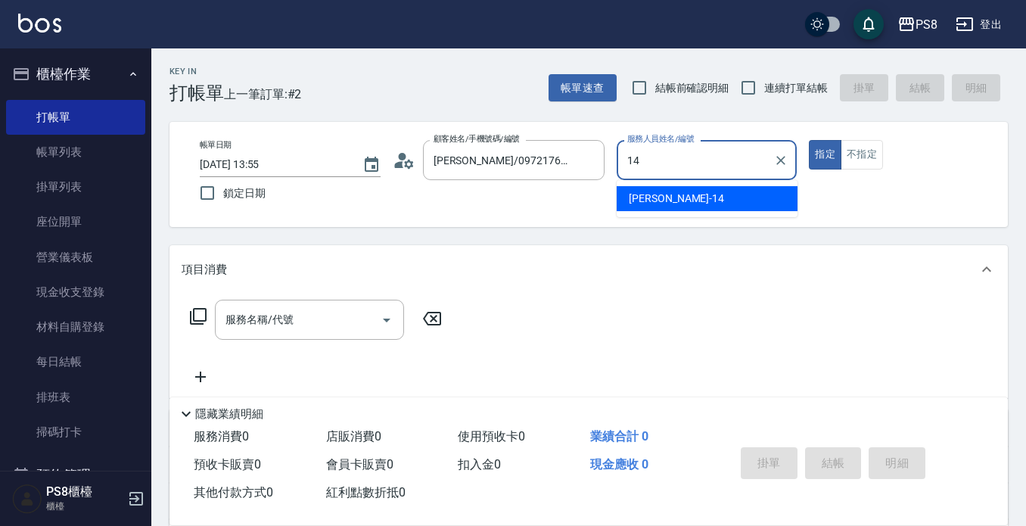
type input "Joan-14"
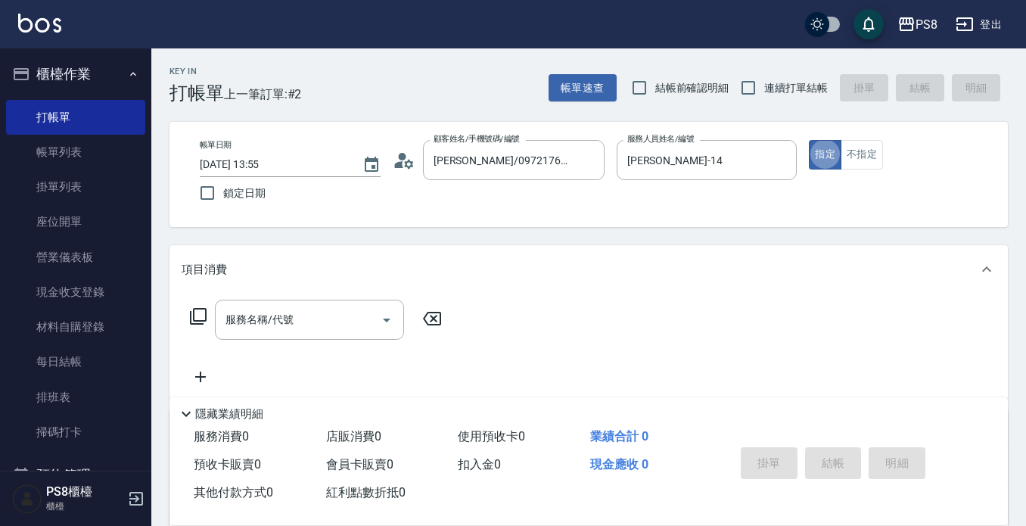
type button "true"
click at [309, 316] on input "服務名稱/代號" at bounding box center [298, 319] width 153 height 26
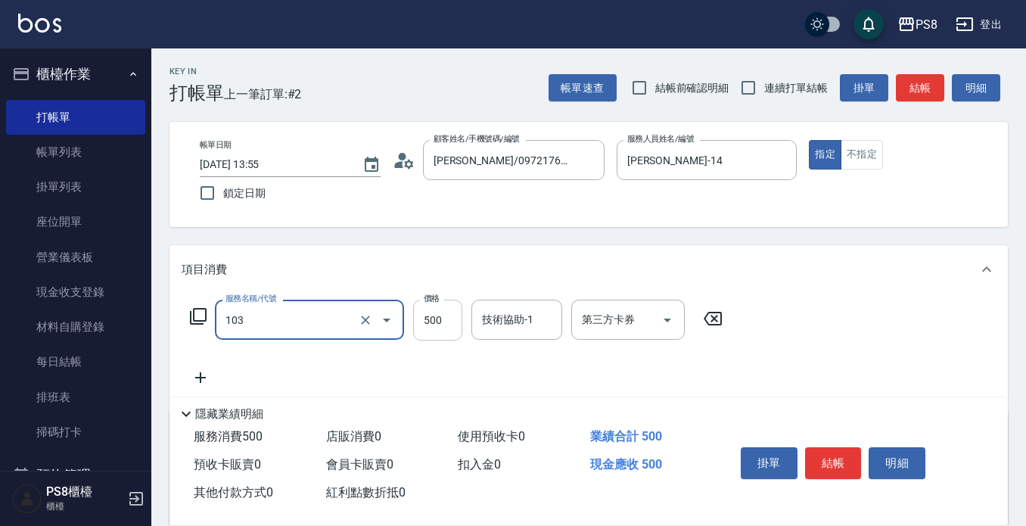
type input "B級洗剪500(103)"
click at [426, 317] on input "500" at bounding box center [437, 320] width 49 height 41
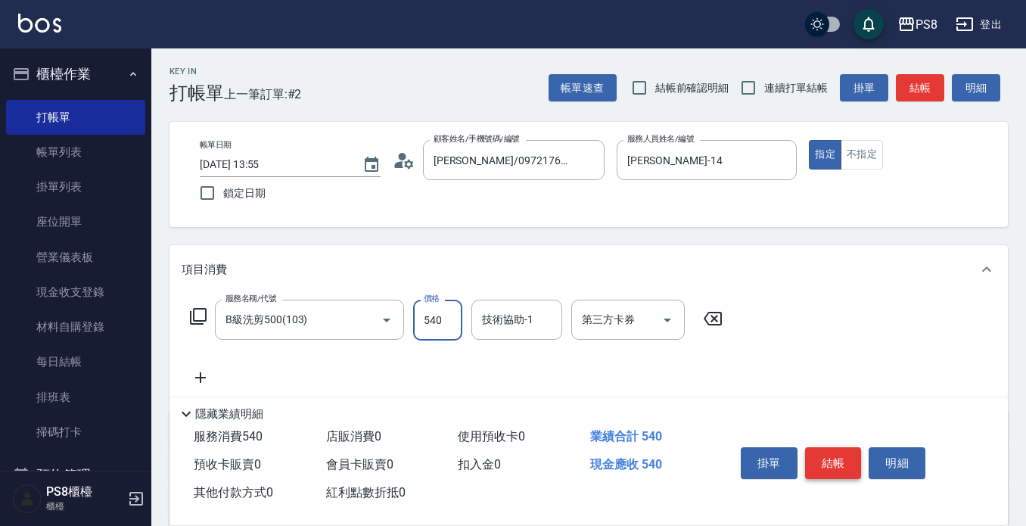
type input "540"
click at [831, 447] on button "結帳" at bounding box center [833, 463] width 57 height 32
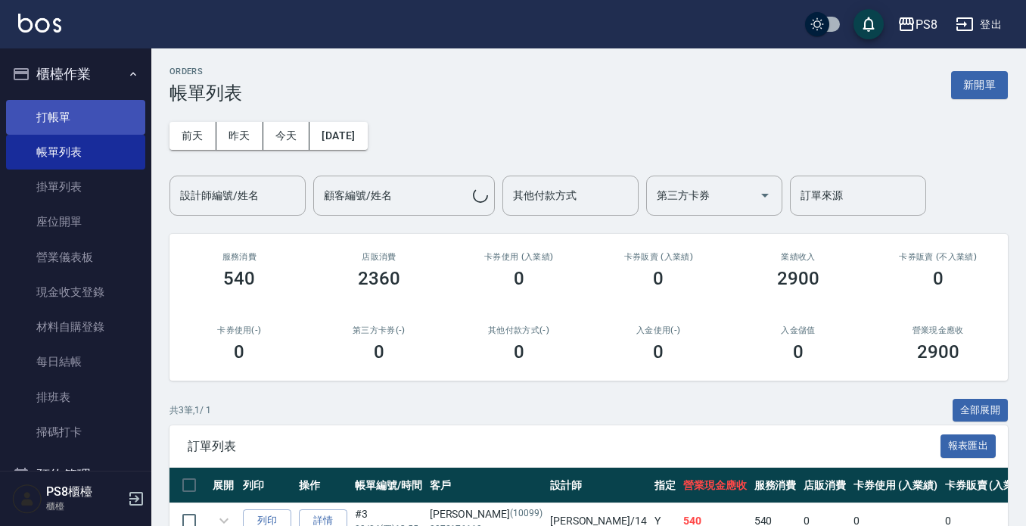
click at [30, 103] on link "打帳單" at bounding box center [75, 117] width 139 height 35
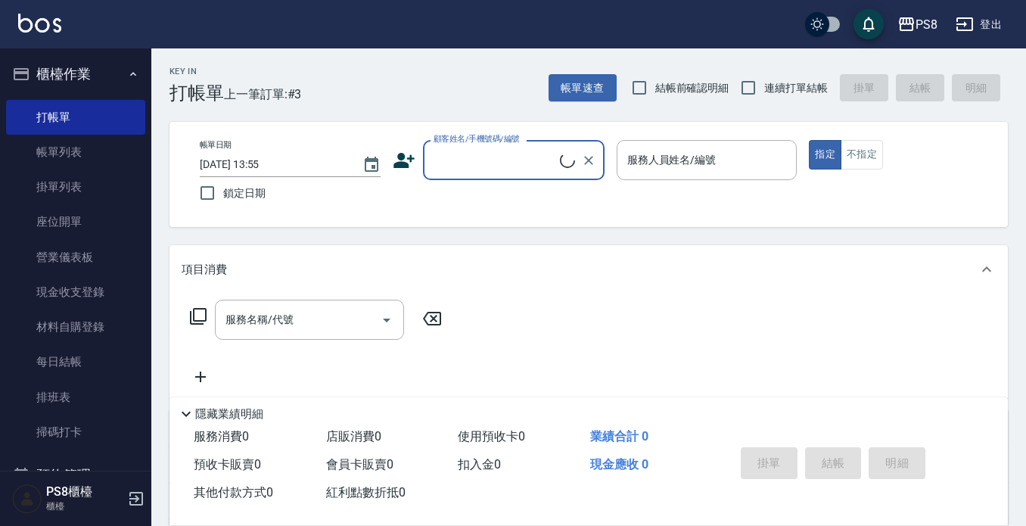
click at [490, 145] on label "顧客姓名/手機號碼/編號" at bounding box center [477, 138] width 86 height 11
click at [490, 147] on input "顧客姓名/手機號碼/編號" at bounding box center [495, 160] width 130 height 26
click at [495, 172] on input "顧客姓名/手機號碼/編號" at bounding box center [495, 160] width 130 height 26
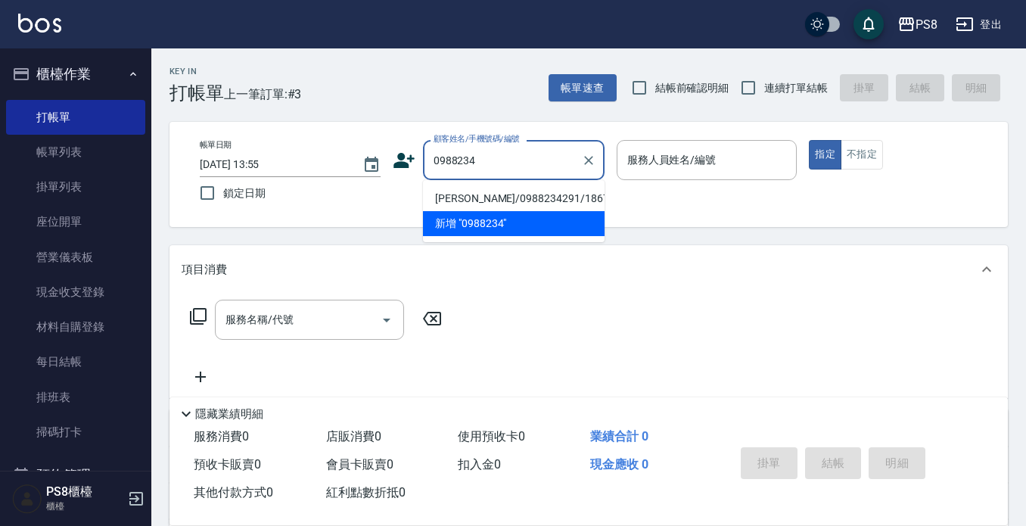
click at [484, 204] on li "蔡欣峰/0988234291/18677" at bounding box center [514, 198] width 182 height 25
type input "蔡欣峰/0988234291/18677"
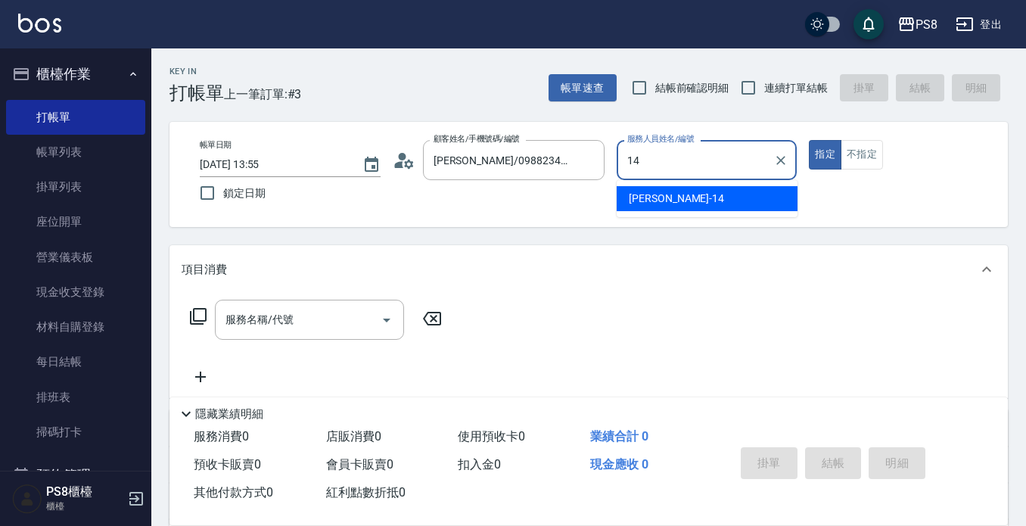
type input "Joan-14"
type button "true"
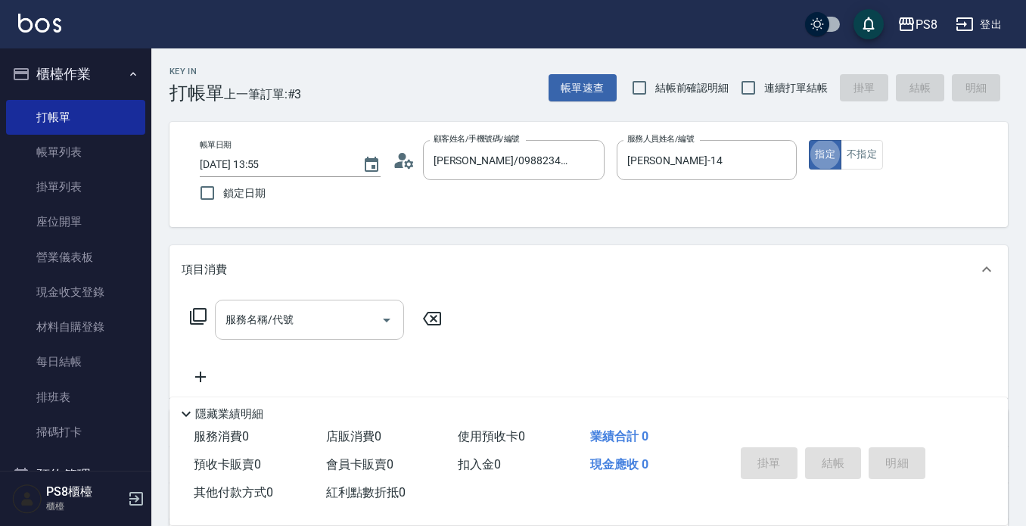
click at [312, 313] on input "服務名稱/代號" at bounding box center [298, 319] width 153 height 26
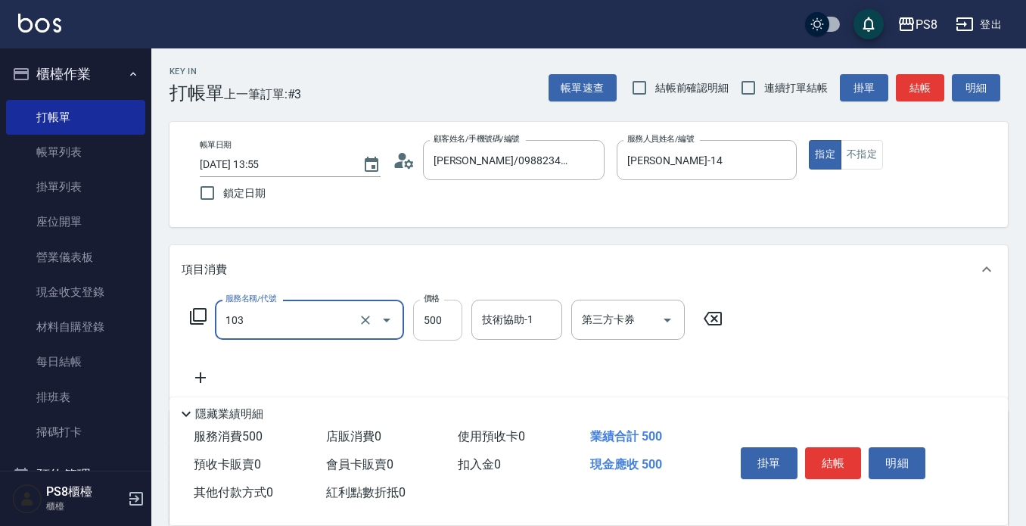
type input "B級洗剪500(103)"
click at [435, 323] on input "500" at bounding box center [437, 320] width 49 height 41
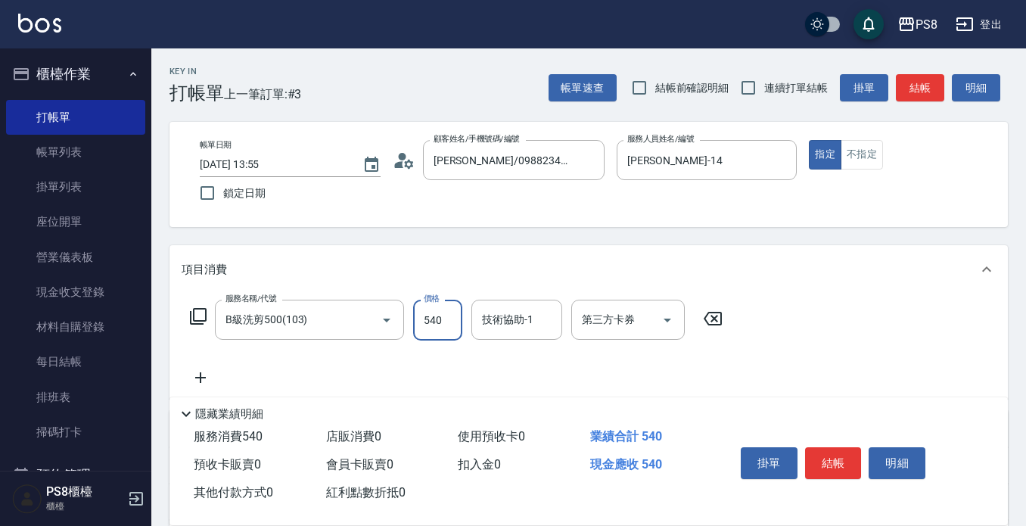
type input "540"
click at [835, 460] on button "結帳" at bounding box center [833, 463] width 57 height 32
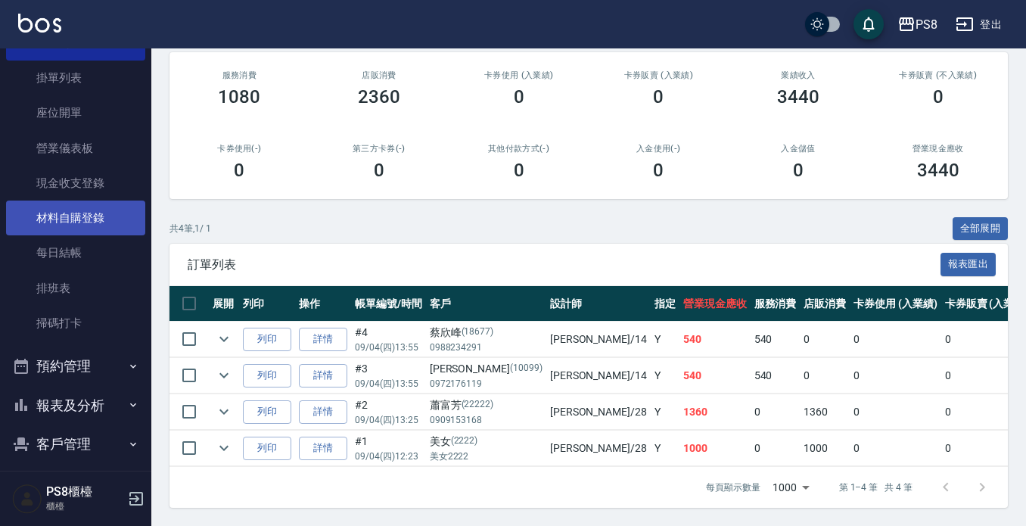
scroll to position [237, 0]
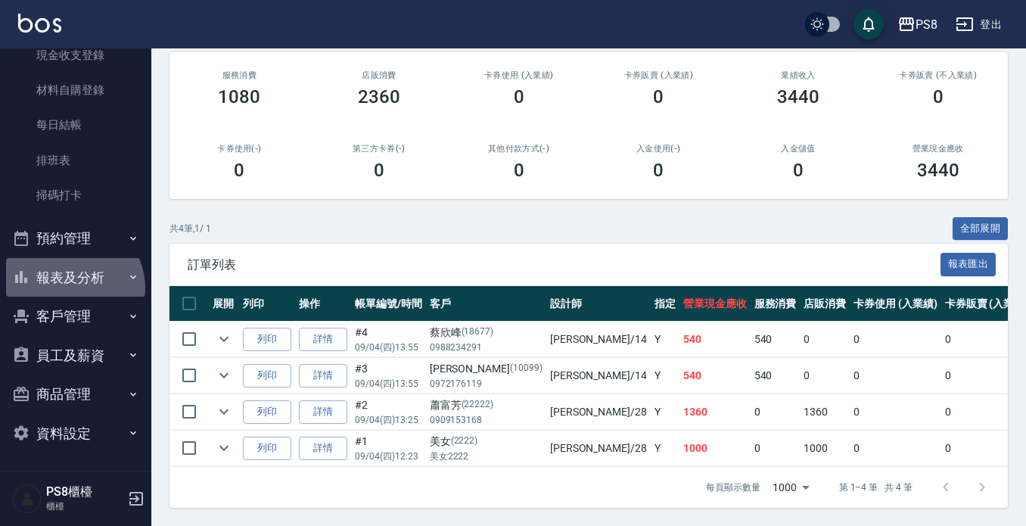
click at [70, 288] on button "報表及分析" at bounding box center [75, 277] width 139 height 39
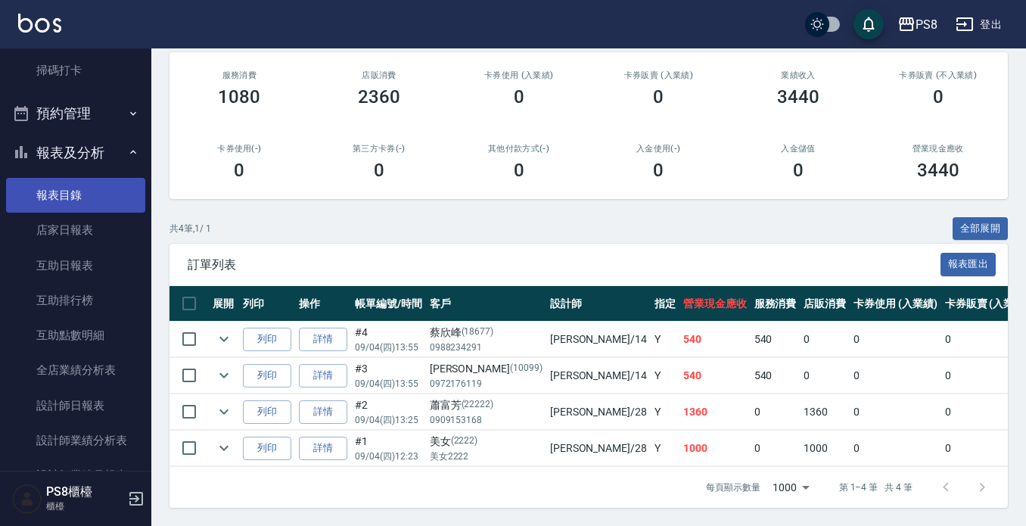
scroll to position [388, 0]
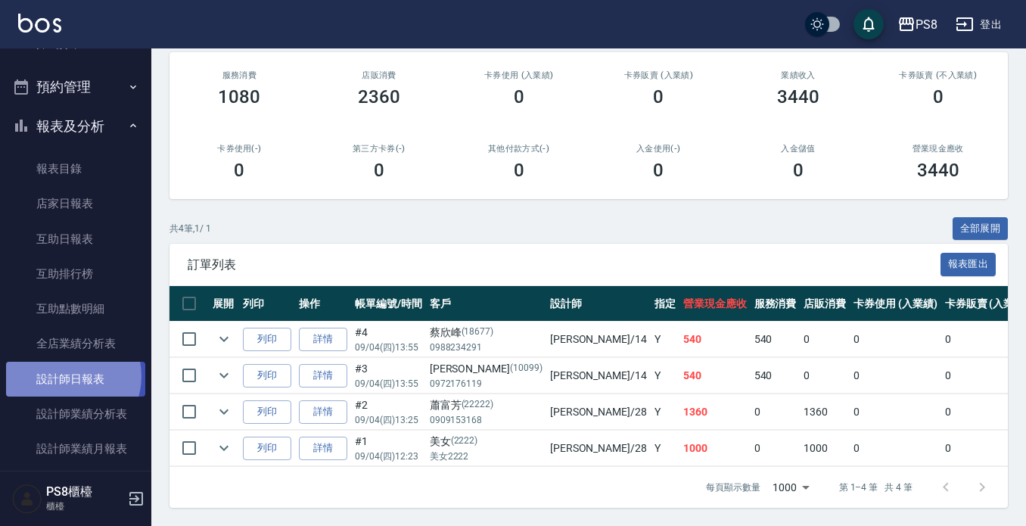
click at [66, 375] on link "設計師日報表" at bounding box center [75, 379] width 139 height 35
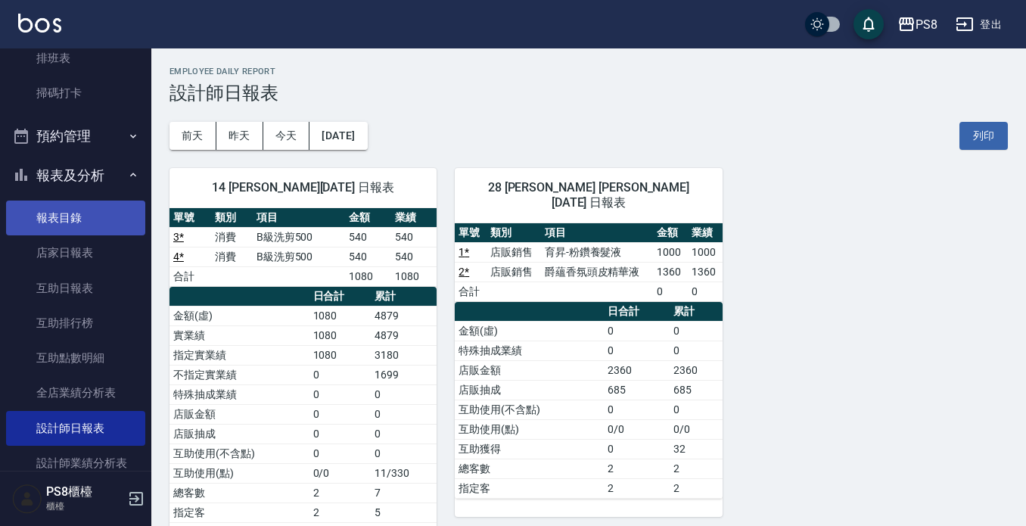
scroll to position [313, 0]
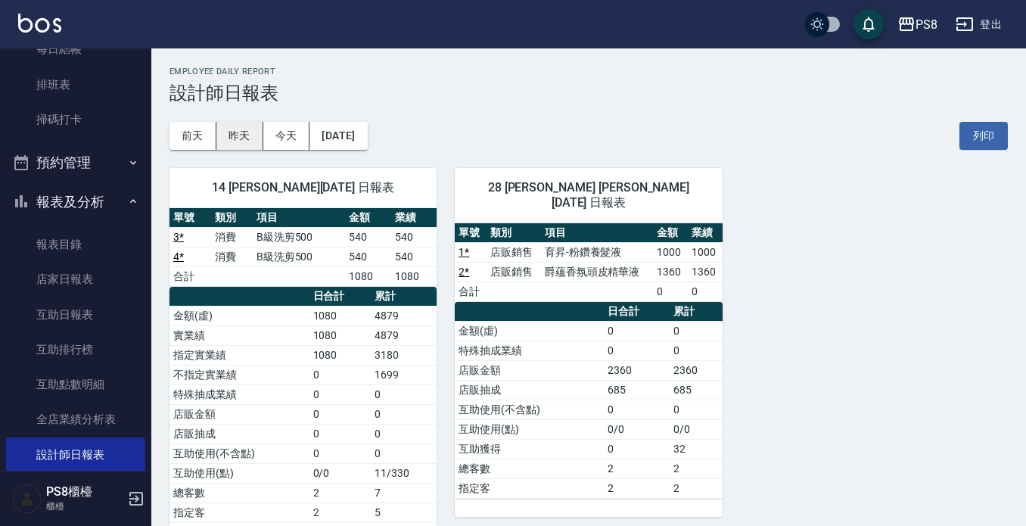
click at [229, 136] on button "昨天" at bounding box center [239, 136] width 47 height 28
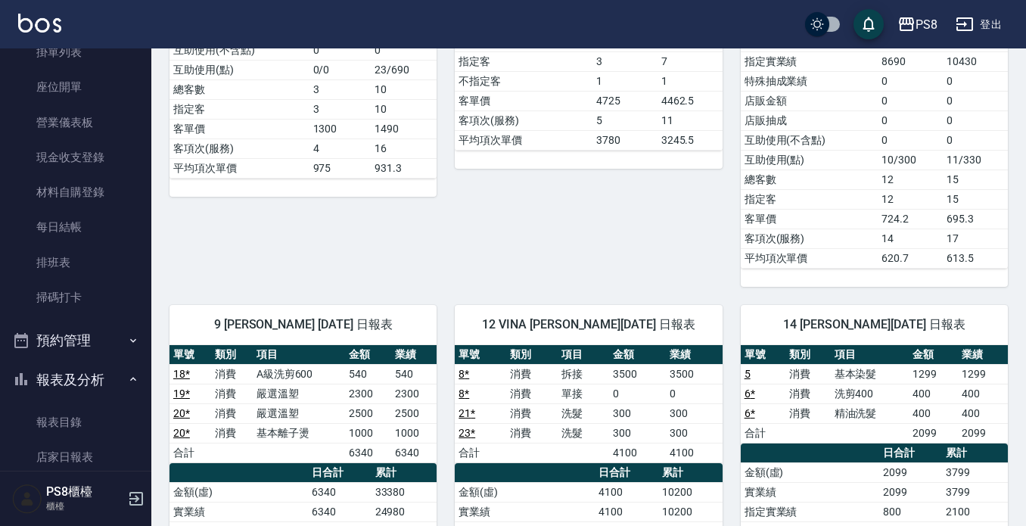
scroll to position [161, 0]
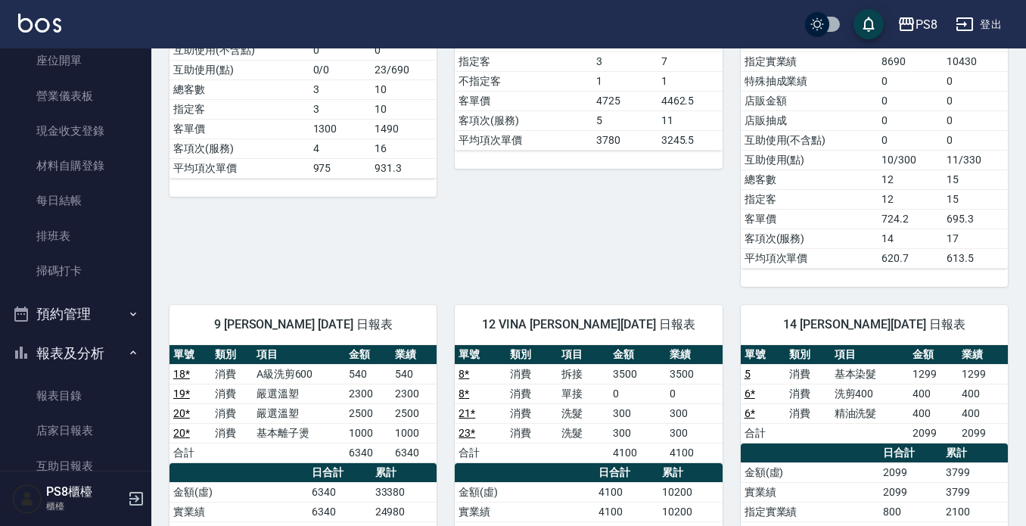
click at [95, 361] on button "報表及分析" at bounding box center [75, 353] width 139 height 39
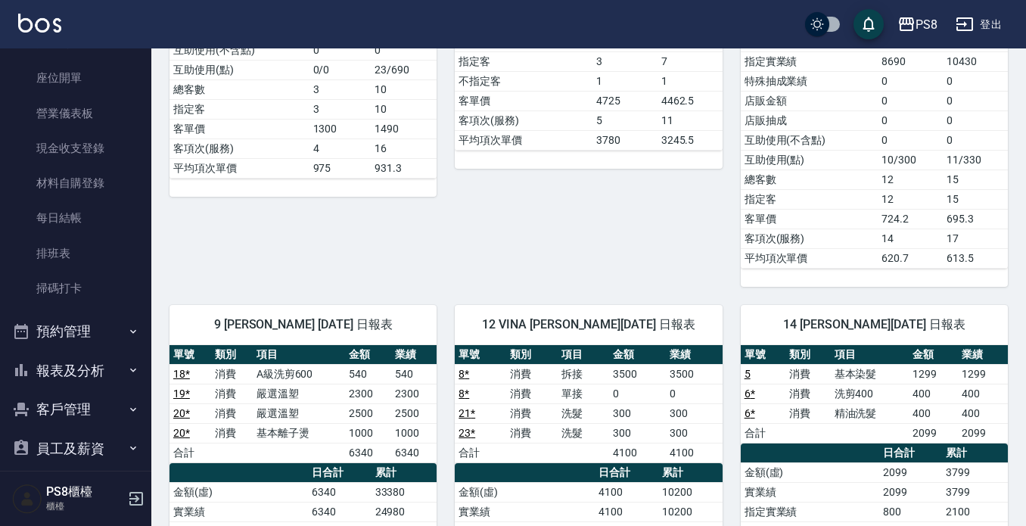
scroll to position [0, 0]
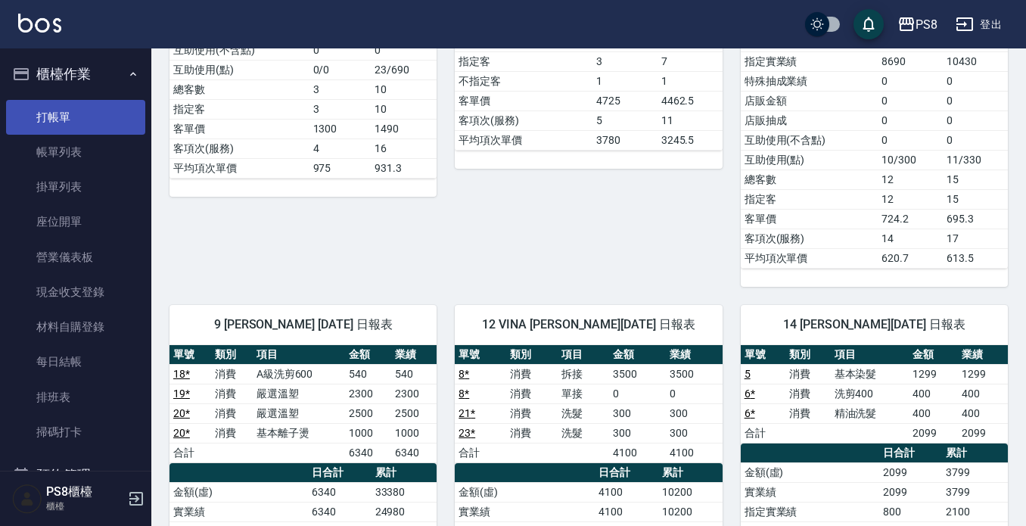
click at [104, 118] on link "打帳單" at bounding box center [75, 117] width 139 height 35
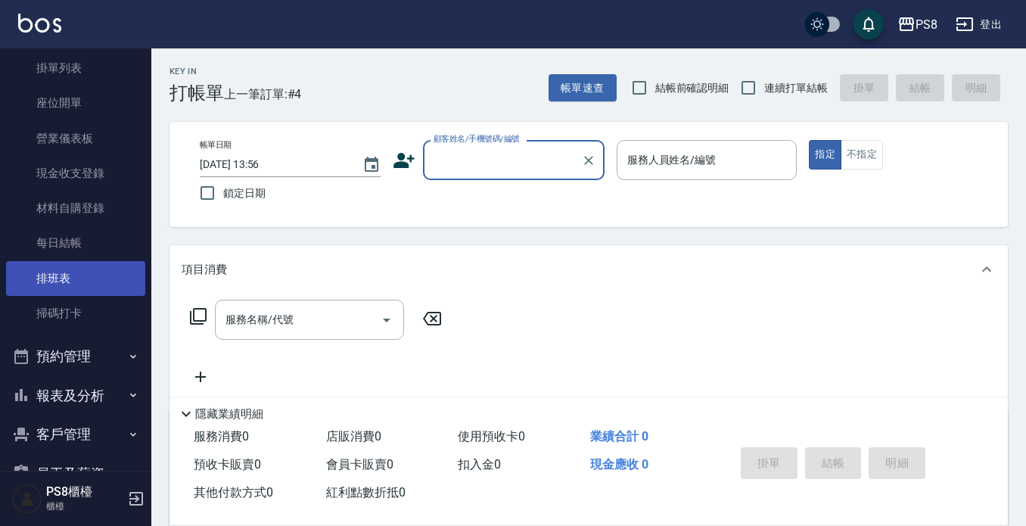
scroll to position [237, 0]
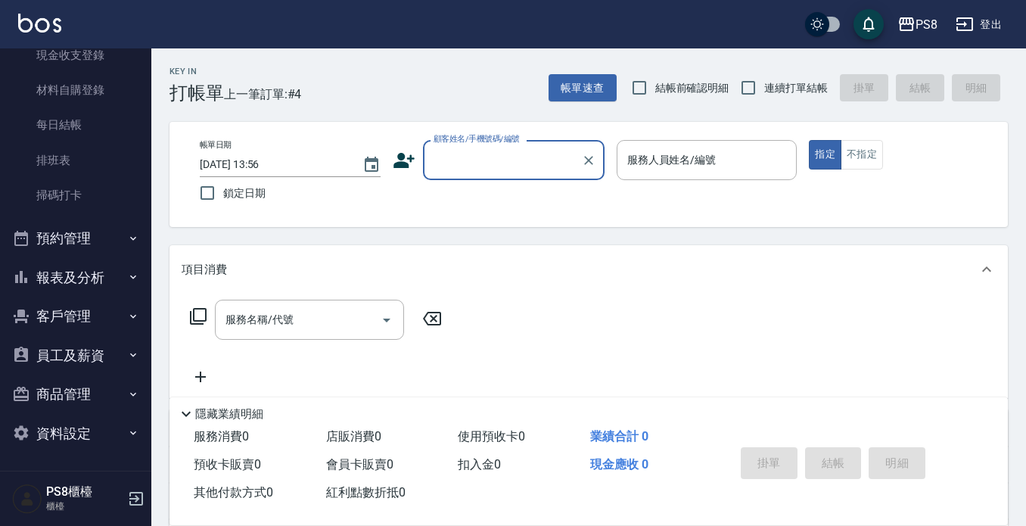
click at [106, 286] on button "報表及分析" at bounding box center [75, 277] width 139 height 39
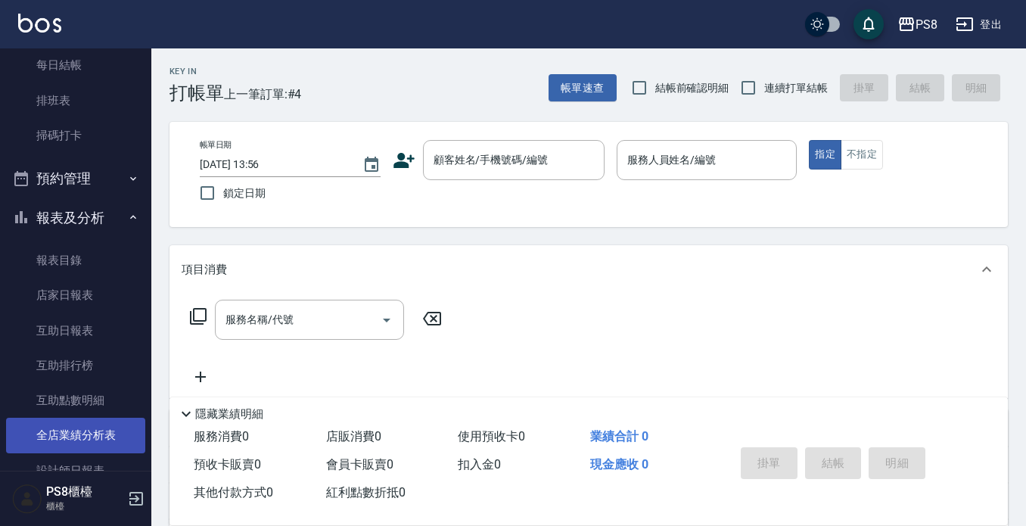
scroll to position [388, 0]
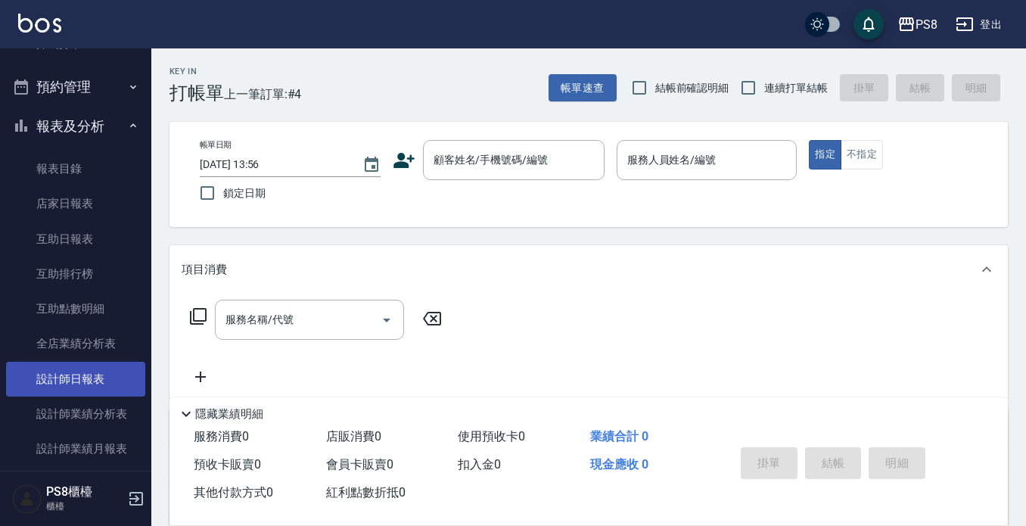
click at [92, 385] on link "設計師日報表" at bounding box center [75, 379] width 139 height 35
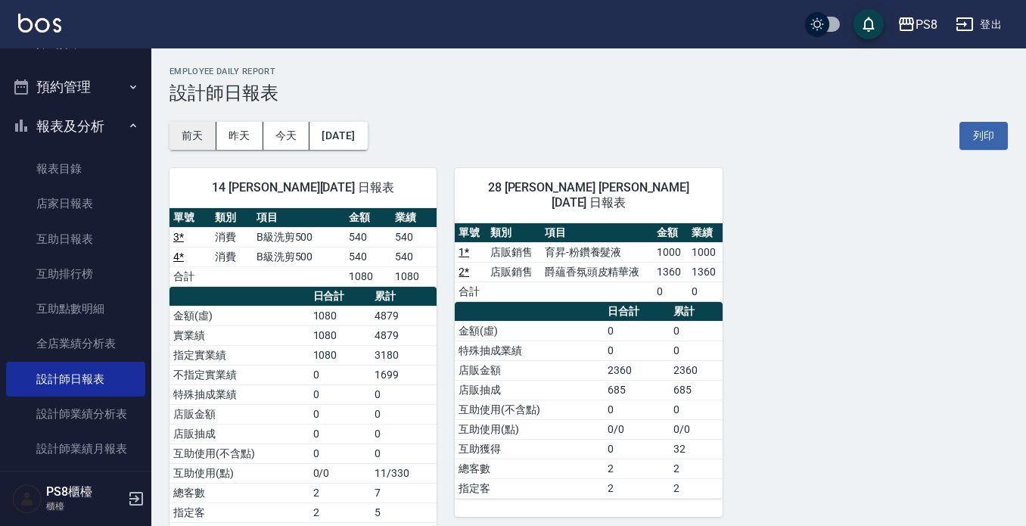
click at [200, 135] on button "前天" at bounding box center [192, 136] width 47 height 28
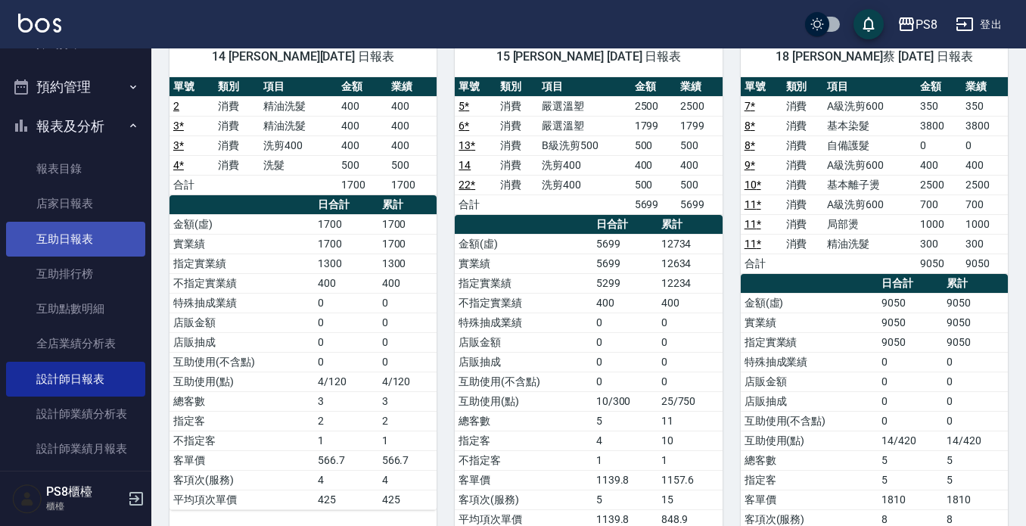
scroll to position [161, 0]
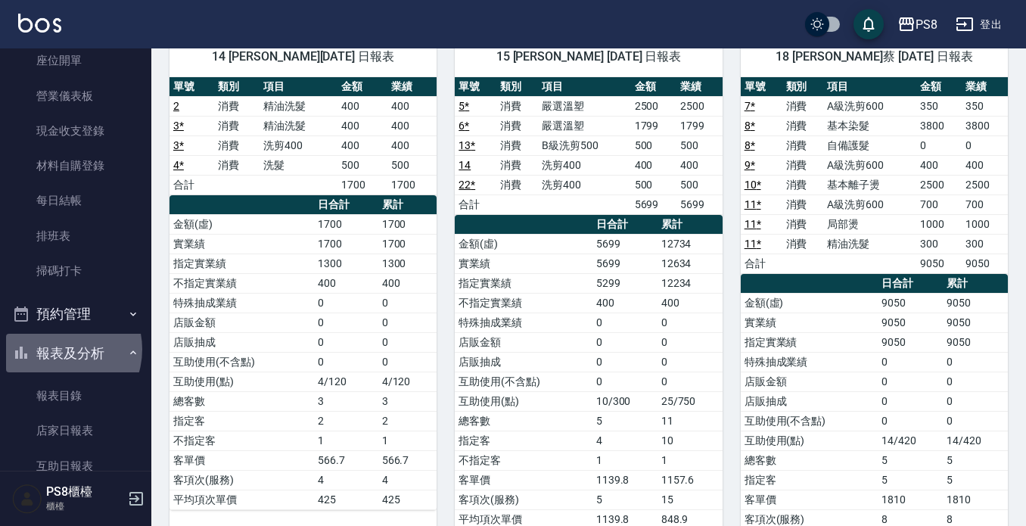
click at [57, 349] on button "報表及分析" at bounding box center [75, 353] width 139 height 39
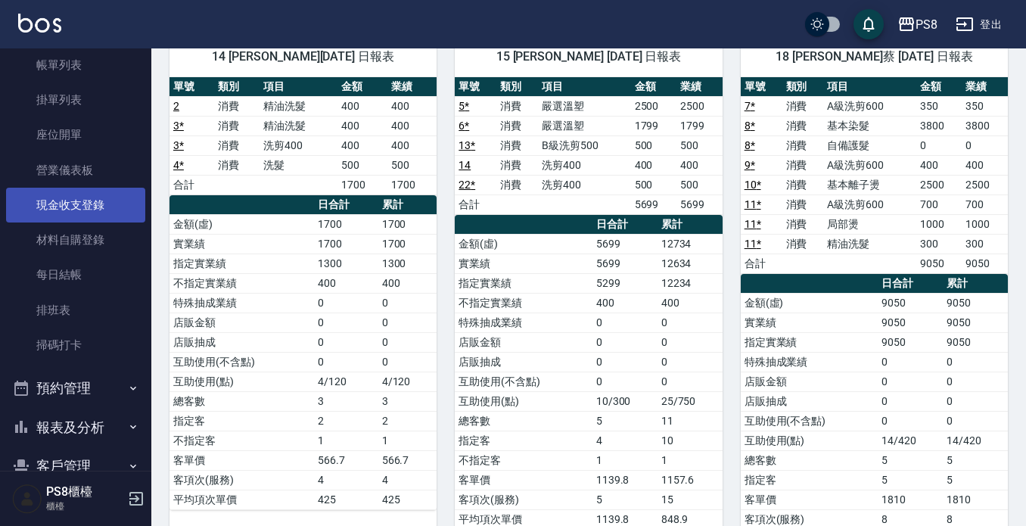
scroll to position [0, 0]
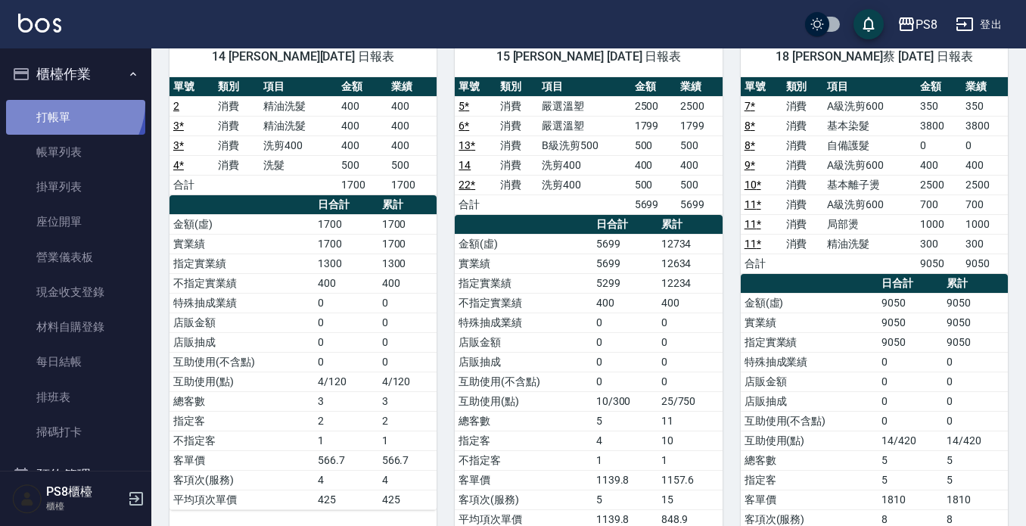
click at [69, 103] on link "打帳單" at bounding box center [75, 117] width 139 height 35
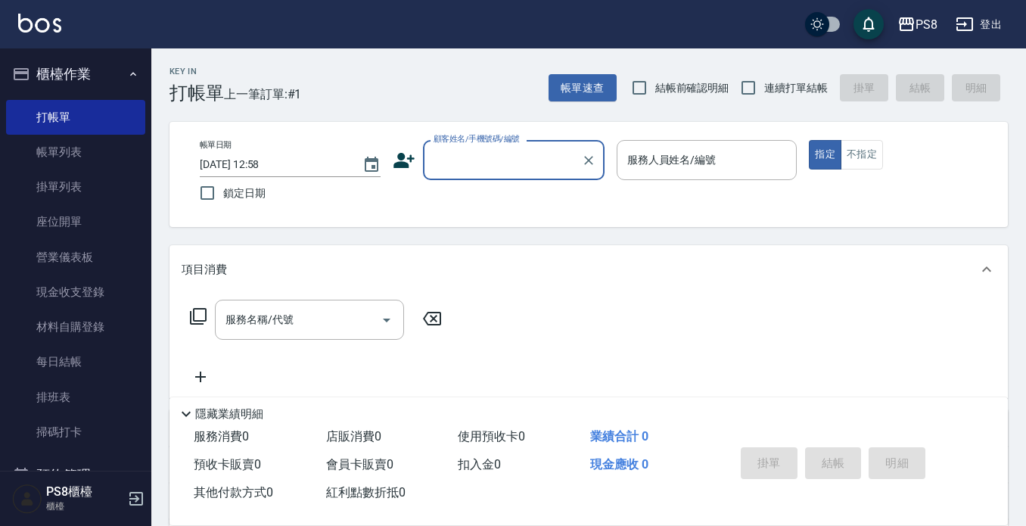
drag, startPoint x: 512, startPoint y: 159, endPoint x: 503, endPoint y: 159, distance: 8.3
click at [511, 159] on input "顧客姓名/手機號碼/編號" at bounding box center [502, 160] width 145 height 26
click at [484, 207] on li "[PERSON_NAME]/0958495886/0958495886" at bounding box center [514, 198] width 182 height 25
type input "[PERSON_NAME]/0958495886/0958495886"
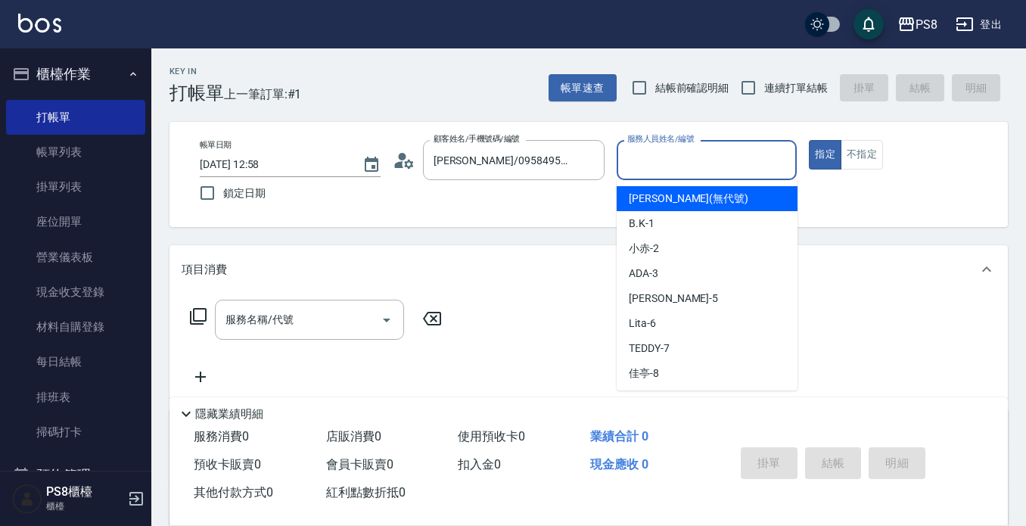
click at [670, 166] on input "服務人員姓名/編號" at bounding box center [706, 160] width 167 height 26
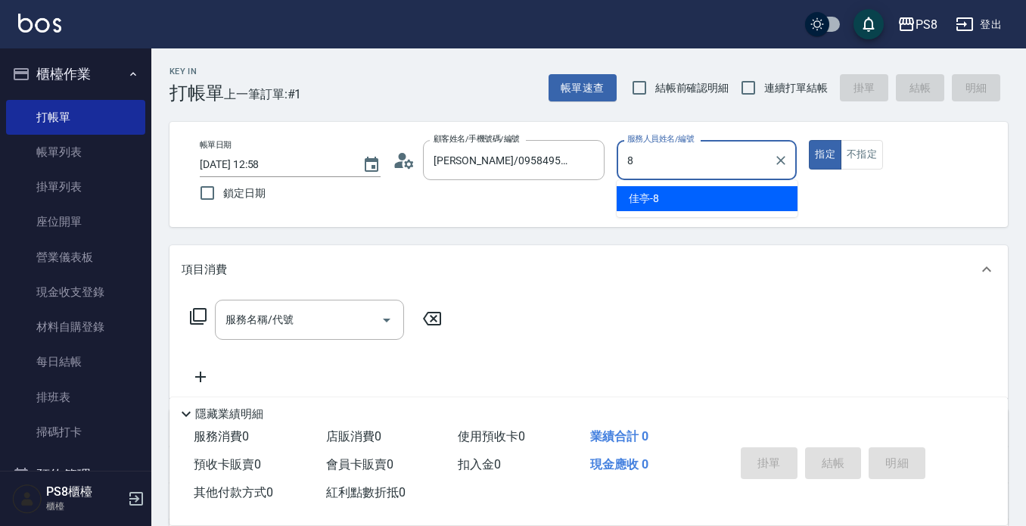
type input "佳亭-8"
type button "true"
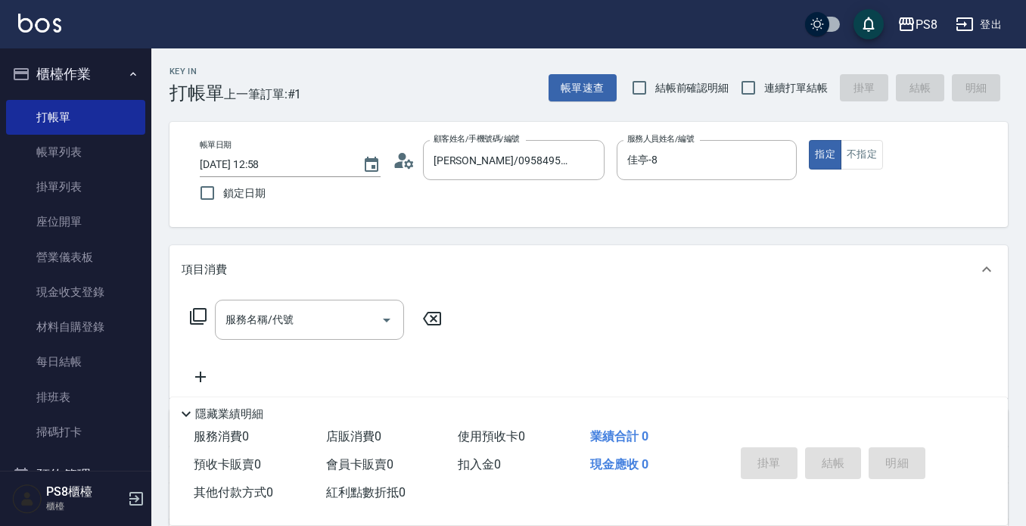
click at [298, 298] on div "服務名稱/代號 服務名稱/代號" at bounding box center [588, 346] width 838 height 104
click at [300, 315] on input "服務名稱/代號" at bounding box center [298, 319] width 153 height 26
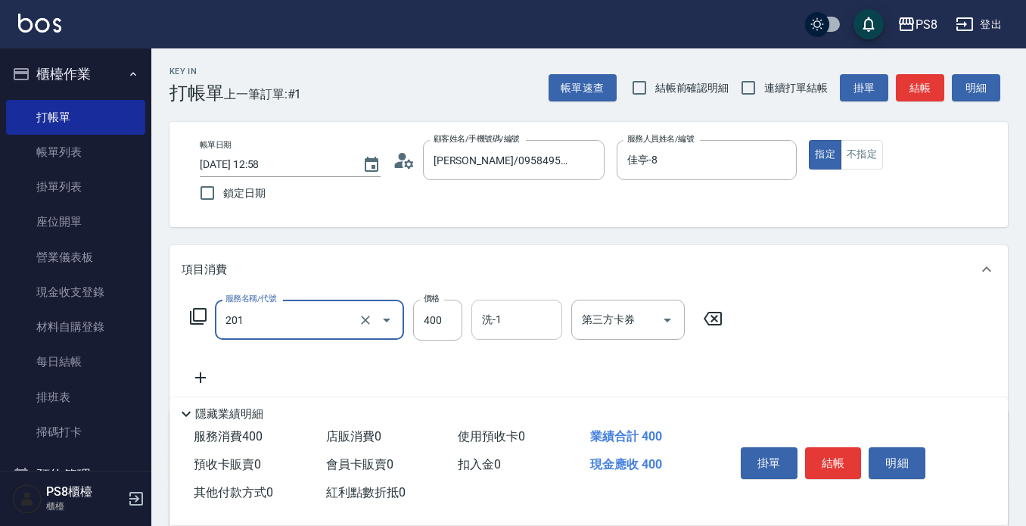
type input "洗剪400(201)"
click at [526, 325] on input "洗-1" at bounding box center [516, 319] width 77 height 26
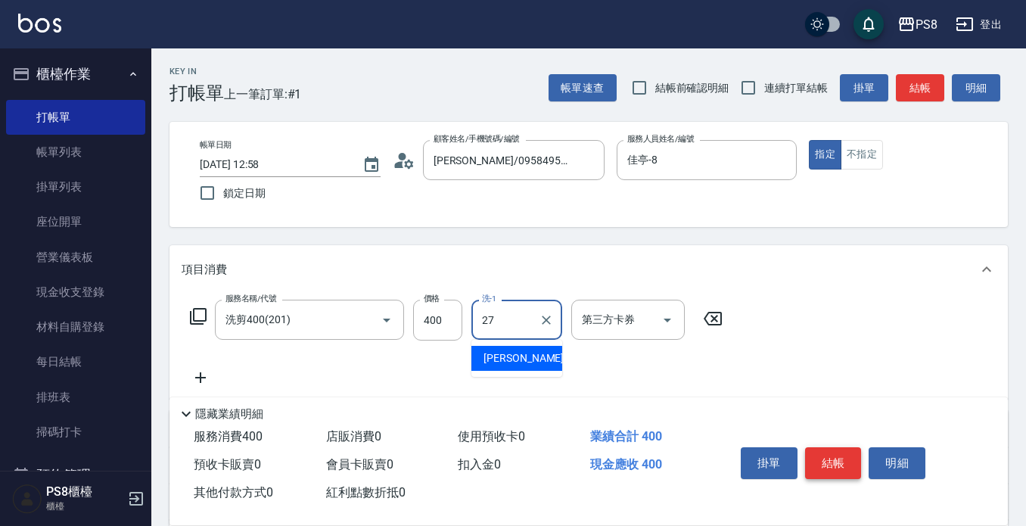
type input "27"
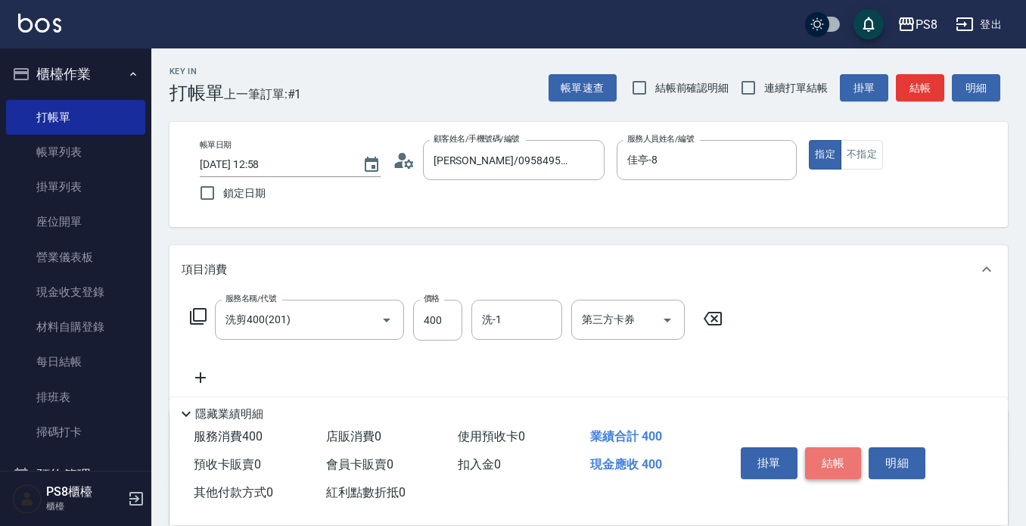
click at [854, 461] on button "結帳" at bounding box center [833, 463] width 57 height 32
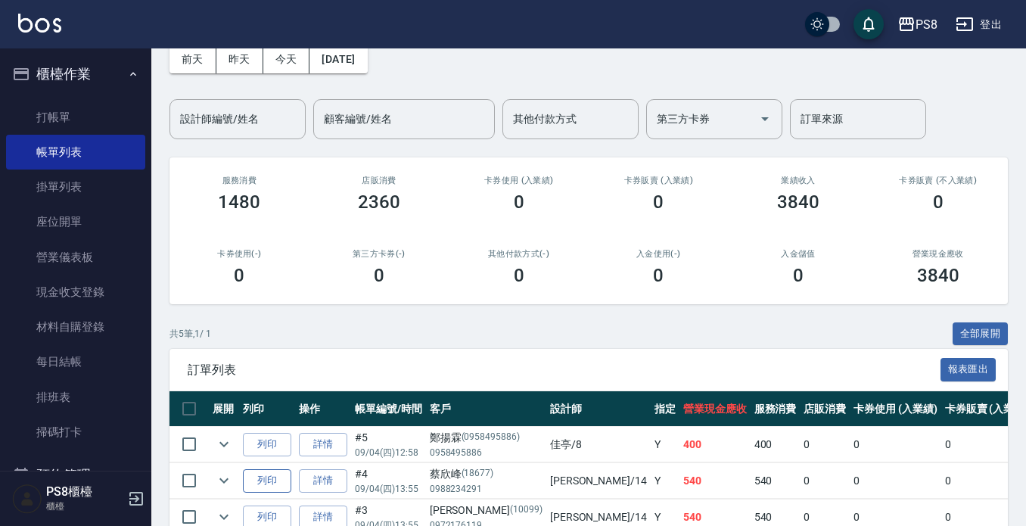
scroll to position [227, 0]
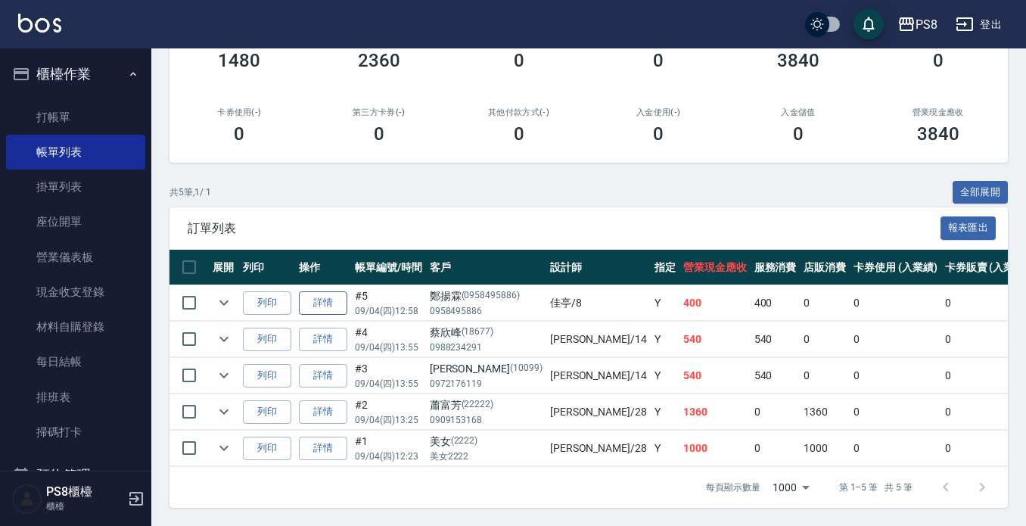
click at [324, 291] on link "詳情" at bounding box center [323, 302] width 48 height 23
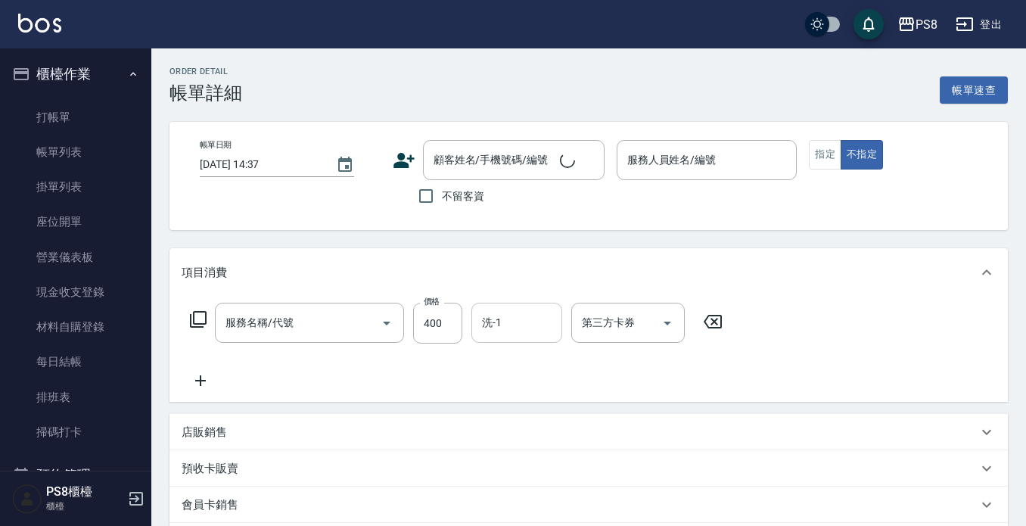
type input "[DATE] 12:58"
type input "佳亭-8"
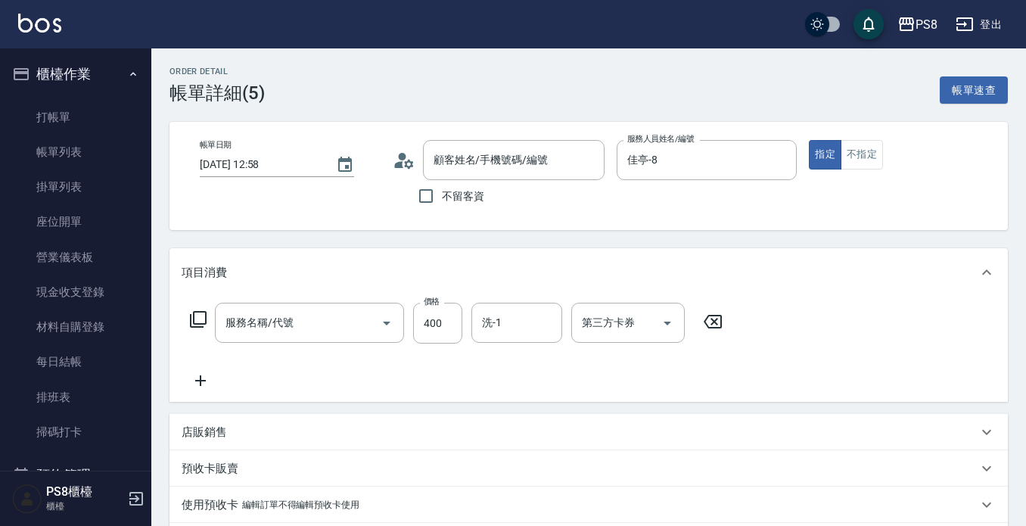
type input "洗剪400(201)"
click at [486, 324] on div "洗-1 洗-1" at bounding box center [516, 323] width 91 height 40
type input "[PERSON_NAME]/0958495886/0958495886"
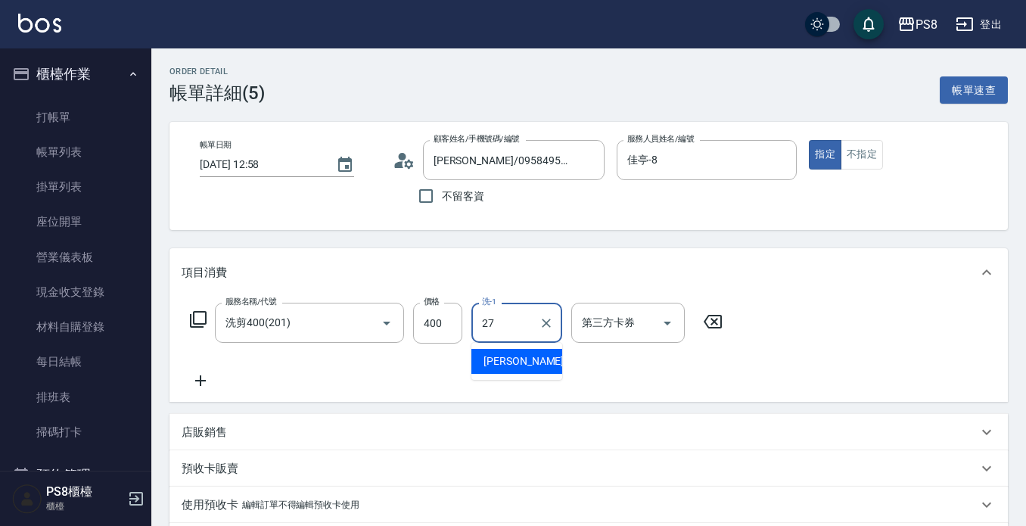
type input "[PERSON_NAME]-27"
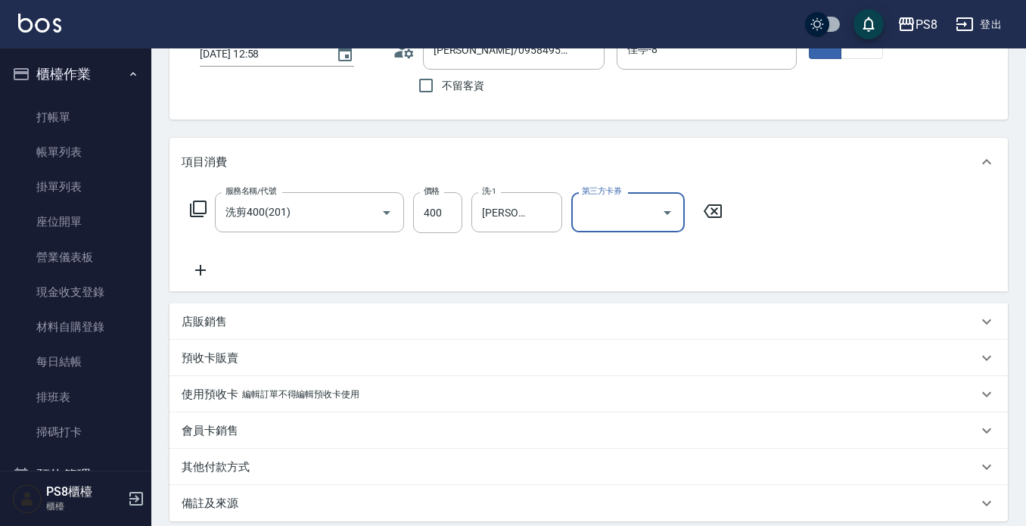
scroll to position [269, 0]
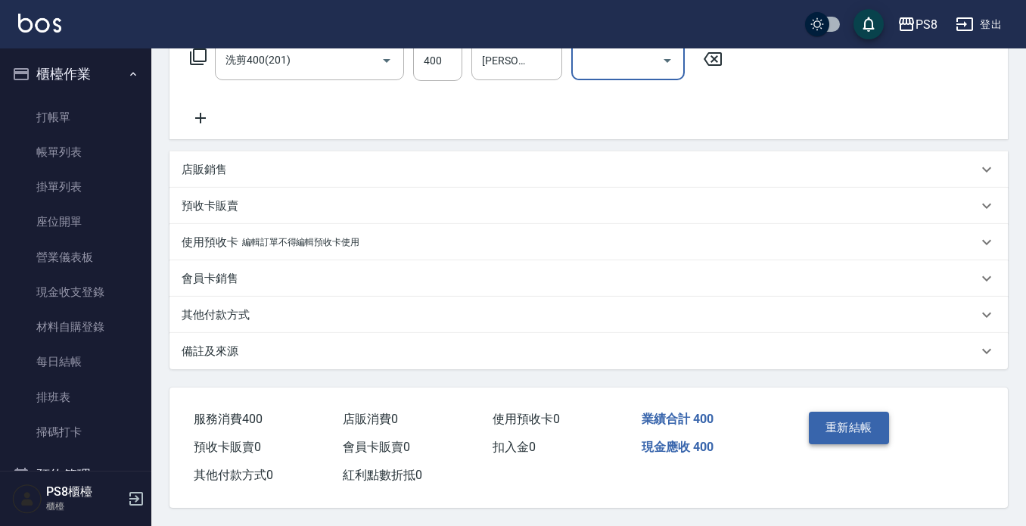
click at [865, 415] on button "重新結帳" at bounding box center [849, 428] width 80 height 32
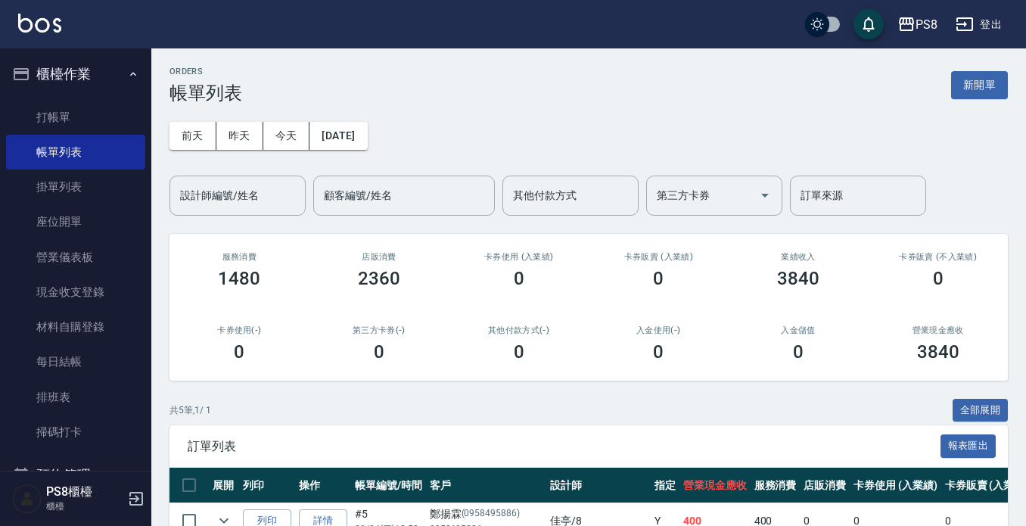
click at [48, 33] on link at bounding box center [39, 25] width 43 height 22
